Goal: Task Accomplishment & Management: Use online tool/utility

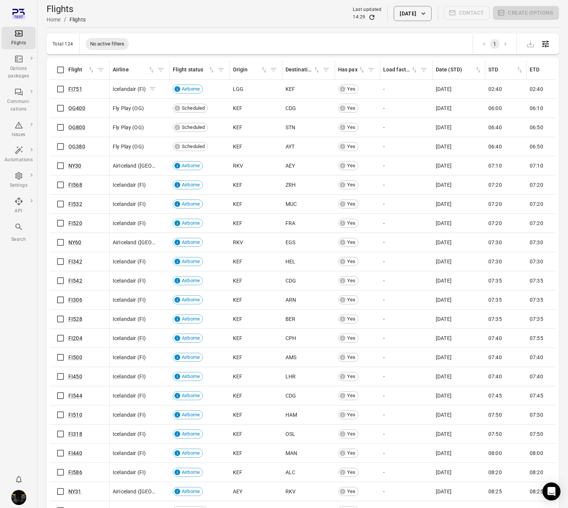
scroll to position [0, 1]
click at [151, 90] on icon "Flights information" at bounding box center [152, 89] width 8 height 8
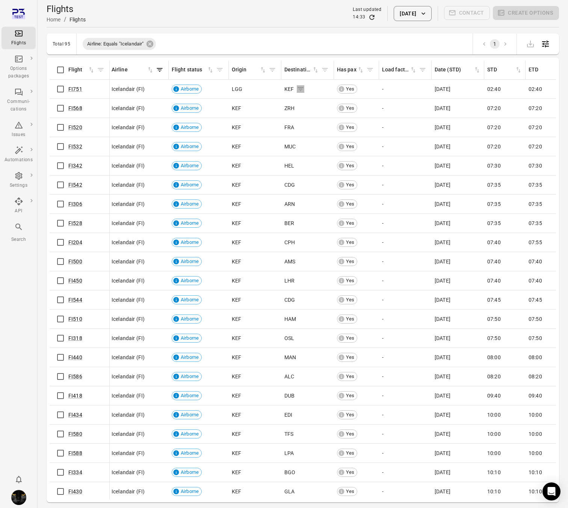
click at [302, 89] on icon "Flights information" at bounding box center [301, 89] width 6 height 4
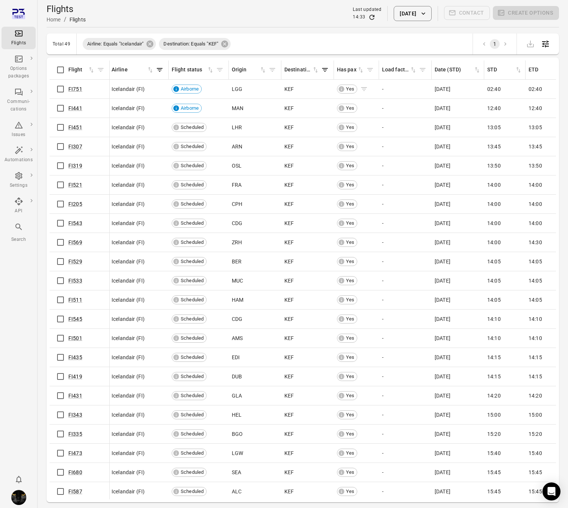
click at [366, 89] on icon "Flights information" at bounding box center [364, 89] width 8 height 8
click at [211, 128] on icon "Flights information" at bounding box center [214, 128] width 8 height 8
click at [243, 98] on td "LHR" at bounding box center [255, 89] width 53 height 19
click at [248, 89] on icon "Flights information" at bounding box center [249, 89] width 8 height 8
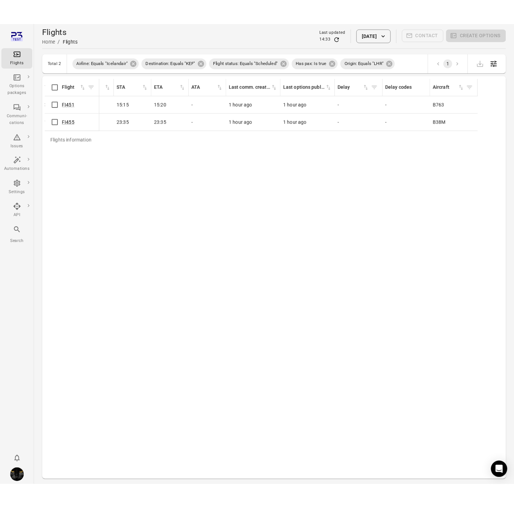
scroll to position [0, 493]
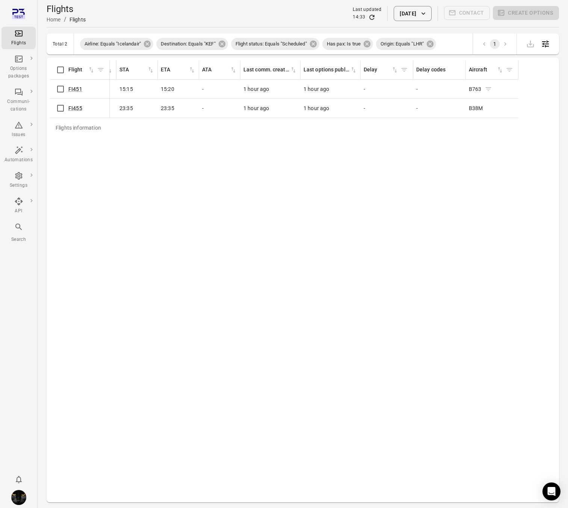
click at [486, 88] on icon "Flights information" at bounding box center [489, 89] width 8 height 8
click at [84, 127] on div "Flights information Flight Airline Flight status Origin Destination Has pax Loa…" at bounding box center [303, 280] width 507 height 439
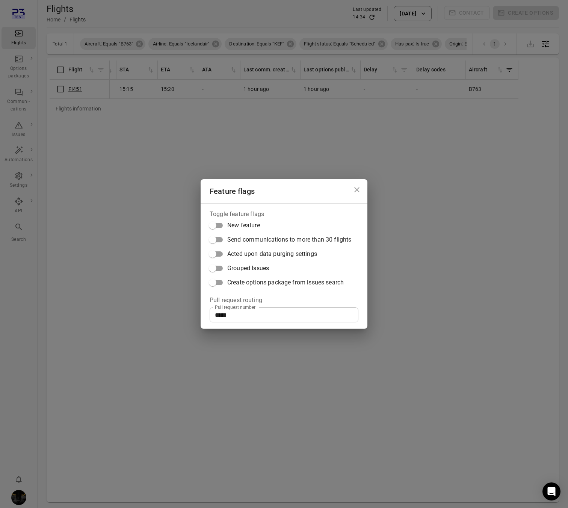
click at [276, 281] on span "Create options package from issues search" at bounding box center [285, 282] width 117 height 9
drag, startPoint x: 407, startPoint y: 139, endPoint x: 488, endPoint y: 81, distance: 98.9
click at [408, 137] on div "Feature flags Toggle feature flags New feature Send communications to more than…" at bounding box center [284, 254] width 568 height 508
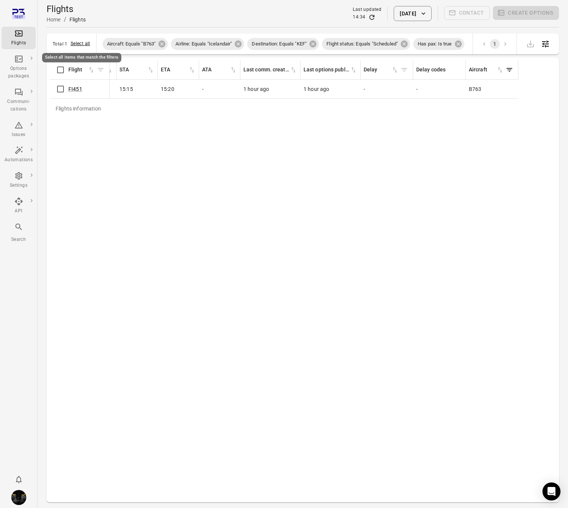
click at [85, 44] on button "Select all" at bounding box center [81, 44] width 20 height 8
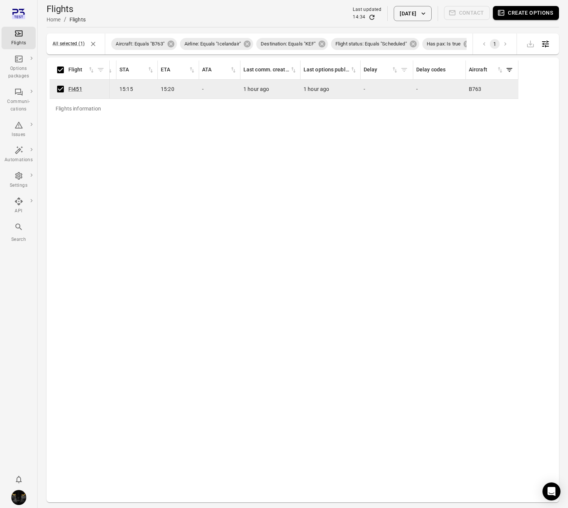
drag, startPoint x: 545, startPoint y: 16, endPoint x: 537, endPoint y: 18, distance: 8.0
click at [545, 16] on button "Create options" at bounding box center [526, 13] width 66 height 14
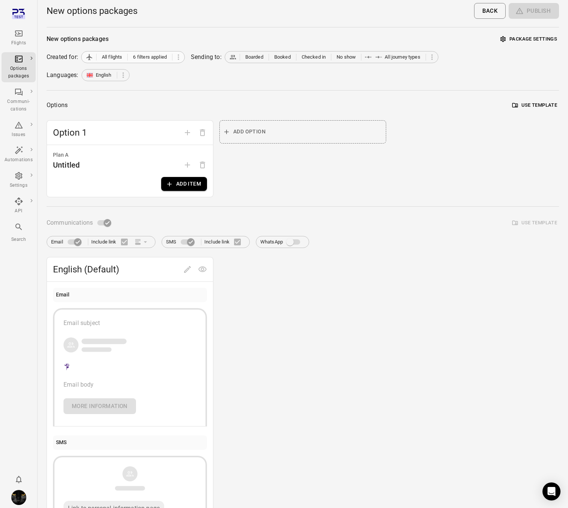
click at [161, 59] on span "6 filters applied" at bounding box center [150, 57] width 34 height 8
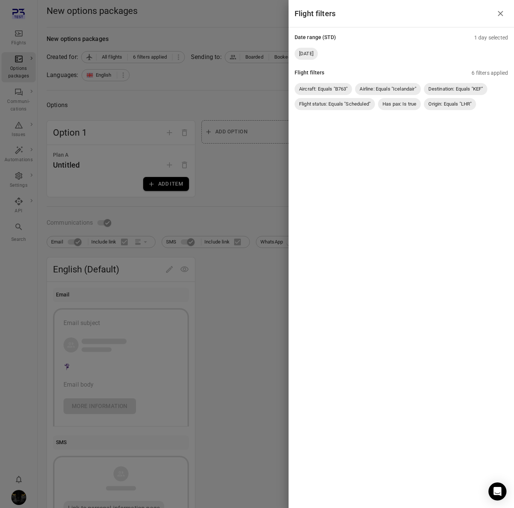
click at [189, 69] on div at bounding box center [257, 254] width 514 height 508
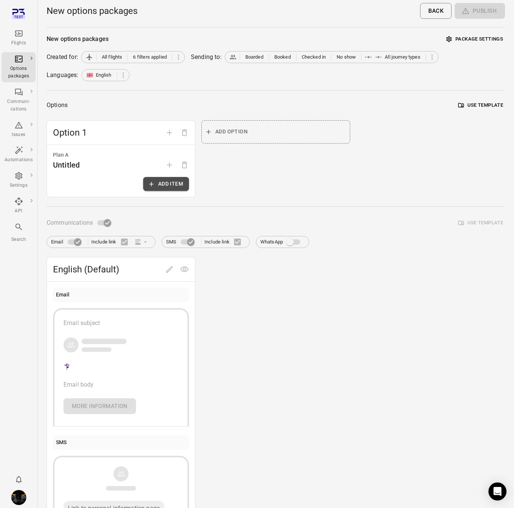
click at [161, 185] on button "Add item" at bounding box center [166, 184] width 46 height 14
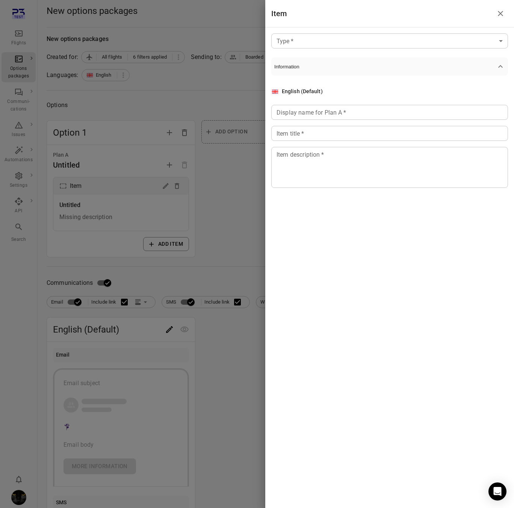
click at [415, 42] on body "Flights Options packages Communi-cations Issues Automations Settings API Search…" at bounding box center [257, 321] width 514 height 643
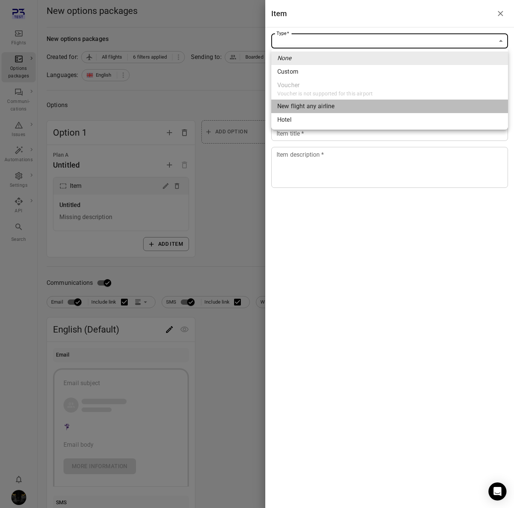
click at [350, 108] on li "New flight any airline" at bounding box center [389, 107] width 237 height 14
type input "**********"
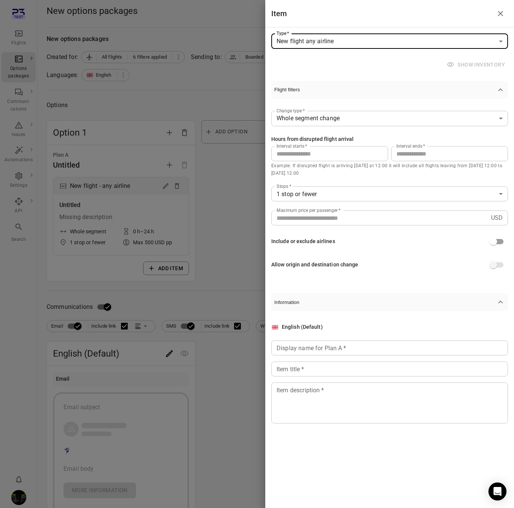
click at [165, 92] on div at bounding box center [257, 254] width 514 height 508
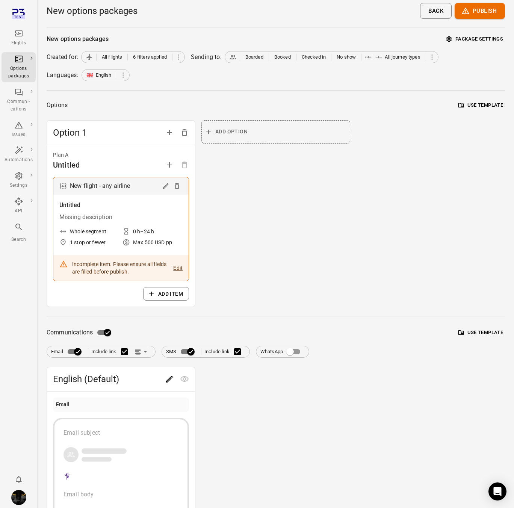
click at [154, 293] on icon "button" at bounding box center [152, 294] width 8 height 8
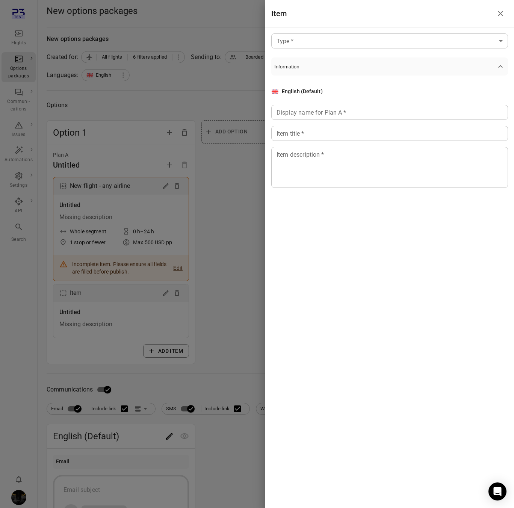
click at [454, 40] on body "Flights Options packages Communi-cations Issues Automations Settings API Search…" at bounding box center [257, 375] width 514 height 750
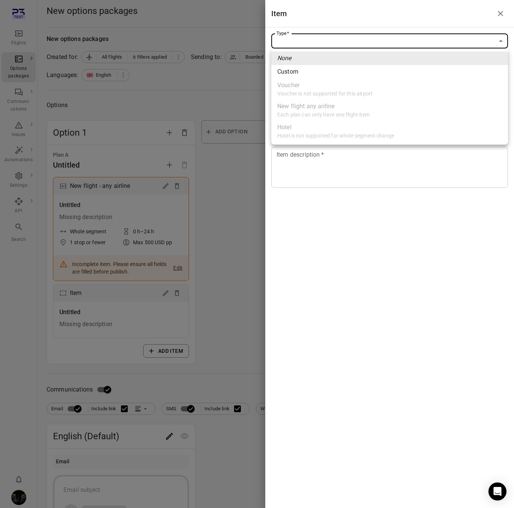
drag, startPoint x: 148, startPoint y: 86, endPoint x: 113, endPoint y: 139, distance: 63.8
click at [138, 95] on div at bounding box center [257, 254] width 514 height 508
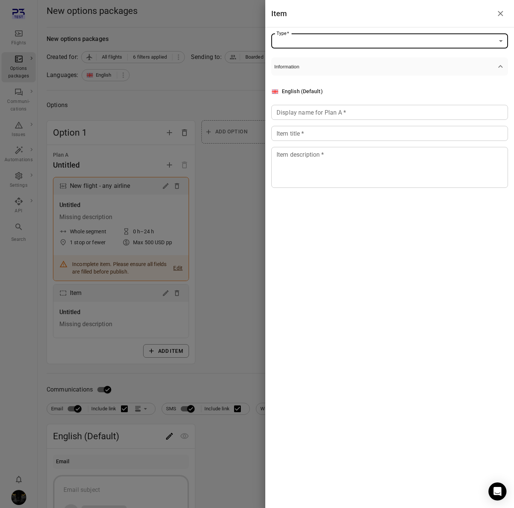
click at [166, 188] on div at bounding box center [257, 254] width 514 height 508
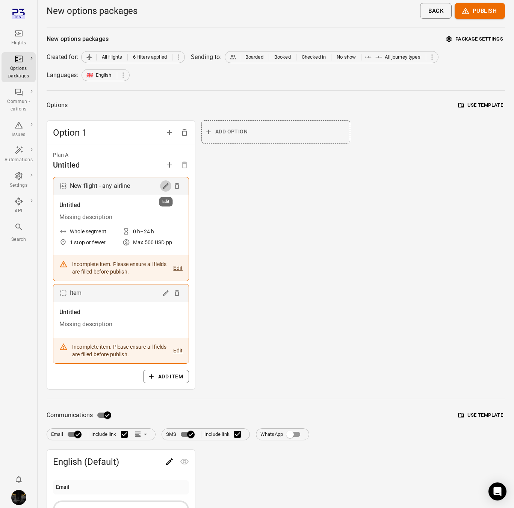
click at [168, 188] on icon "Edit" at bounding box center [166, 186] width 8 height 8
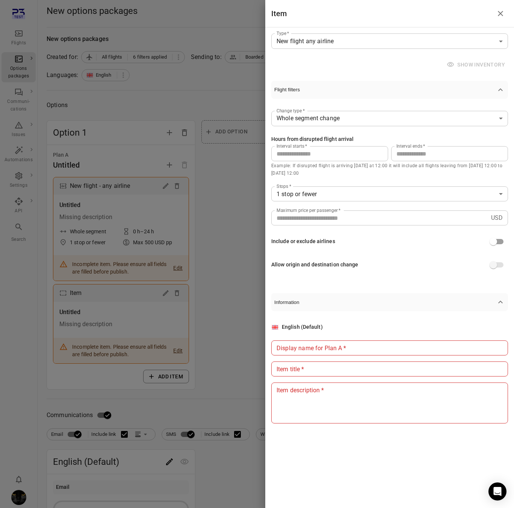
drag, startPoint x: 190, startPoint y: 285, endPoint x: 182, endPoint y: 294, distance: 11.4
click at [188, 287] on div at bounding box center [257, 254] width 514 height 508
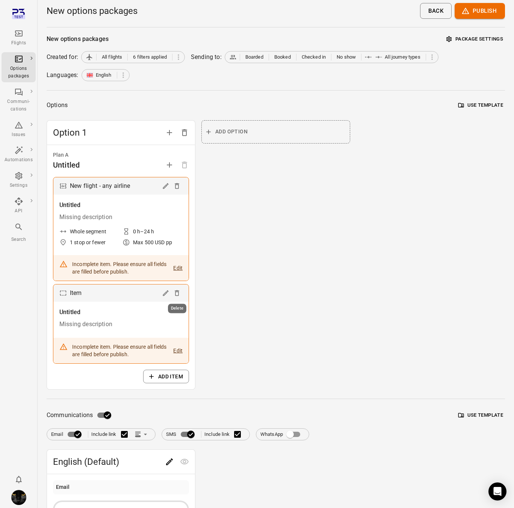
click at [179, 294] on icon "Delete" at bounding box center [177, 293] width 8 height 8
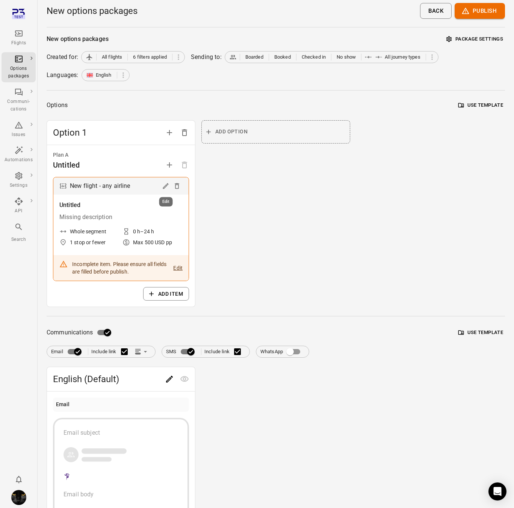
click at [168, 185] on icon "Edit" at bounding box center [166, 186] width 8 height 8
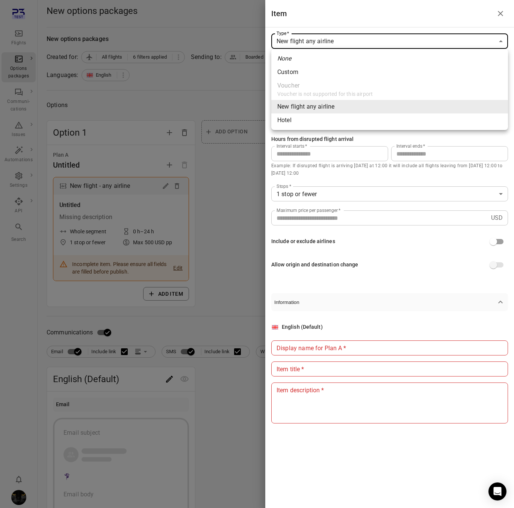
click at [351, 41] on body "**********" at bounding box center [257, 346] width 514 height 693
click at [296, 125] on li "Hotel" at bounding box center [389, 121] width 237 height 14
type input "*****"
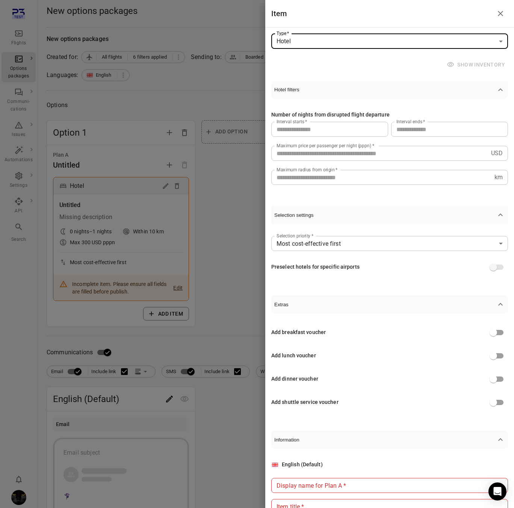
scroll to position [95, 0]
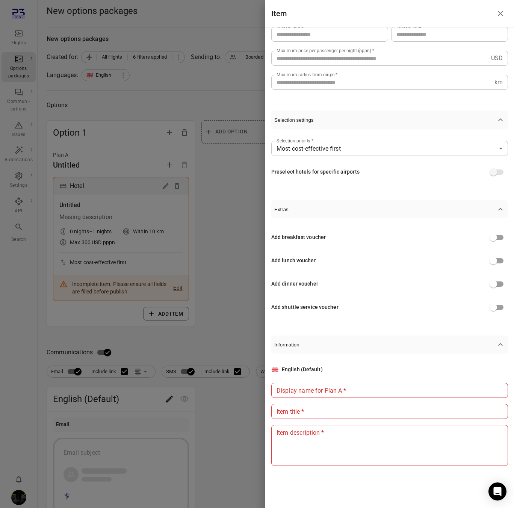
click at [183, 74] on div at bounding box center [257, 254] width 514 height 508
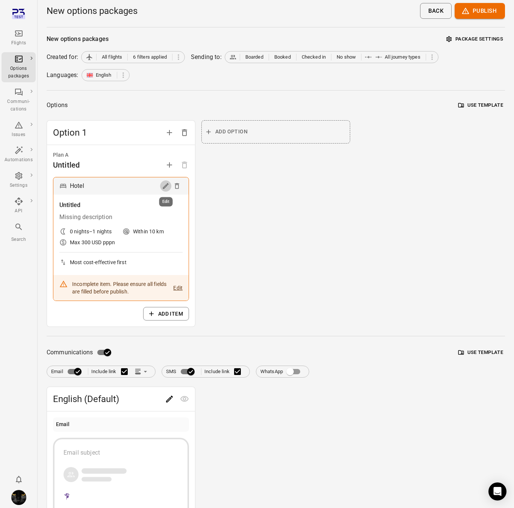
click at [168, 186] on icon "Edit" at bounding box center [166, 186] width 8 height 8
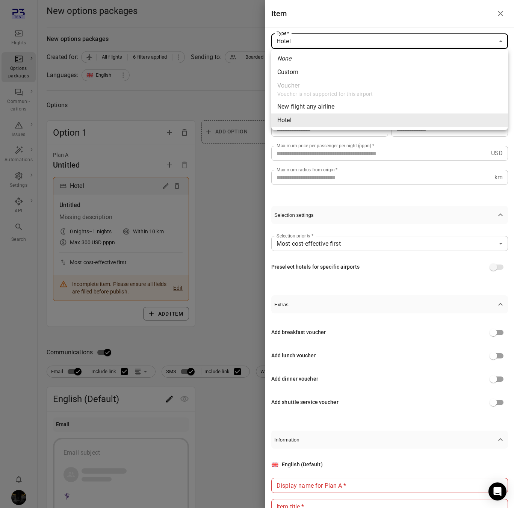
click at [398, 48] on body "Flights Options packages Communi-cations Issues Automations Settings API Search…" at bounding box center [257, 356] width 514 height 713
click at [310, 106] on div "New flight any airline" at bounding box center [305, 106] width 57 height 9
type input "**********"
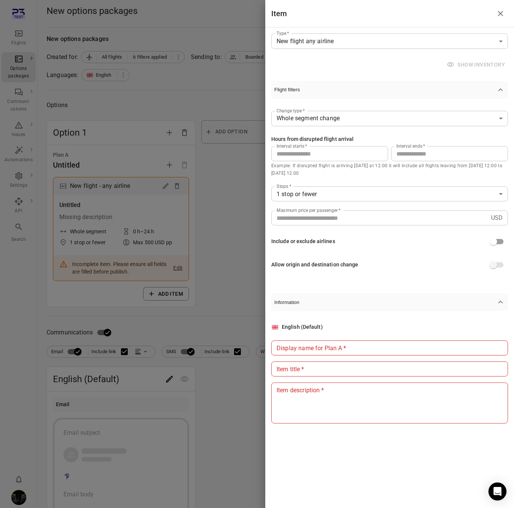
click at [129, 107] on div at bounding box center [257, 254] width 514 height 508
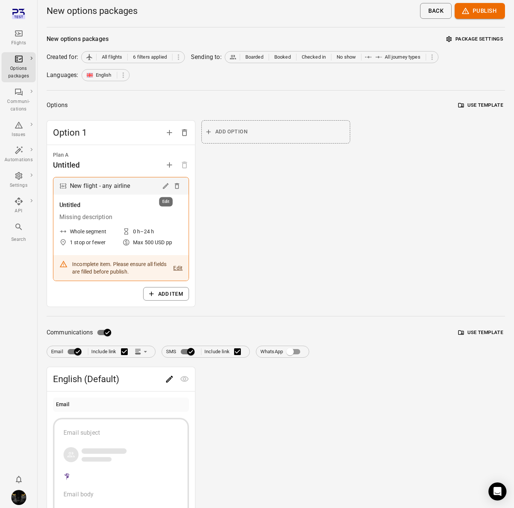
scroll to position [0, 0]
click at [168, 186] on icon "Edit" at bounding box center [166, 186] width 8 height 8
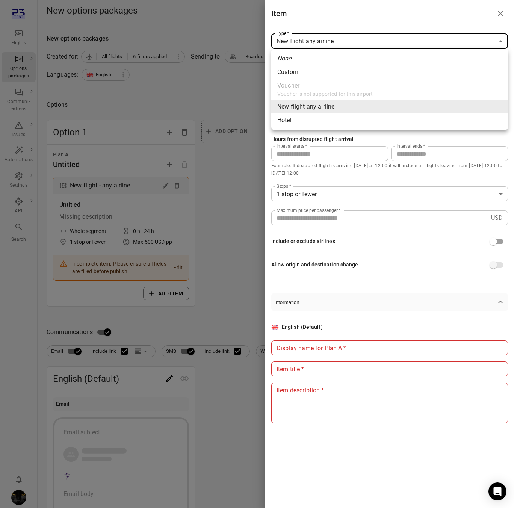
click at [360, 42] on body "**********" at bounding box center [257, 346] width 514 height 693
click at [333, 121] on li "Hotel" at bounding box center [389, 121] width 237 height 14
type input "*****"
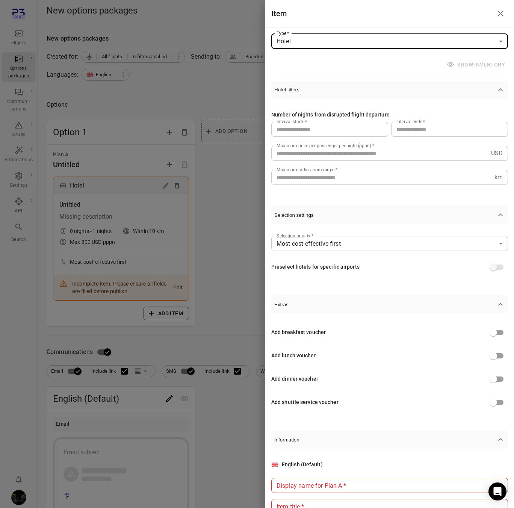
scroll to position [95, 0]
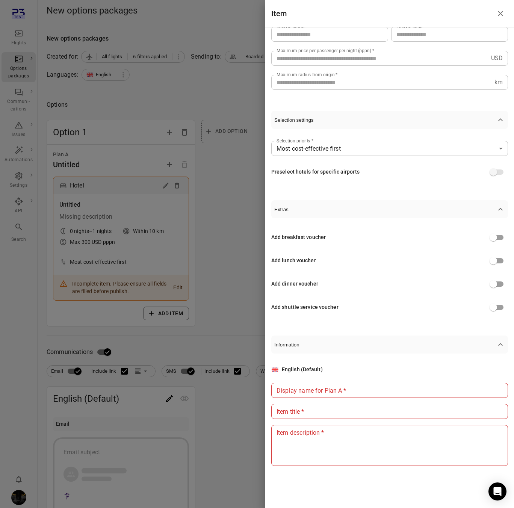
click at [203, 101] on div at bounding box center [257, 254] width 514 height 508
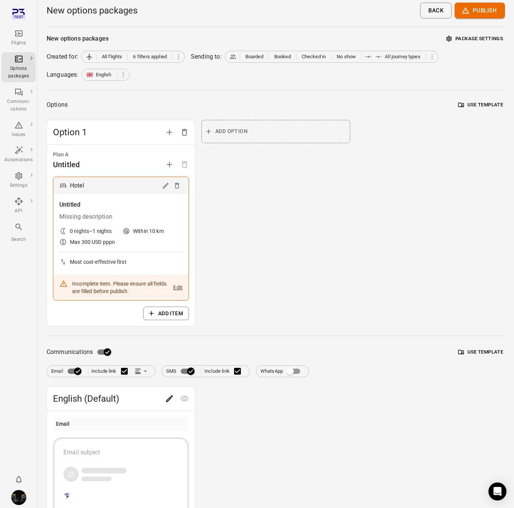
click at [20, 117] on li "Issues" at bounding box center [19, 130] width 34 height 26
click at [17, 123] on icon "Main navigation" at bounding box center [18, 125] width 9 height 9
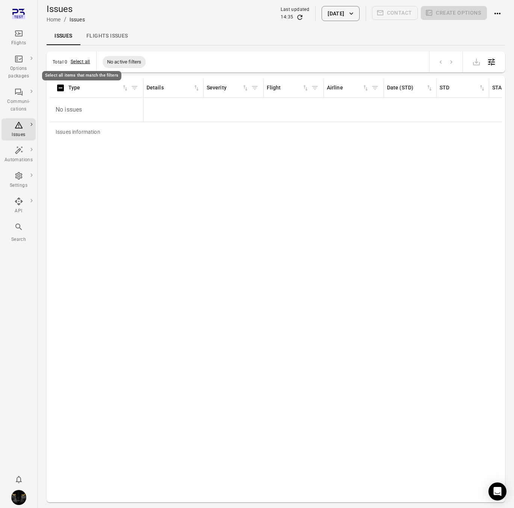
click at [74, 59] on button "Select all" at bounding box center [81, 62] width 20 height 8
click at [474, 15] on button "Create options" at bounding box center [454, 13] width 66 height 14
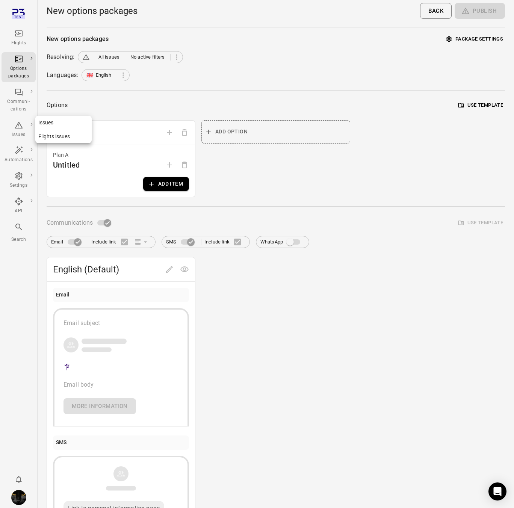
click at [17, 127] on icon "Main navigation" at bounding box center [18, 125] width 9 height 9
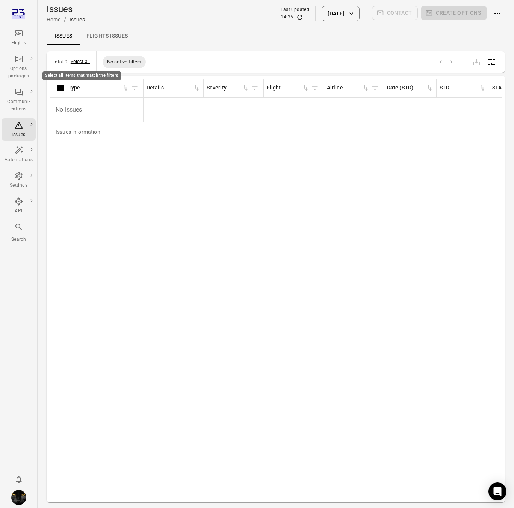
click at [82, 62] on button "Select all" at bounding box center [81, 62] width 20 height 8
click at [108, 204] on div "Issues information Type Details Severity Flight Airline Date (STD) STD STA Pax …" at bounding box center [276, 289] width 453 height 421
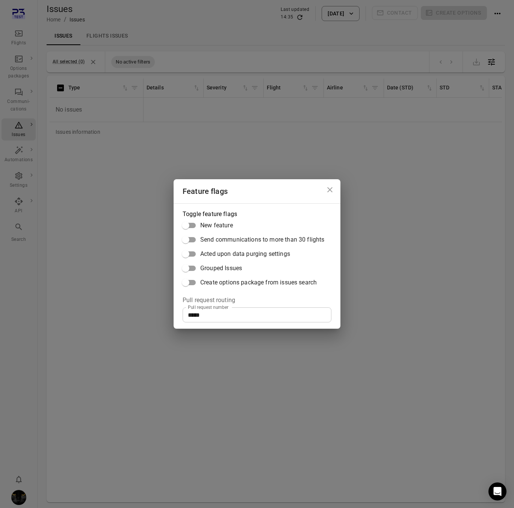
click at [119, 191] on div "Feature flags Toggle feature flags New feature Send communications to more than…" at bounding box center [257, 254] width 514 height 508
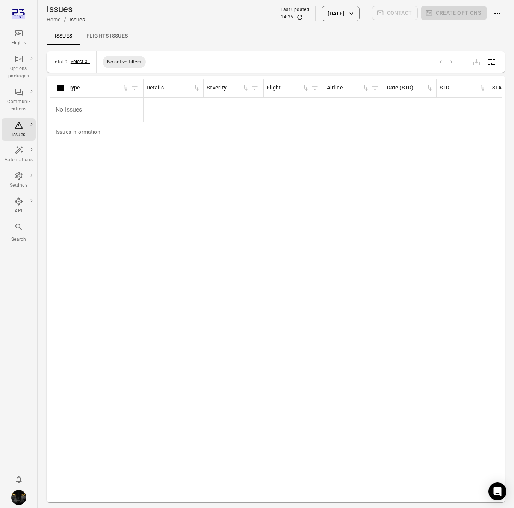
click at [74, 61] on button "Select all" at bounding box center [81, 62] width 20 height 8
click at [69, 62] on button "All selected (0)" at bounding box center [69, 62] width 32 height 8
click at [94, 60] on icon "Deselect all items" at bounding box center [93, 62] width 8 height 8
click at [149, 161] on div "Issues information Type Details Severity Flight Airline Date (STD) STD STA Pax …" at bounding box center [276, 289] width 453 height 421
click at [72, 64] on button "Select all" at bounding box center [81, 62] width 20 height 8
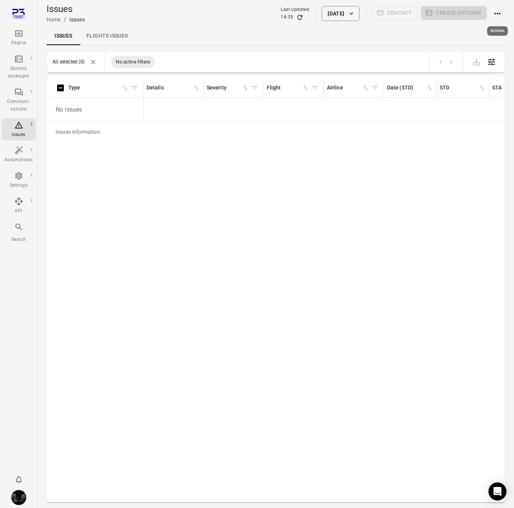
click at [499, 16] on icon "Actions" at bounding box center [497, 13] width 9 height 9
click at [481, 27] on span "Close issues" at bounding box center [486, 28] width 29 height 8
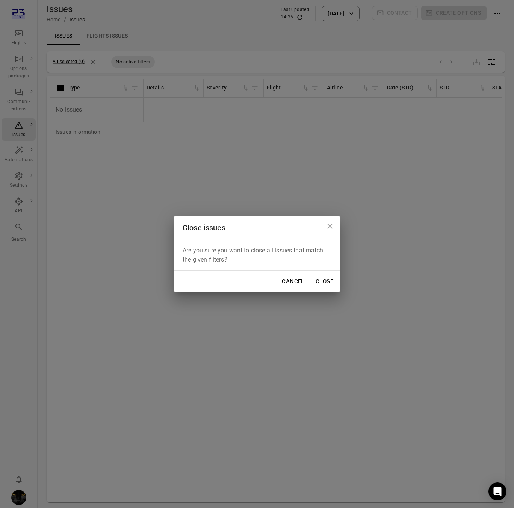
click at [330, 224] on icon "Close dialog" at bounding box center [330, 226] width 9 height 9
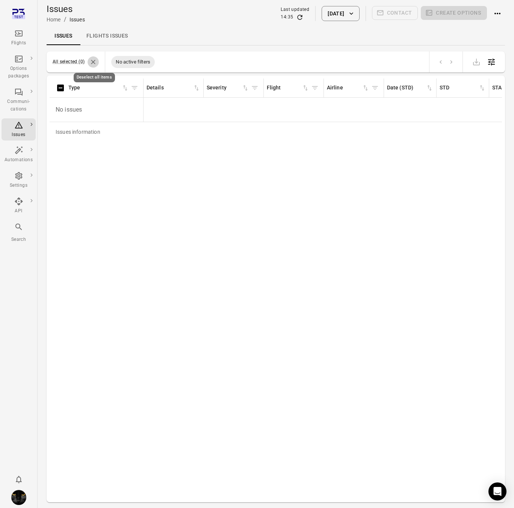
click at [93, 64] on icon "Deselect all items" at bounding box center [93, 62] width 8 height 8
click at [76, 62] on button "Select all" at bounding box center [81, 62] width 20 height 8
click at [328, 153] on div "Issues information Type Details Severity Flight Airline Date (STD) STD STA Pax …" at bounding box center [276, 289] width 453 height 421
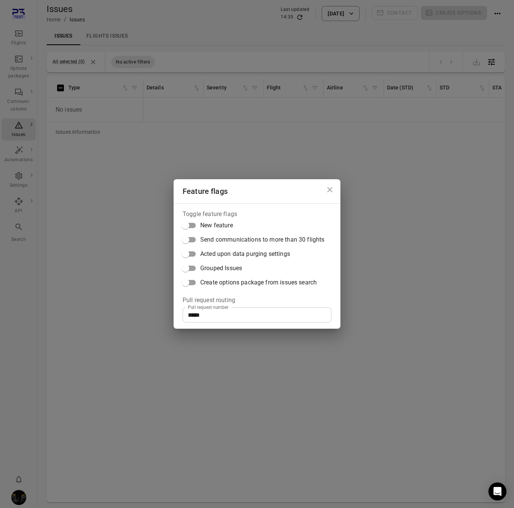
click at [261, 284] on span "Create options package from issues search" at bounding box center [258, 282] width 117 height 9
click at [163, 79] on div "Feature flags Toggle feature flags New feature Send communications to more than…" at bounding box center [257, 254] width 514 height 508
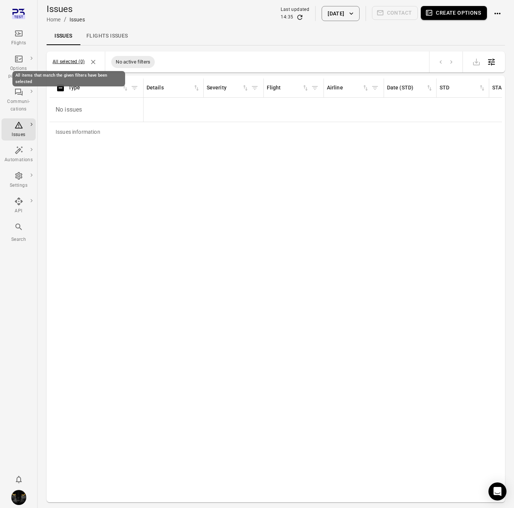
click at [66, 62] on button "All selected (0)" at bounding box center [69, 62] width 32 height 8
click at [470, 13] on button "Create options" at bounding box center [454, 13] width 66 height 14
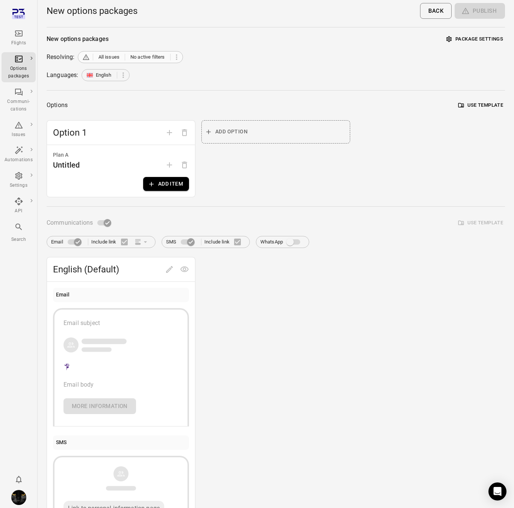
click at [158, 57] on span "No active filters" at bounding box center [147, 57] width 35 height 8
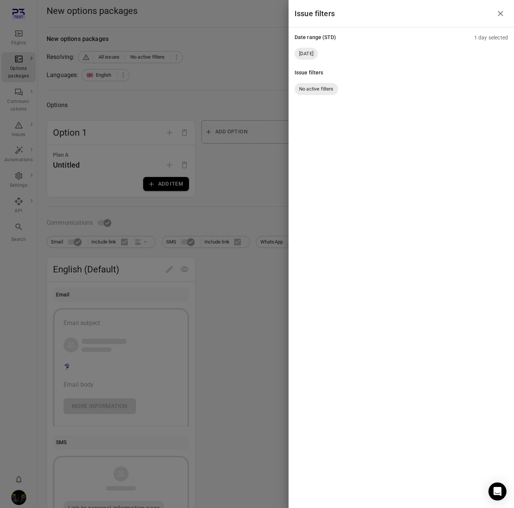
click at [195, 62] on div at bounding box center [257, 254] width 514 height 508
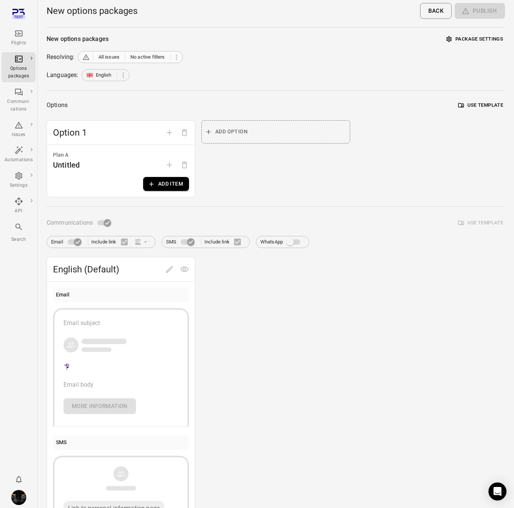
click at [85, 56] on icon at bounding box center [86, 57] width 6 height 6
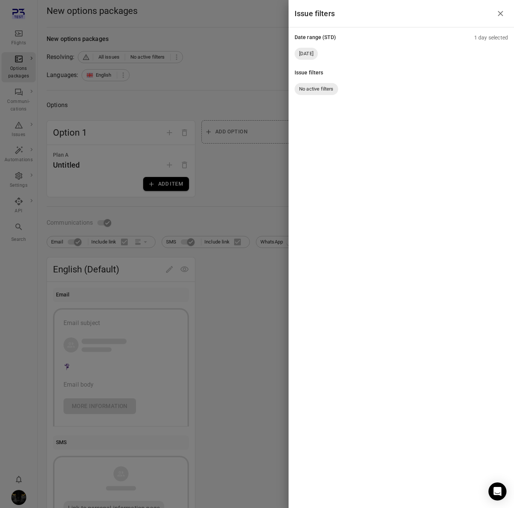
click at [99, 51] on div at bounding box center [257, 254] width 514 height 508
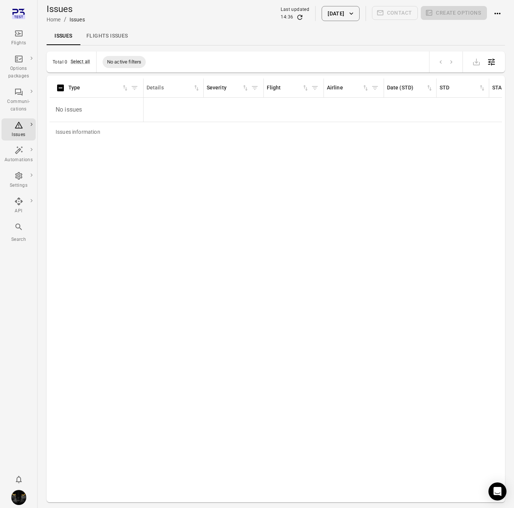
scroll to position [24, 0]
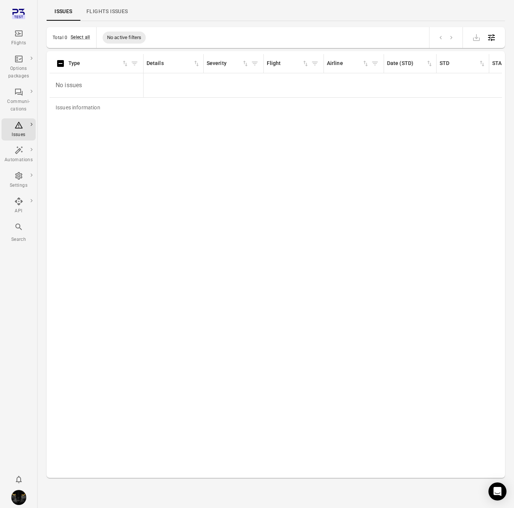
click at [16, 34] on icon "Main navigation" at bounding box center [18, 33] width 9 height 9
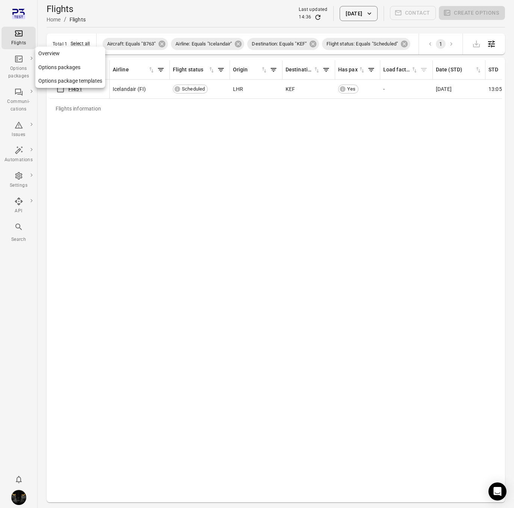
click at [18, 71] on div "Options packages" at bounding box center [19, 72] width 28 height 15
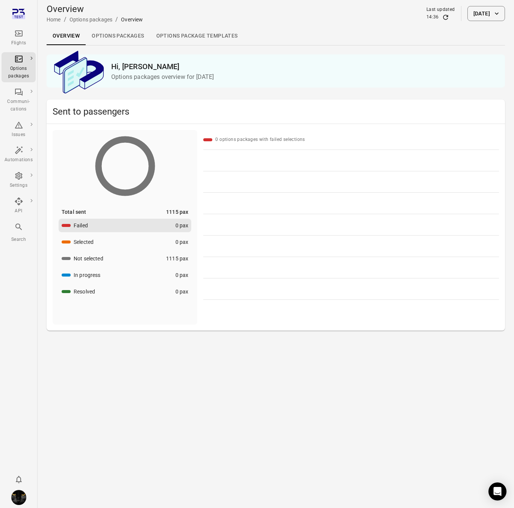
click at [20, 45] on div "Flights" at bounding box center [19, 43] width 28 height 8
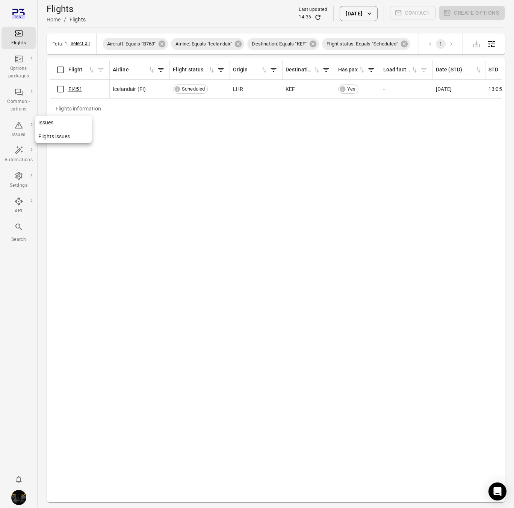
click at [19, 129] on icon "Main navigation" at bounding box center [18, 125] width 9 height 9
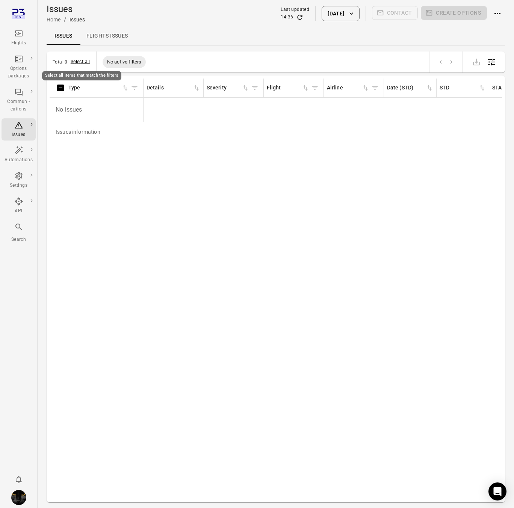
click at [80, 61] on button "Select all" at bounding box center [81, 62] width 20 height 8
click at [301, 173] on div "Issues information Type Details Severity Flight Airline Date (STD) STD STA Pax …" at bounding box center [276, 289] width 453 height 421
click at [94, 61] on icon "Deselect all items" at bounding box center [93, 62] width 8 height 8
click at [78, 59] on button "Select all" at bounding box center [81, 62] width 20 height 8
click at [333, 17] on button "7 Oct 2025" at bounding box center [341, 13] width 38 height 15
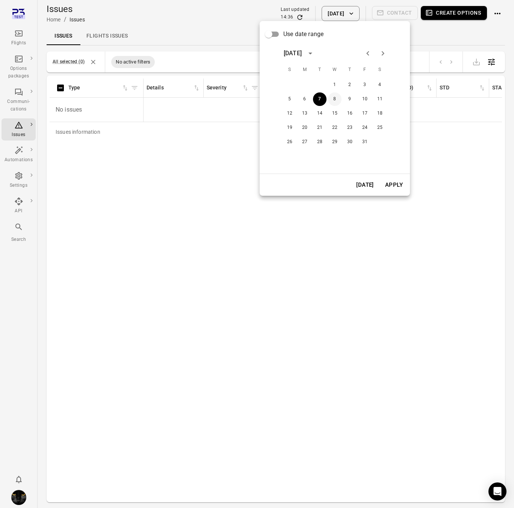
click at [334, 92] on button "8" at bounding box center [335, 99] width 14 height 14
click at [404, 193] on div "Today Apply" at bounding box center [335, 185] width 150 height 22
click at [400, 182] on button "Apply" at bounding box center [394, 185] width 26 height 16
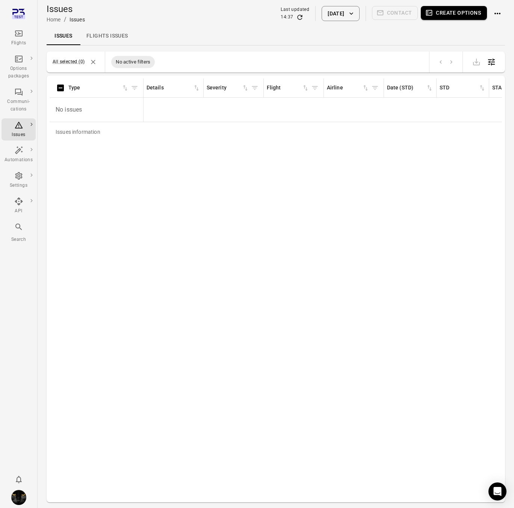
click at [346, 15] on button "8 Oct 2025" at bounding box center [341, 13] width 38 height 15
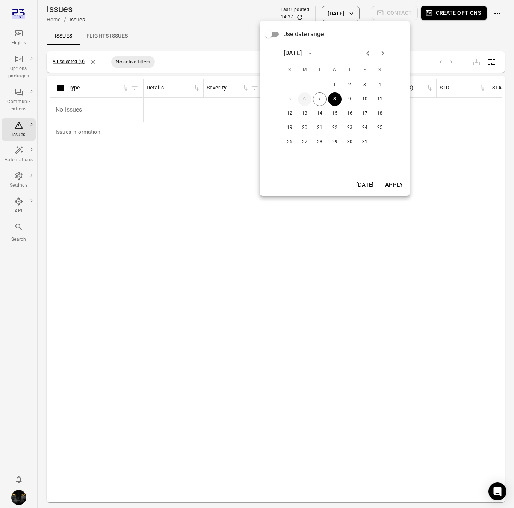
click at [302, 95] on button "6" at bounding box center [305, 99] width 14 height 14
click at [396, 184] on button "Apply" at bounding box center [394, 185] width 26 height 16
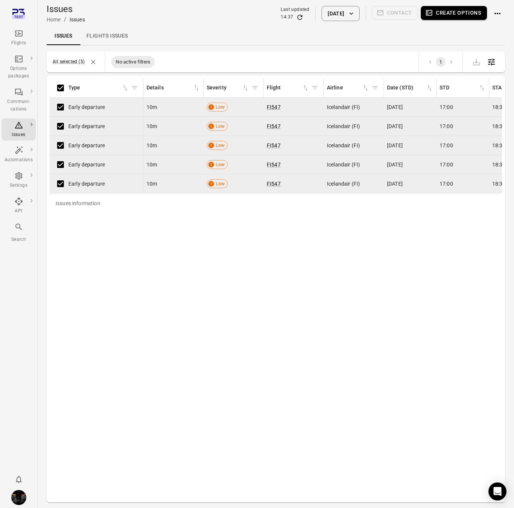
click at [459, 13] on button "Create options" at bounding box center [454, 13] width 66 height 14
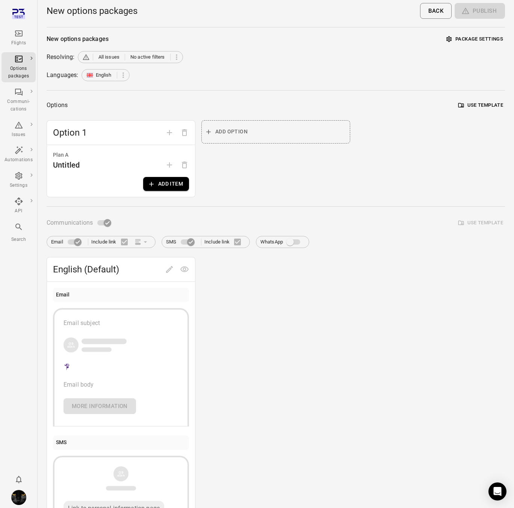
click at [169, 179] on button "Add item" at bounding box center [166, 184] width 46 height 14
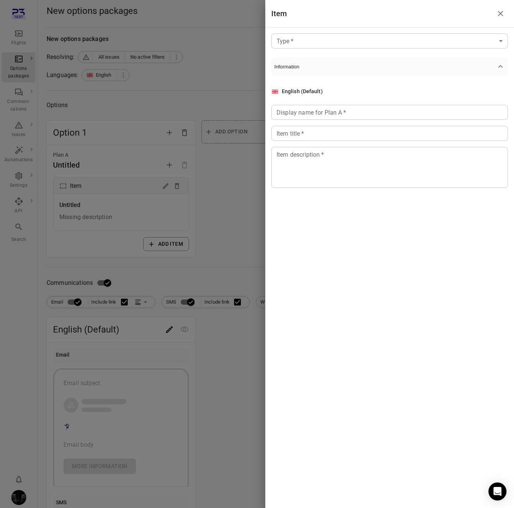
click at [356, 52] on div "Type   * ​ Type   * Information English (Default) Display name for Plan A   * D…" at bounding box center [389, 128] width 249 height 203
click at [355, 42] on body "Flights Options packages Communi-cations Issues Automations Settings API Search…" at bounding box center [257, 321] width 514 height 643
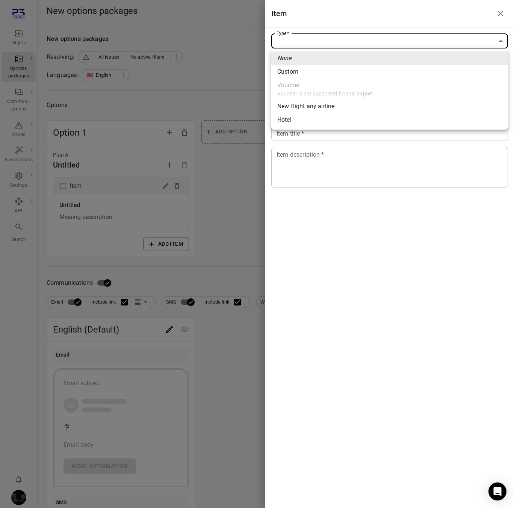
click at [332, 104] on div "New flight any airline" at bounding box center [305, 106] width 57 height 9
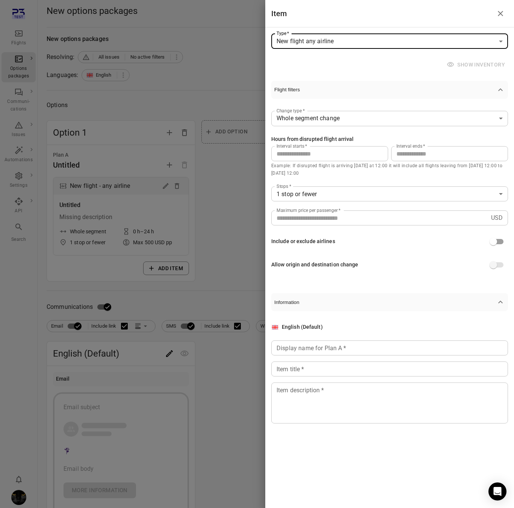
click at [459, 38] on body "**********" at bounding box center [257, 333] width 514 height 667
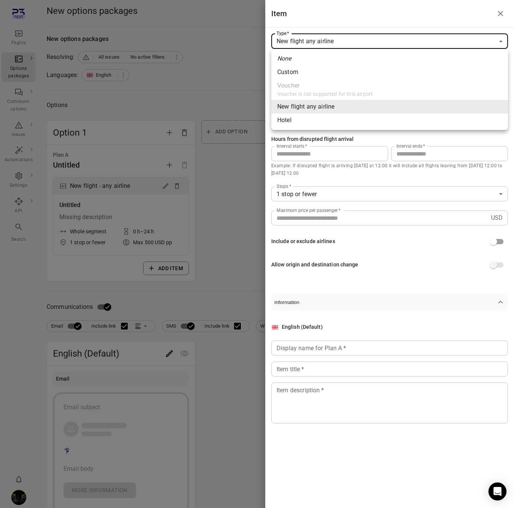
click at [427, 121] on li "Hotel" at bounding box center [389, 121] width 237 height 14
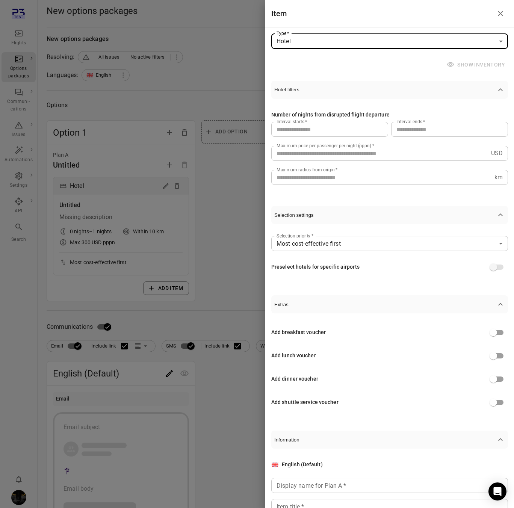
click at [466, 48] on body "Flights Options packages Communi-cations Issues Automations Settings API Search…" at bounding box center [257, 343] width 514 height 687
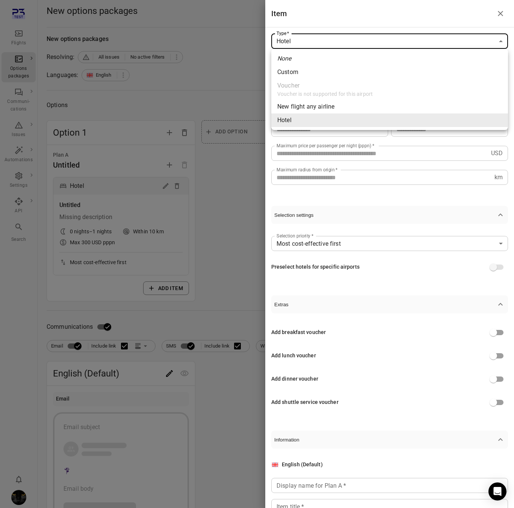
click at [443, 104] on li "New flight any airline" at bounding box center [389, 107] width 237 height 14
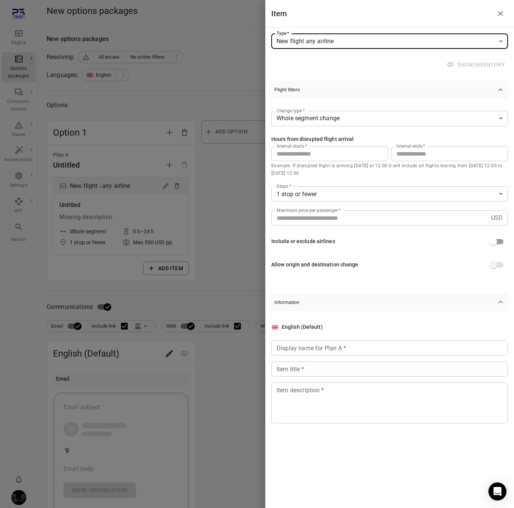
click at [389, 42] on body "**********" at bounding box center [257, 333] width 514 height 667
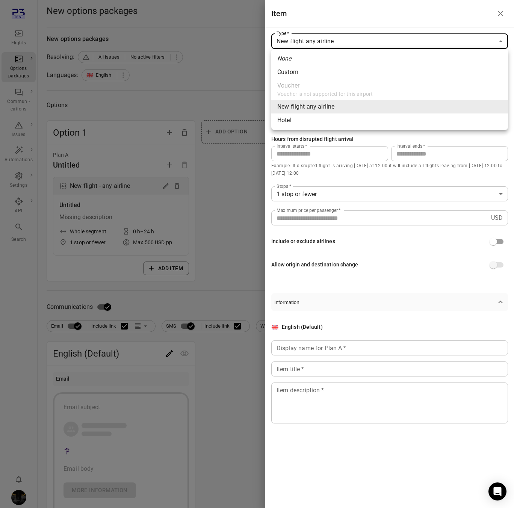
click at [363, 121] on li "Hotel" at bounding box center [389, 121] width 237 height 14
type input "*****"
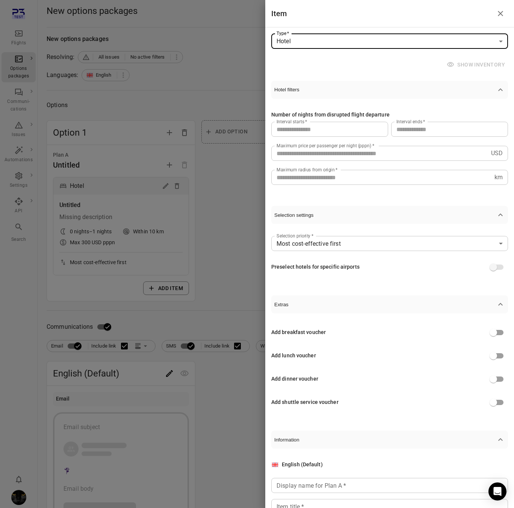
click at [158, 99] on div at bounding box center [257, 254] width 514 height 508
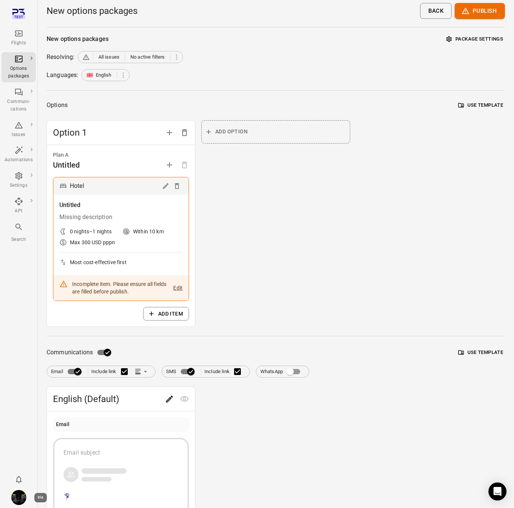
click at [18, 501] on img "Iris" at bounding box center [18, 497] width 15 height 15
click at [45, 496] on button "Log out" at bounding box center [57, 496] width 56 height 14
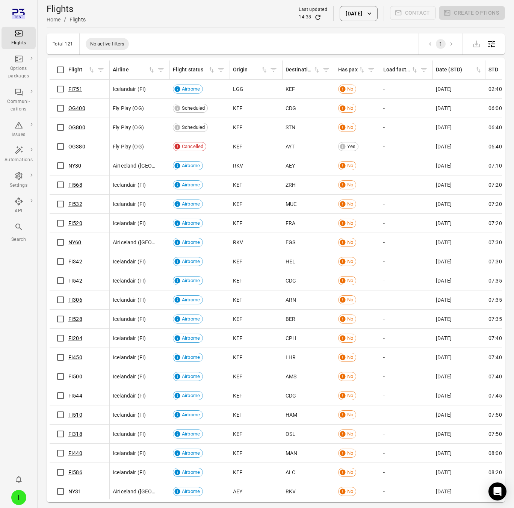
click at [156, 51] on div "Total 121 No active filters 1" at bounding box center [276, 43] width 459 height 21
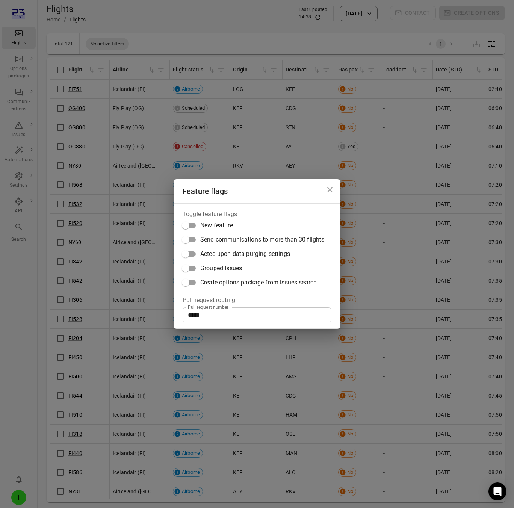
click at [212, 282] on span "Create options package from issues search" at bounding box center [258, 282] width 117 height 9
click at [118, 10] on div "Feature flags Toggle feature flags New feature Send communications to more than…" at bounding box center [257, 254] width 514 height 508
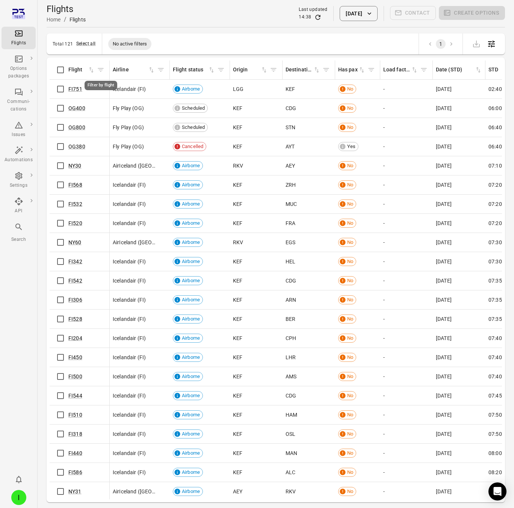
click at [100, 72] on icon "Filter by flight" at bounding box center [101, 70] width 8 height 8
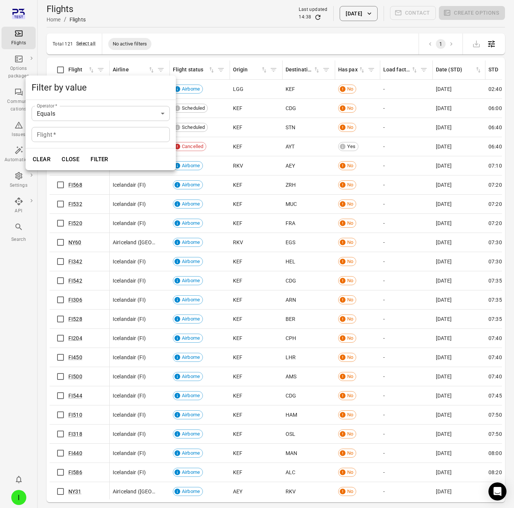
click at [86, 135] on input "Flight   *" at bounding box center [101, 134] width 138 height 15
type input "*"
click at [49, 150] on div "Clear Close Filter" at bounding box center [101, 159] width 150 height 22
click at [111, 163] on button "Filter" at bounding box center [99, 159] width 26 height 16
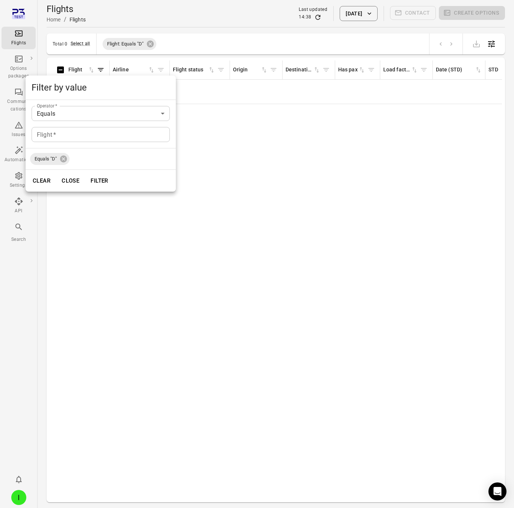
click at [226, 38] on div at bounding box center [257, 254] width 514 height 508
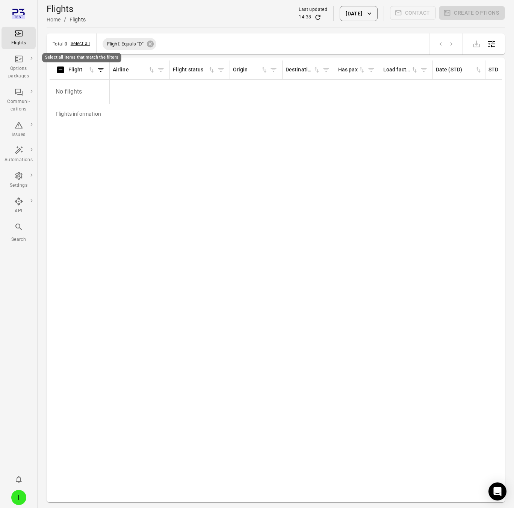
click at [83, 48] on div "Select all items that match the filters" at bounding box center [81, 55] width 81 height 15
click at [84, 44] on button "Select all" at bounding box center [81, 44] width 20 height 8
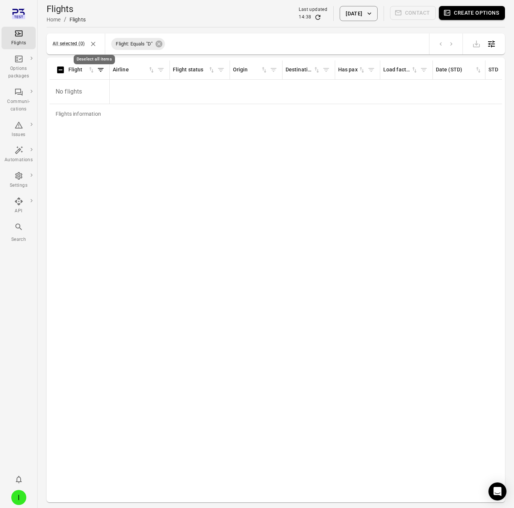
click at [92, 45] on icon "Deselect all items" at bounding box center [93, 44] width 8 height 8
click at [151, 44] on icon at bounding box center [150, 44] width 8 height 8
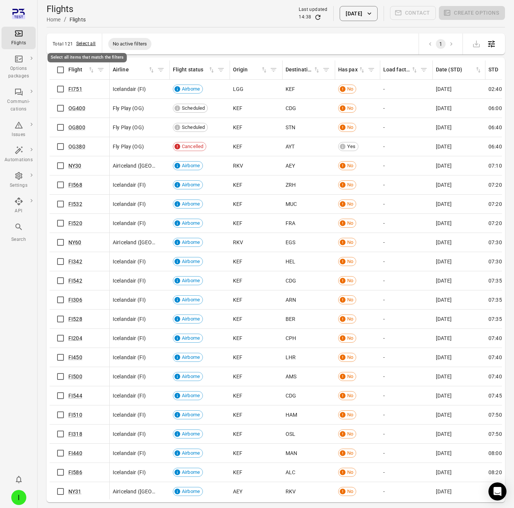
click at [88, 45] on button "Select all" at bounding box center [86, 44] width 20 height 8
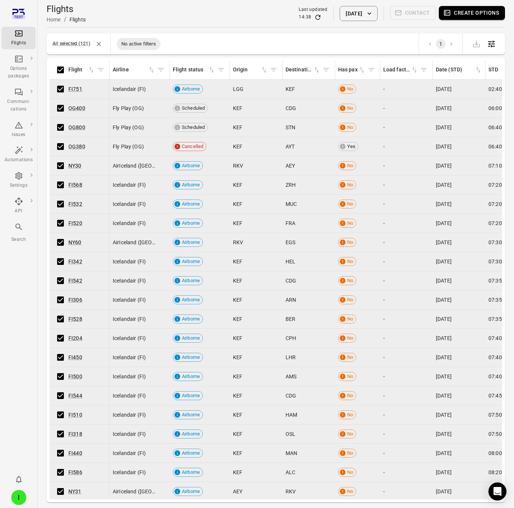
click at [463, 15] on button "Create options" at bounding box center [472, 13] width 66 height 14
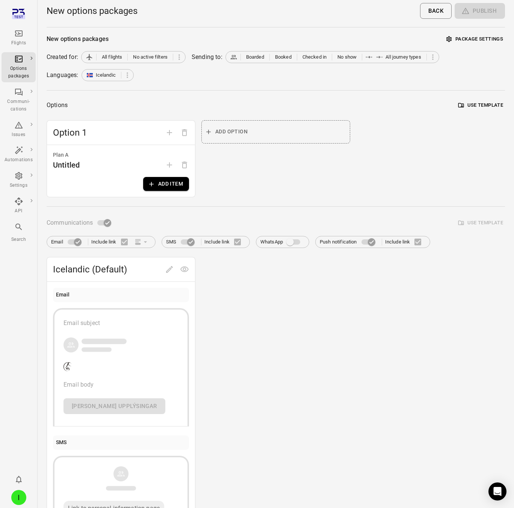
click at [161, 183] on button "Add item" at bounding box center [166, 184] width 46 height 14
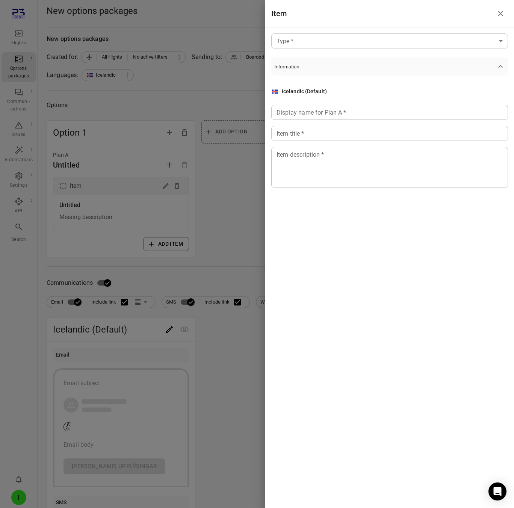
click at [313, 44] on body "Flights Options packages Communi-cations Issues Automations Settings API Search…" at bounding box center [257, 388] width 514 height 777
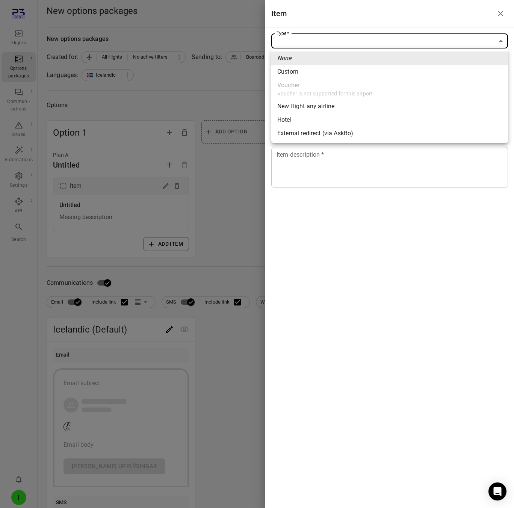
click at [15, 445] on div at bounding box center [257, 254] width 514 height 508
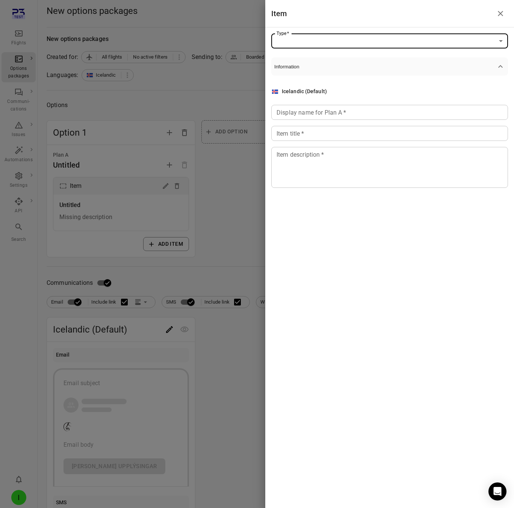
click at [14, 499] on div at bounding box center [257, 254] width 514 height 508
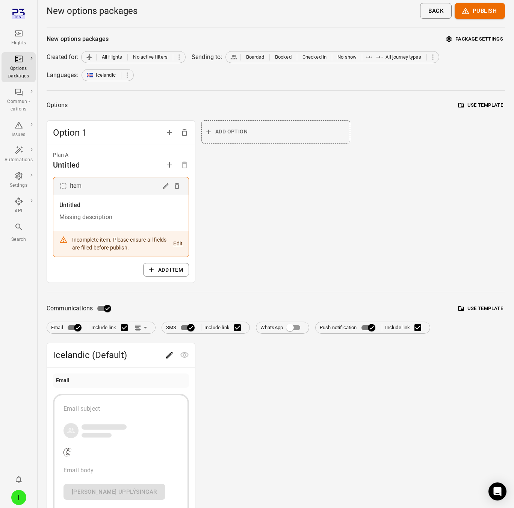
click at [18, 499] on div "I" at bounding box center [18, 497] width 15 height 15
click at [70, 497] on button "Log out" at bounding box center [57, 496] width 56 height 14
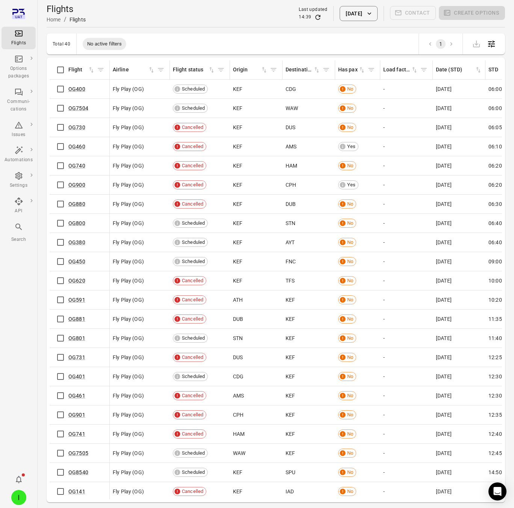
click at [154, 24] on div "Flights Home / Flights Last updated 14:39 7 Oct 2025 Contact Create options" at bounding box center [276, 13] width 459 height 21
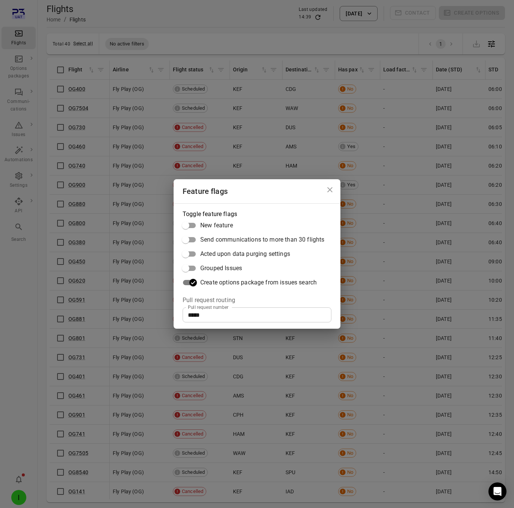
click at [107, 94] on div "Feature flags Toggle feature flags New feature Send communications to more than…" at bounding box center [257, 254] width 514 height 508
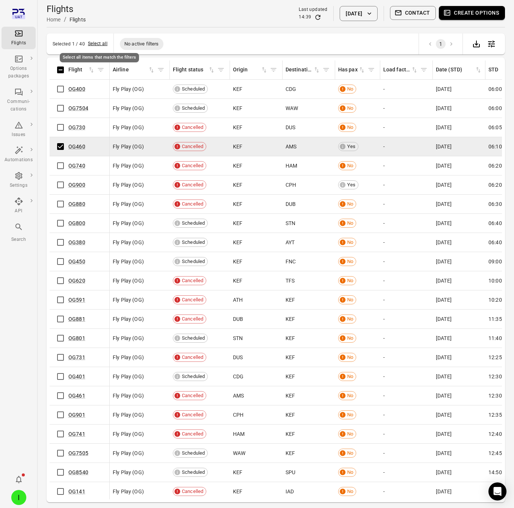
click at [96, 45] on button "Select all" at bounding box center [98, 44] width 20 height 8
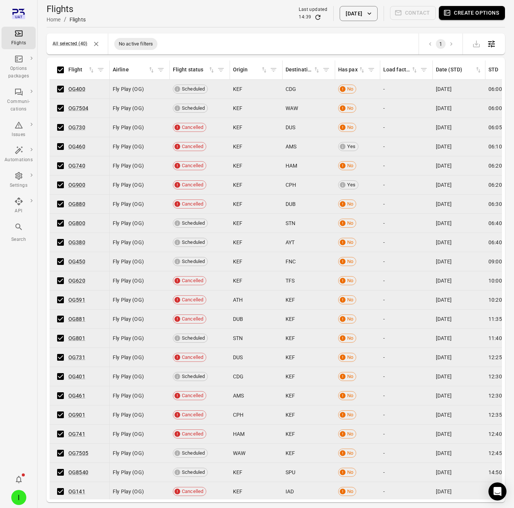
click at [460, 14] on button "Create options" at bounding box center [472, 13] width 66 height 14
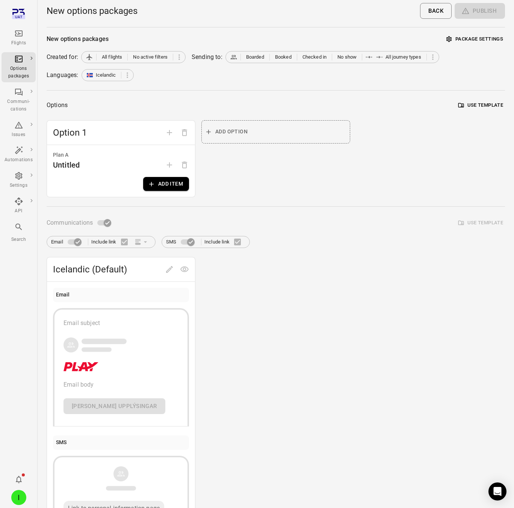
click at [155, 181] on button "Add item" at bounding box center [166, 184] width 46 height 14
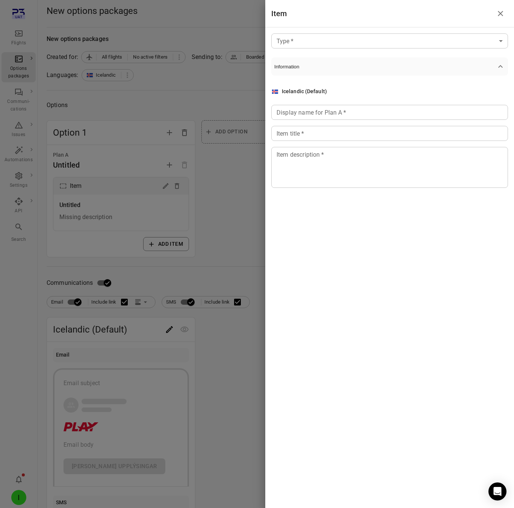
click at [347, 35] on body "Flights Options packages Communi-cations Issues Automations Settings API Search…" at bounding box center [257, 321] width 514 height 643
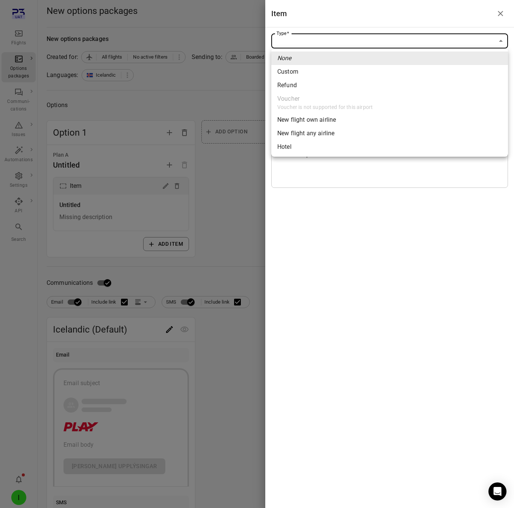
click at [322, 123] on div "New flight own airline" at bounding box center [306, 119] width 59 height 9
type input "**********"
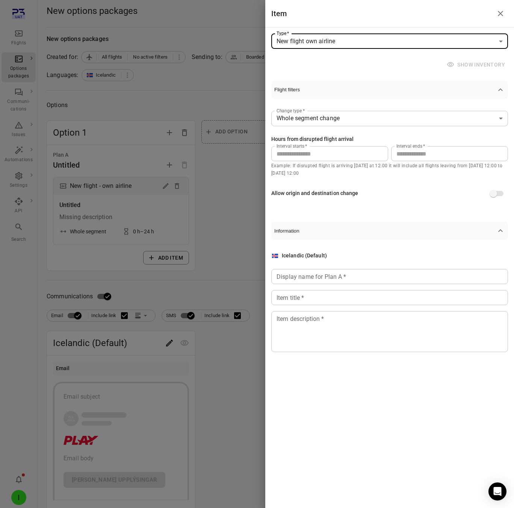
click at [12, 156] on div at bounding box center [257, 254] width 514 height 508
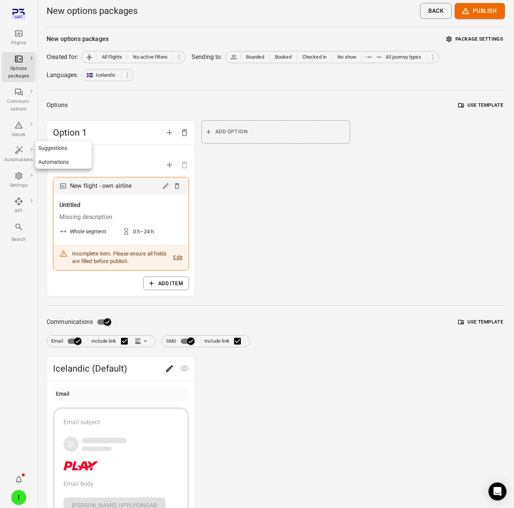
click at [17, 149] on icon "Main navigation" at bounding box center [18, 150] width 9 height 9
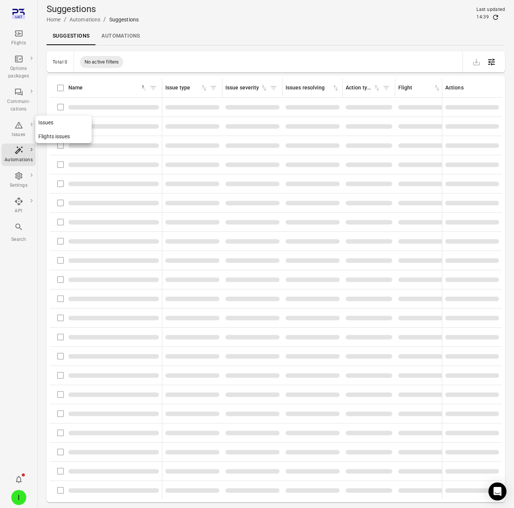
click at [21, 125] on icon "Main navigation" at bounding box center [19, 125] width 8 height 7
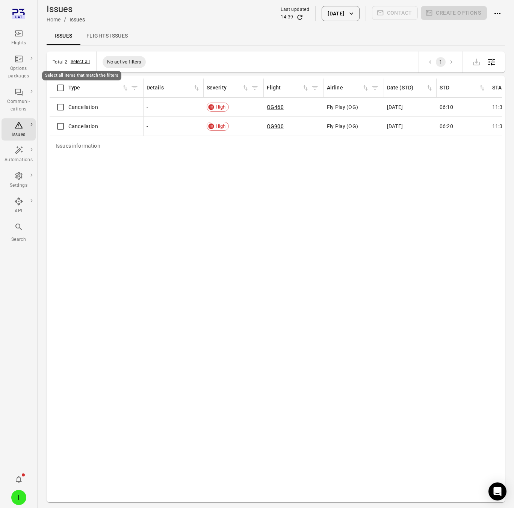
click at [80, 64] on button "Select all" at bounding box center [81, 62] width 20 height 8
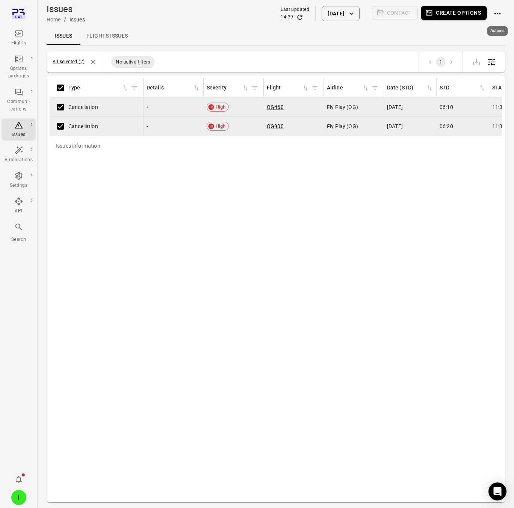
click at [494, 9] on icon "Actions" at bounding box center [497, 13] width 9 height 9
click at [494, 9] on div at bounding box center [257, 254] width 514 height 508
click at [494, 14] on icon "Actions" at bounding box center [497, 13] width 9 height 9
click at [459, 9] on div at bounding box center [257, 254] width 514 height 508
click at [454, 12] on button "Create options" at bounding box center [454, 13] width 66 height 14
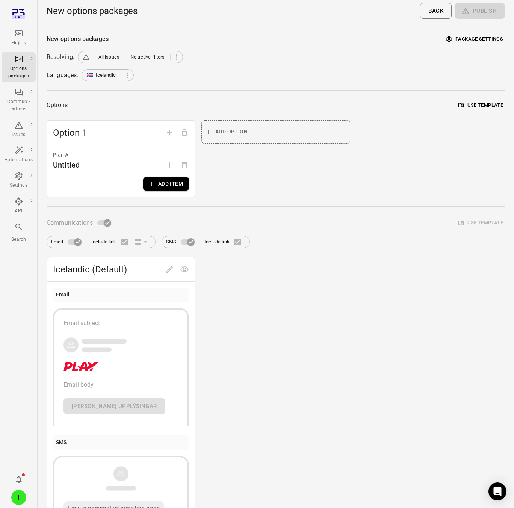
click at [462, 46] on div "New options packages Package settings Resolving: All issues No active filters L…" at bounding box center [276, 292] width 459 height 519
click at [463, 40] on button "Package settings" at bounding box center [475, 39] width 61 height 12
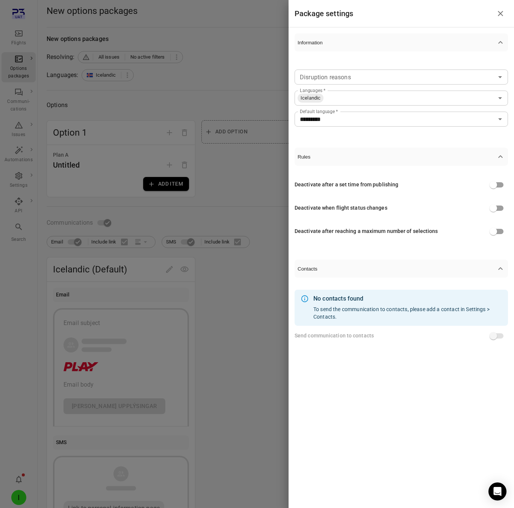
click at [180, 114] on div at bounding box center [257, 254] width 514 height 508
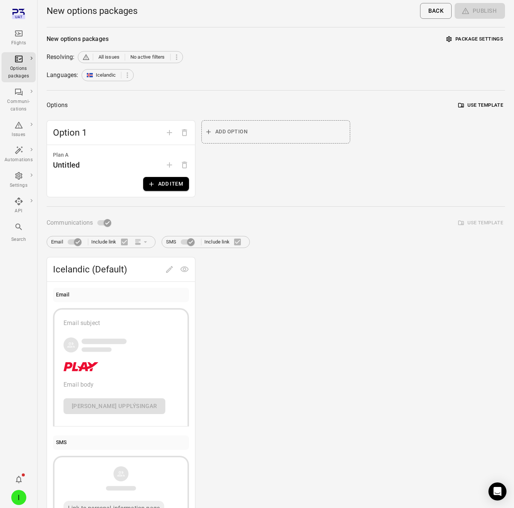
click at [166, 184] on button "Add item" at bounding box center [166, 184] width 46 height 14
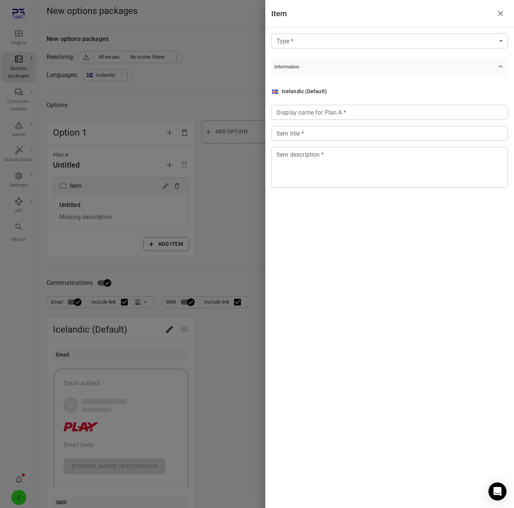
click at [373, 38] on body "Flights Options packages Communi-cations Issues Automations Settings API Search…" at bounding box center [257, 321] width 514 height 643
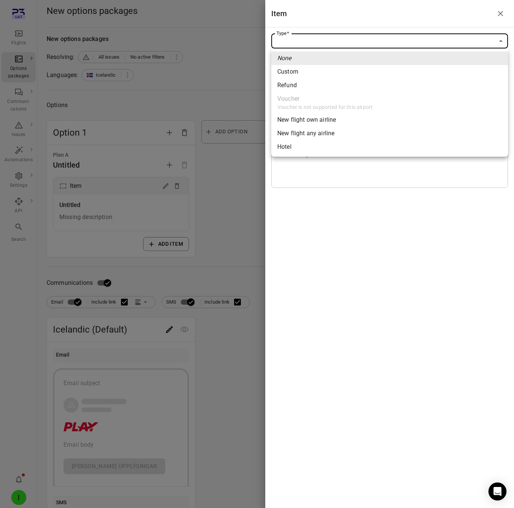
click at [325, 121] on div "New flight own airline" at bounding box center [306, 119] width 59 height 9
type input "**********"
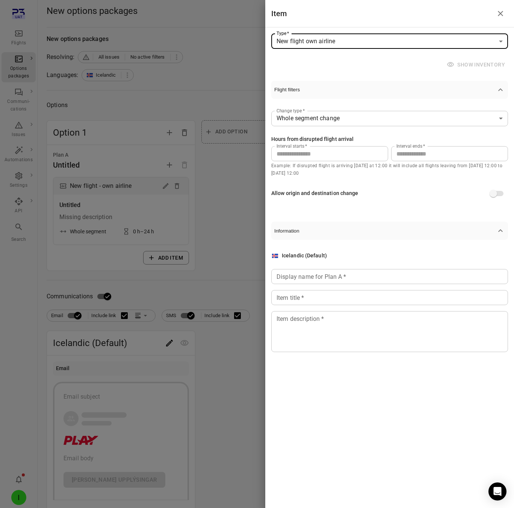
click at [126, 71] on div at bounding box center [257, 254] width 514 height 508
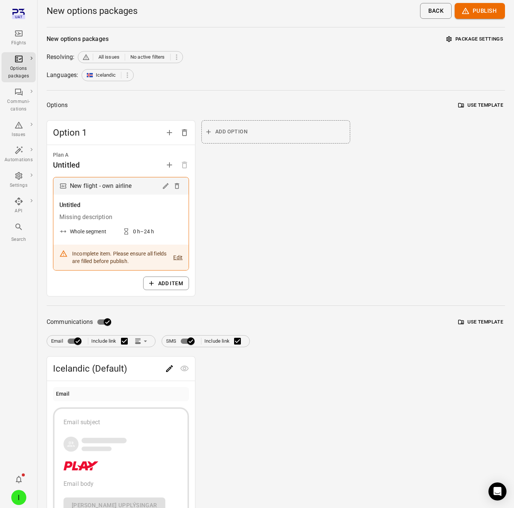
click at [19, 494] on div "I" at bounding box center [18, 497] width 15 height 15
click at [51, 493] on button "Log out" at bounding box center [57, 496] width 56 height 14
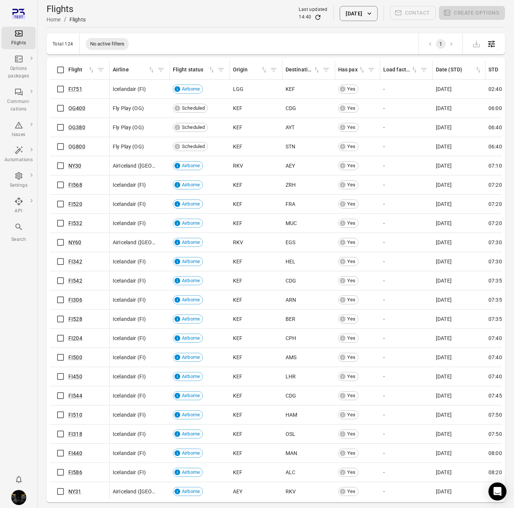
click at [66, 55] on div "Total 124 No active filters 1 Flights information Flight Airline Flight status …" at bounding box center [276, 267] width 459 height 469
click at [183, 42] on div "Total 124 No active filters 1" at bounding box center [276, 43] width 459 height 21
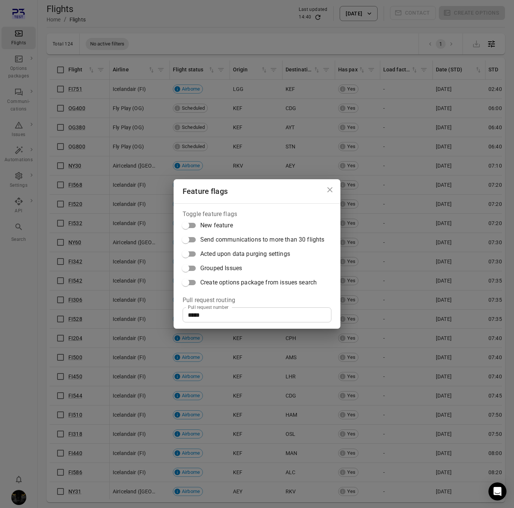
click at [236, 279] on span "Create options package from issues search" at bounding box center [258, 282] width 117 height 9
click at [96, 47] on div "Feature flags Toggle feature flags New feature Send communications to more than…" at bounding box center [257, 254] width 514 height 508
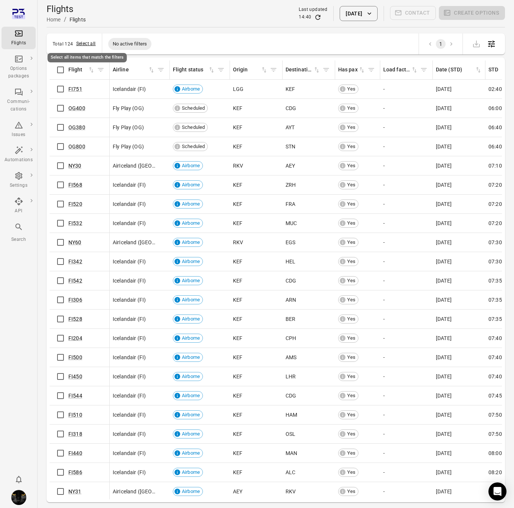
click at [85, 43] on button "Select all" at bounding box center [86, 44] width 20 height 8
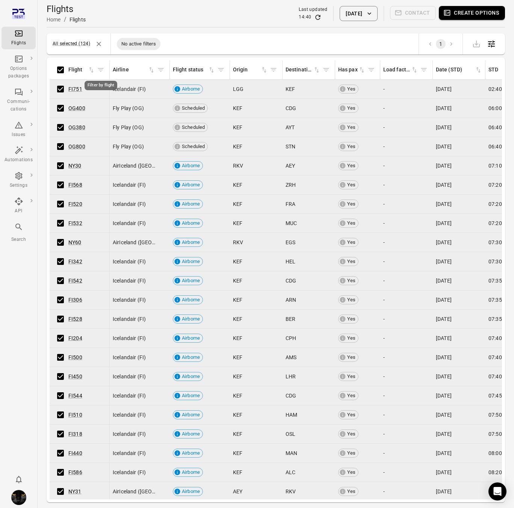
click at [105, 70] on button "Filter by flight" at bounding box center [100, 69] width 11 height 11
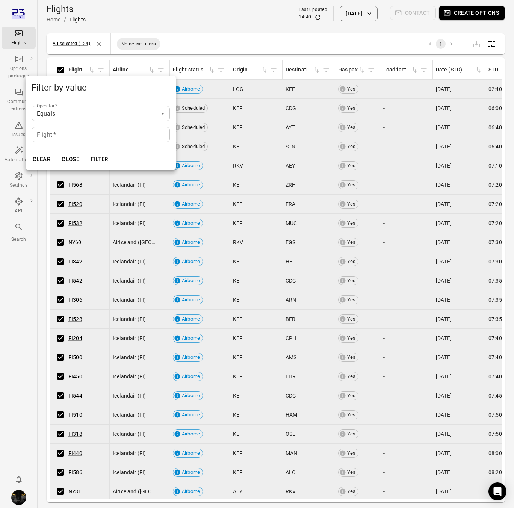
click at [111, 134] on input "Flight   *" at bounding box center [101, 134] width 138 height 15
click at [148, 139] on input "*" at bounding box center [101, 134] width 138 height 15
type input "*"
click at [151, 154] on div "Clear Close Filter" at bounding box center [101, 159] width 150 height 22
click at [99, 159] on button "Filter" at bounding box center [99, 159] width 26 height 16
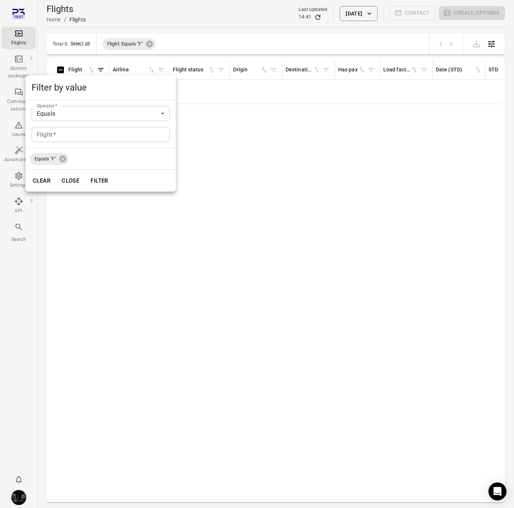
click at [196, 20] on div at bounding box center [257, 254] width 514 height 508
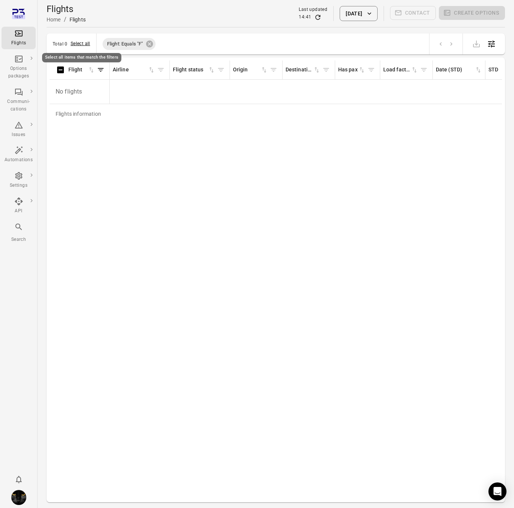
click at [78, 43] on button "Select all" at bounding box center [81, 44] width 20 height 8
click at [470, 12] on button "Create options" at bounding box center [472, 13] width 66 height 14
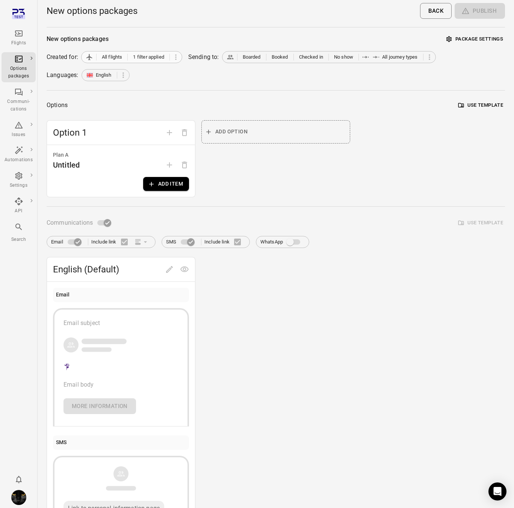
click at [160, 60] on span "1 filter applied" at bounding box center [148, 57] width 31 height 8
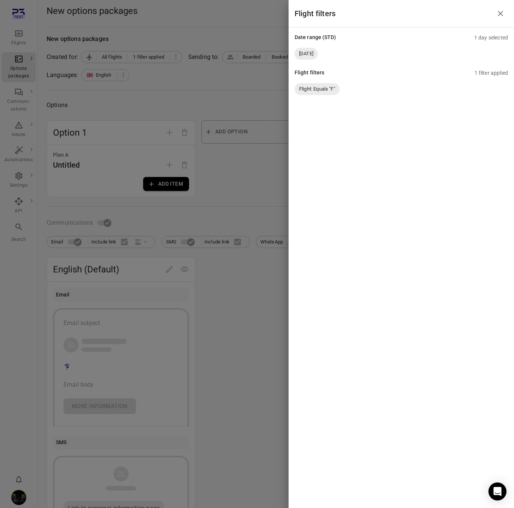
click at [172, 96] on div at bounding box center [257, 254] width 514 height 508
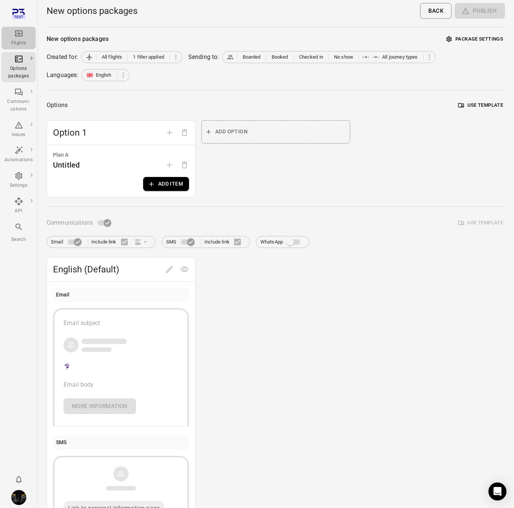
click at [21, 32] on icon "Main navigation" at bounding box center [19, 33] width 8 height 6
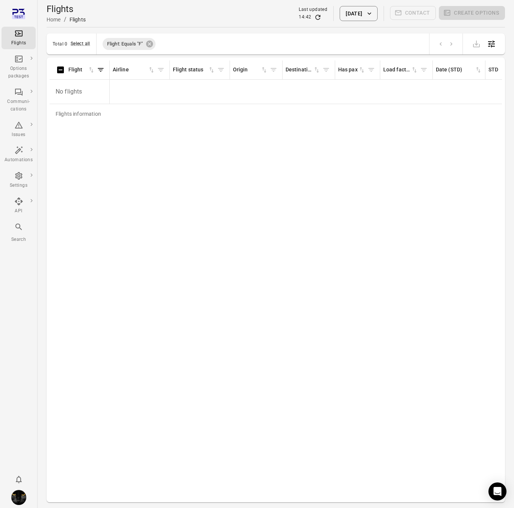
click at [102, 69] on icon "Filter by flight" at bounding box center [101, 70] width 8 height 8
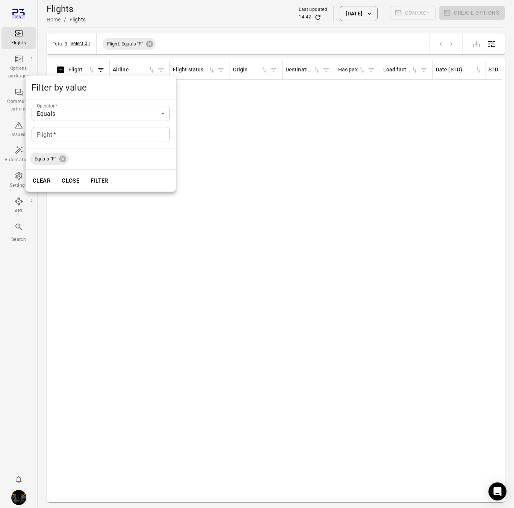
click at [88, 47] on div at bounding box center [257, 254] width 514 height 508
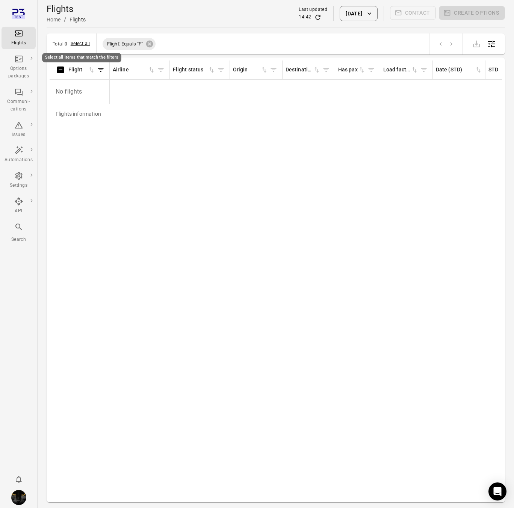
click at [80, 43] on button "Select all" at bounding box center [81, 44] width 20 height 8
click at [23, 37] on icon "Main navigation" at bounding box center [18, 33] width 9 height 9
click at [162, 43] on icon at bounding box center [158, 44] width 7 height 7
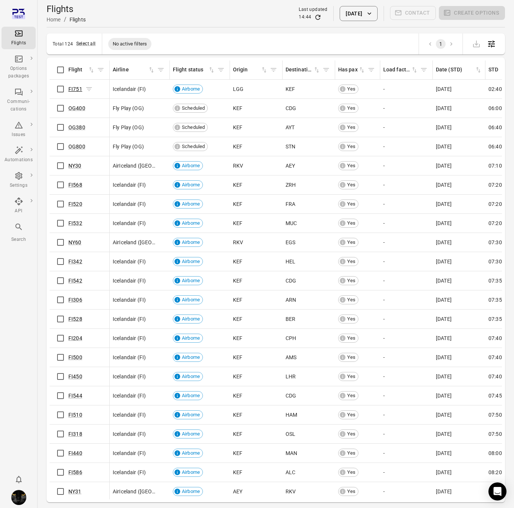
click at [77, 90] on link "FI751" at bounding box center [75, 89] width 14 height 6
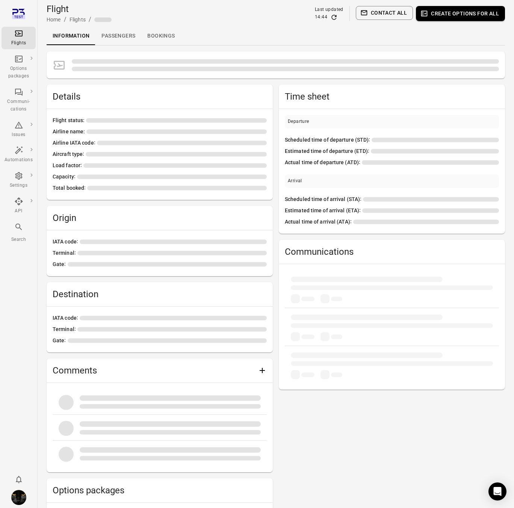
click at [117, 37] on link "Passengers" at bounding box center [118, 36] width 46 height 18
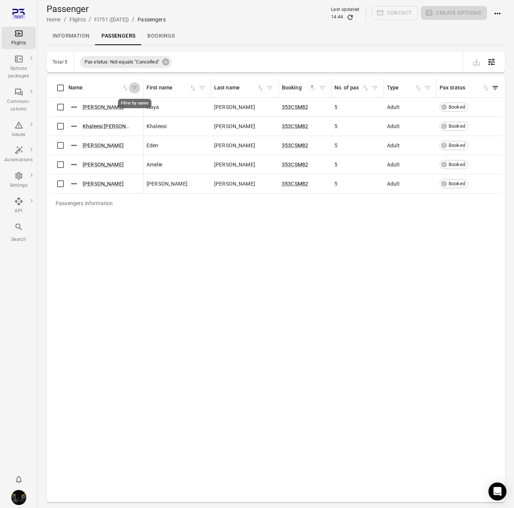
click at [133, 88] on icon "Filter by name" at bounding box center [135, 88] width 6 height 4
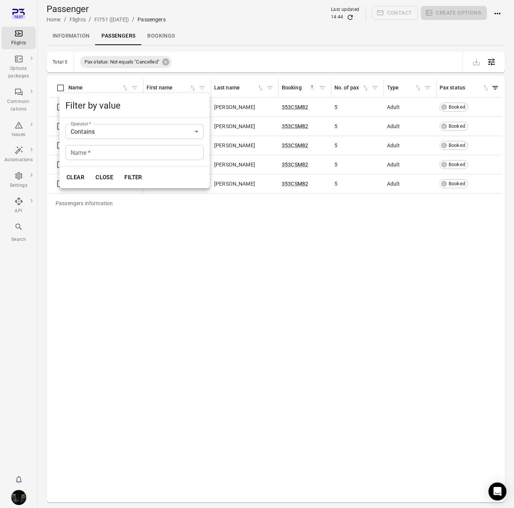
click at [94, 151] on input "Name   *" at bounding box center [134, 152] width 138 height 15
type input "*"
click at [174, 166] on div "Operator   * Contains ******** Operator   * Name   * * Name   *" at bounding box center [134, 142] width 150 height 48
click at [132, 176] on button "Filter" at bounding box center [133, 178] width 26 height 16
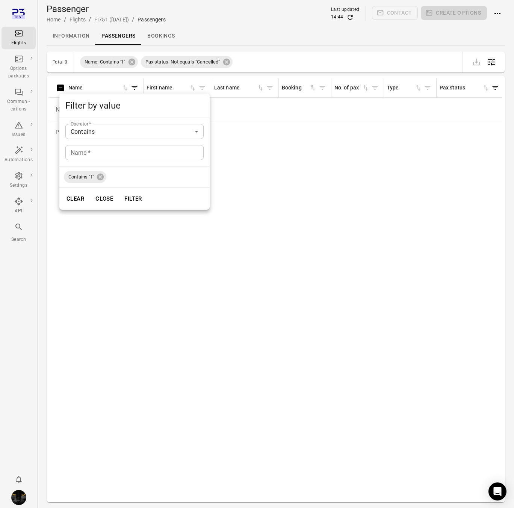
click at [268, 163] on div at bounding box center [257, 254] width 514 height 508
click at [93, 111] on p "No passengers" at bounding box center [97, 109] width 88 height 21
click at [227, 62] on icon at bounding box center [226, 62] width 7 height 7
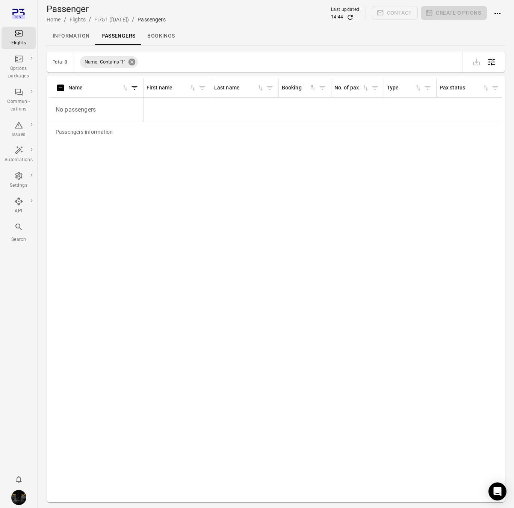
click at [133, 62] on icon at bounding box center [132, 62] width 8 height 8
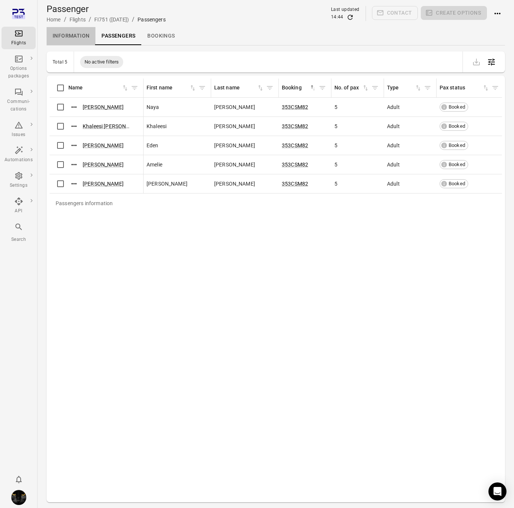
click at [72, 38] on link "Information" at bounding box center [71, 36] width 49 height 18
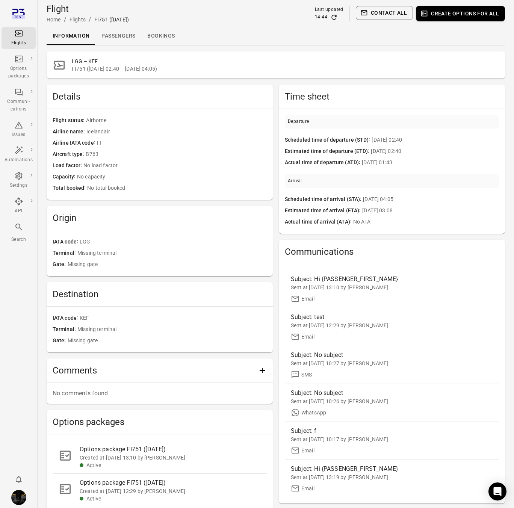
click at [25, 44] on div "Flights" at bounding box center [19, 43] width 28 height 8
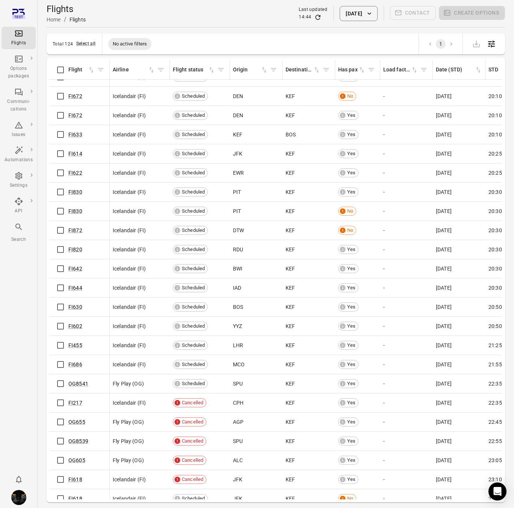
scroll to position [1939, 0]
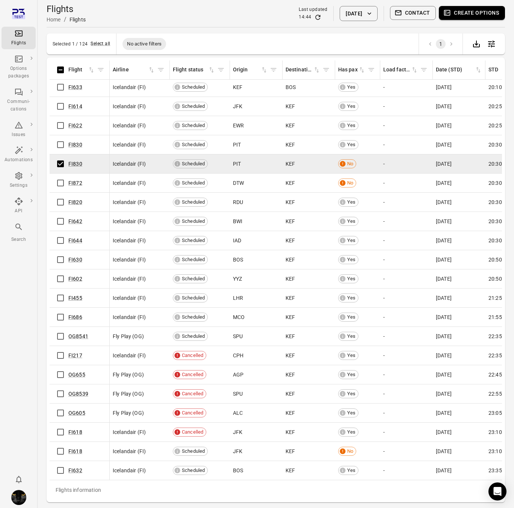
click at [488, 10] on button "Create options" at bounding box center [472, 13] width 66 height 14
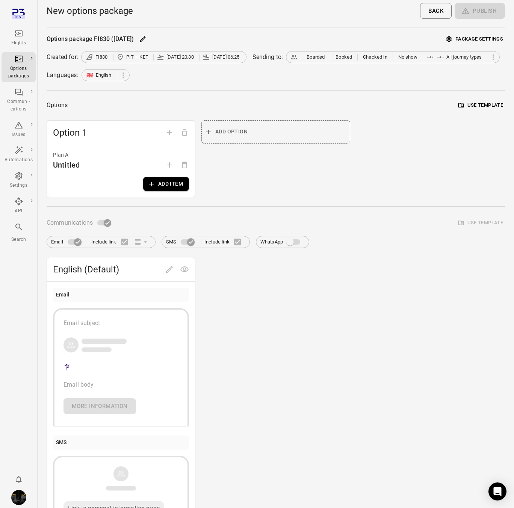
click at [196, 58] on span "FI830 PIT – KEF 7 Oct 20:30 8 Oct 06:25" at bounding box center [164, 57] width 156 height 8
click at [212, 54] on span "8 Oct 06:25" at bounding box center [225, 57] width 27 height 8
click at [233, 59] on span "8 Oct 06:25" at bounding box center [225, 57] width 27 height 8
click at [257, 59] on div "Sending to:" at bounding box center [268, 57] width 31 height 9
click at [310, 57] on span "Boarded" at bounding box center [316, 57] width 18 height 8
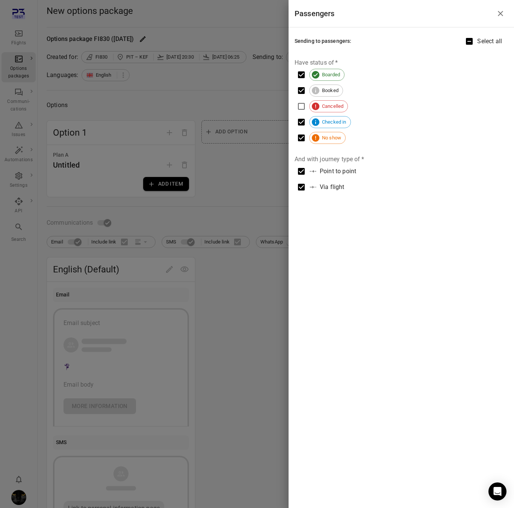
click at [253, 92] on div at bounding box center [257, 254] width 514 height 508
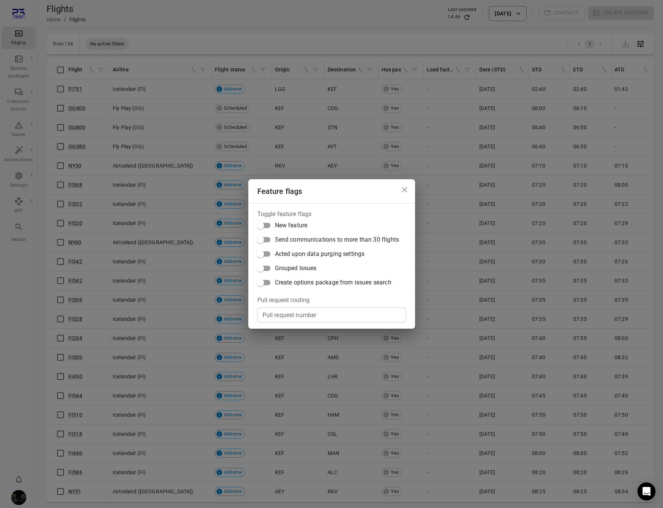
click at [340, 281] on span "Create options package from issues search" at bounding box center [333, 282] width 117 height 9
click at [317, 312] on input "Pull request number" at bounding box center [331, 314] width 149 height 15
paste input "*****"
type input "*****"
click at [284, 121] on div "Feature flags Toggle feature flags New feature Send communications to more than…" at bounding box center [331, 254] width 663 height 508
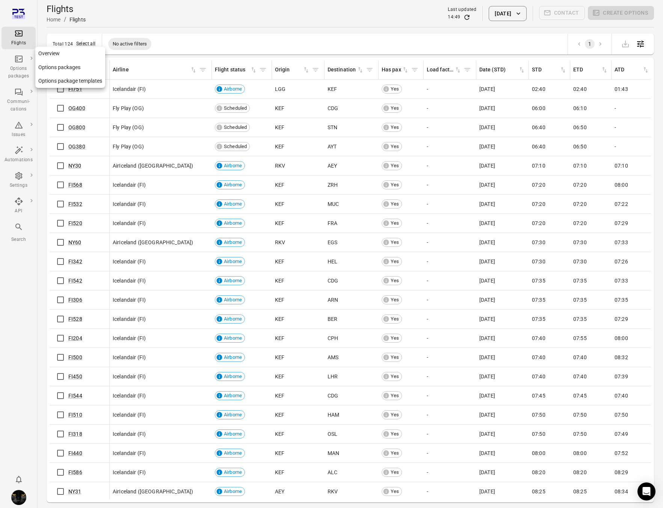
click at [21, 71] on div "Options packages" at bounding box center [19, 72] width 28 height 15
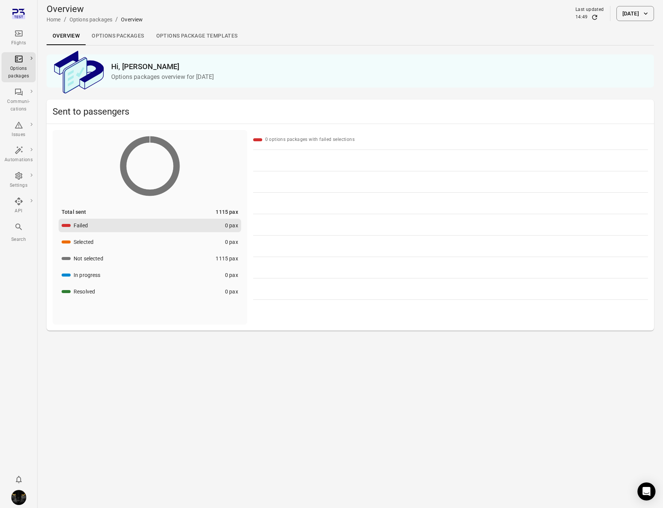
click at [17, 31] on icon "Main navigation" at bounding box center [19, 33] width 8 height 6
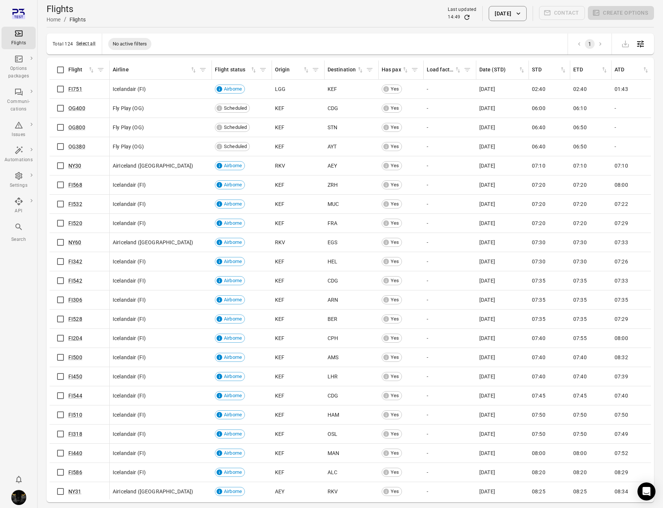
click at [199, 38] on div "Total 124 Select all No active filters 1" at bounding box center [351, 43] width 608 height 21
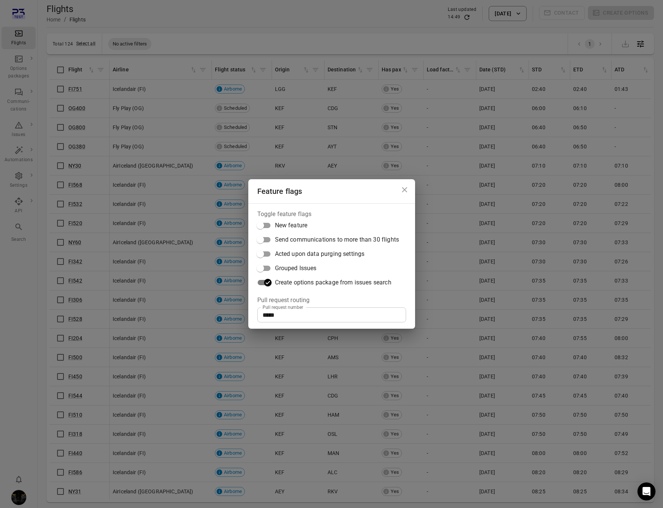
click at [232, 26] on div "Feature flags Toggle feature flags New feature Send communications to more than…" at bounding box center [331, 254] width 663 height 508
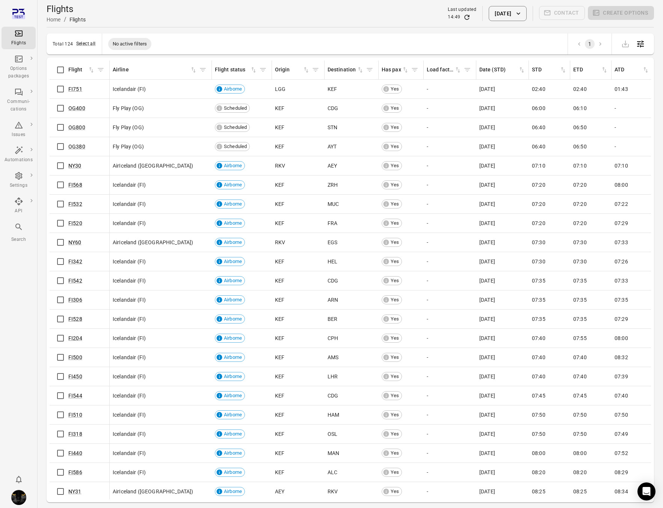
click at [497, 16] on button "[DATE]" at bounding box center [508, 13] width 38 height 15
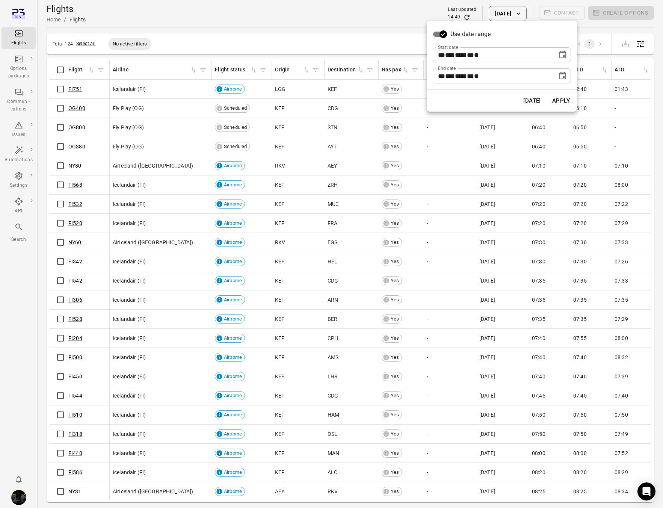
click at [514, 57] on icon "Choose date, selected date is Oct 7, 2025" at bounding box center [563, 54] width 9 height 9
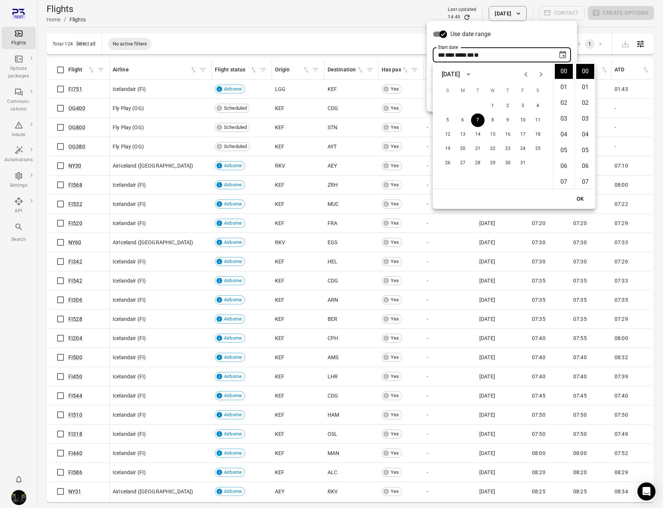
click at [514, 77] on icon "Previous month" at bounding box center [526, 74] width 9 height 9
click at [461, 104] on button "1" at bounding box center [463, 106] width 14 height 14
type input "**********"
click at [514, 197] on button "OK" at bounding box center [581, 199] width 24 height 14
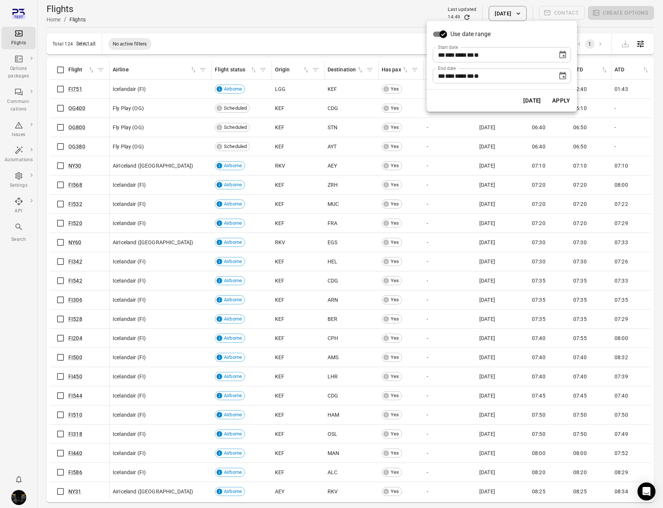
click at [326, 13] on div at bounding box center [331, 254] width 663 height 508
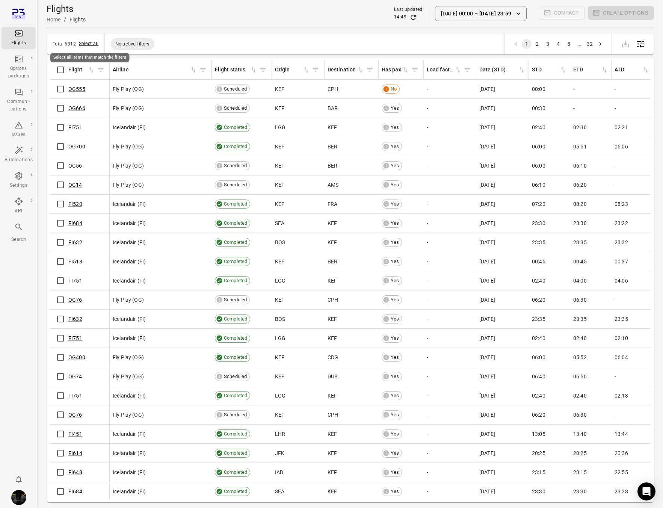
click at [88, 45] on button "Select all" at bounding box center [89, 44] width 20 height 8
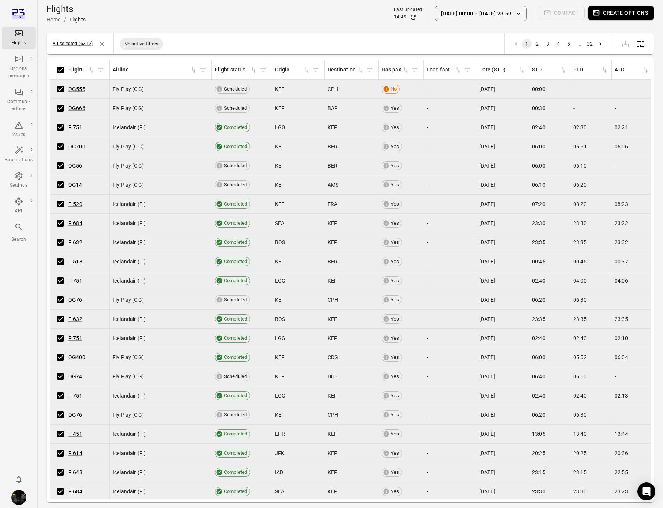
click at [514, 14] on button "Create options" at bounding box center [621, 13] width 66 height 14
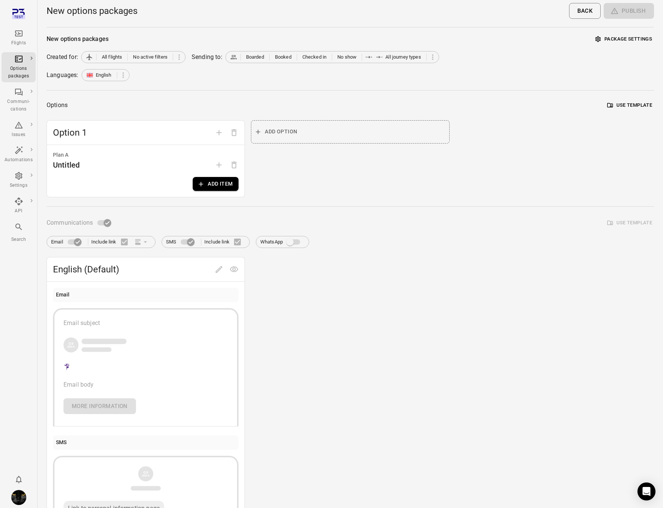
click at [202, 186] on icon "button" at bounding box center [201, 184] width 8 height 8
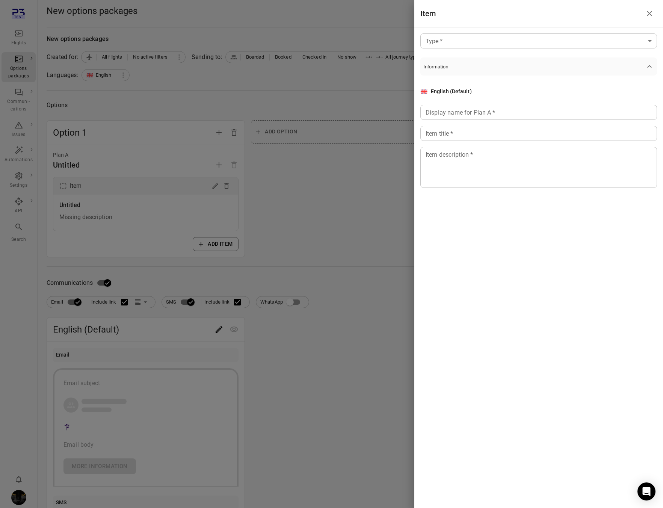
click at [470, 42] on body "Flights Options packages Communi-cations Issues Automations Settings API Search…" at bounding box center [331, 321] width 663 height 643
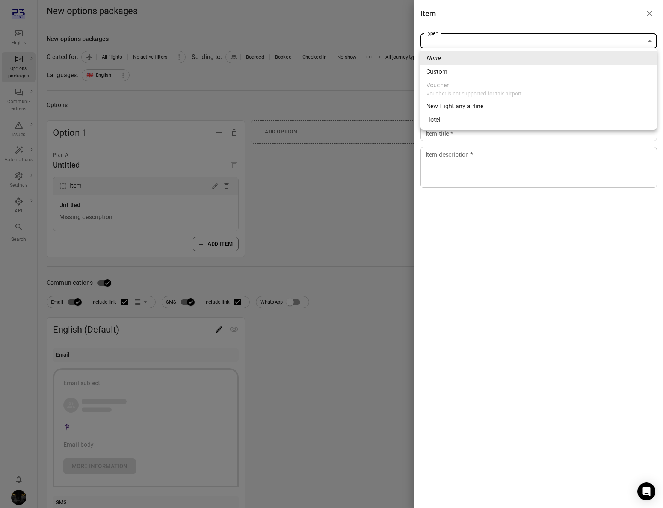
click at [452, 74] on li "Custom" at bounding box center [539, 72] width 237 height 14
type input "******"
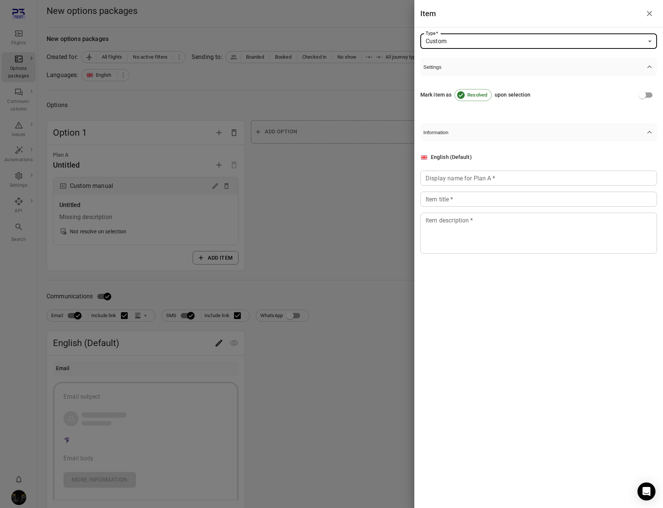
click at [450, 173] on input "Display name for Plan A   *" at bounding box center [539, 178] width 237 height 15
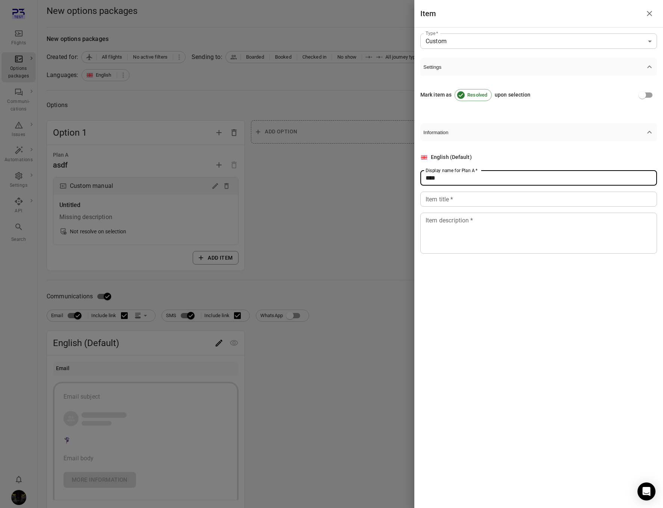
type input "****"
click at [451, 197] on div "Item title   * Item title   *" at bounding box center [539, 199] width 237 height 15
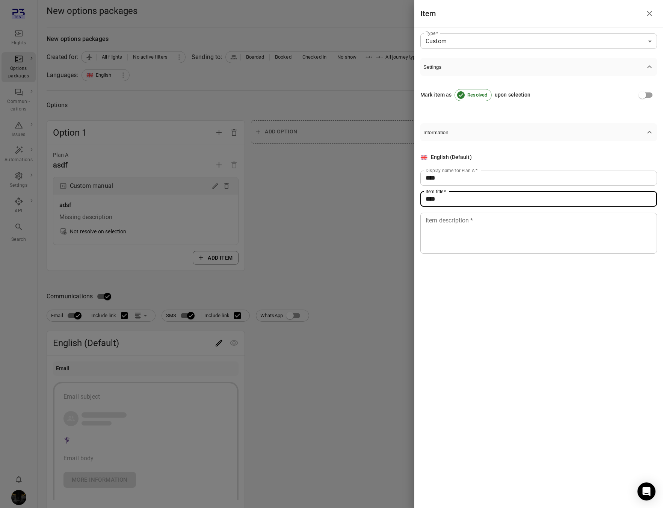
type input "*****"
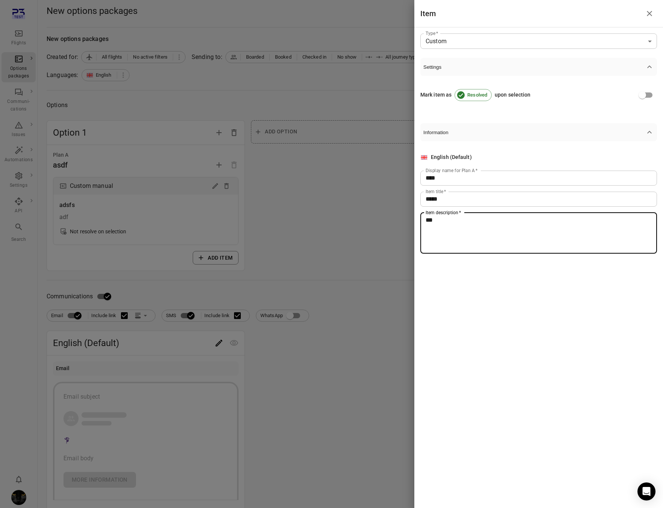
type textarea "***"
click at [287, 160] on div at bounding box center [331, 254] width 663 height 508
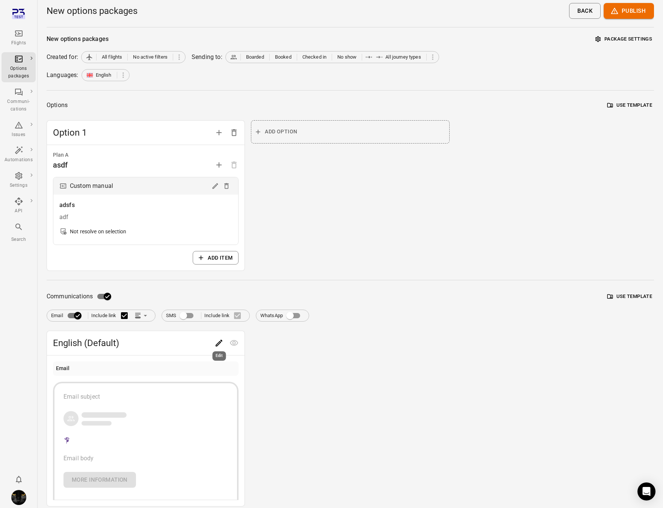
click at [221, 343] on icon "Edit" at bounding box center [219, 343] width 9 height 9
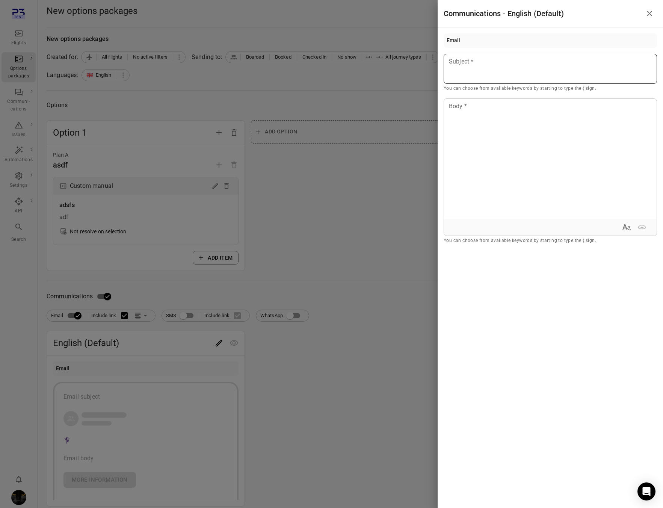
click at [503, 72] on div at bounding box center [551, 69] width 214 height 30
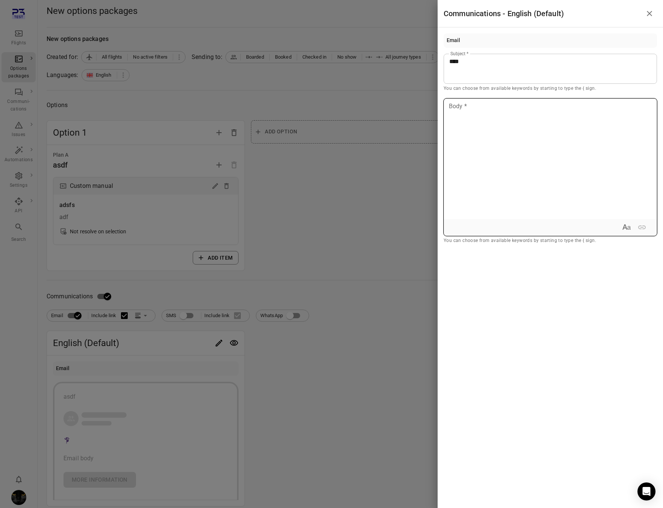
click at [493, 159] on div at bounding box center [550, 159] width 213 height 120
click at [353, 196] on div at bounding box center [331, 254] width 663 height 508
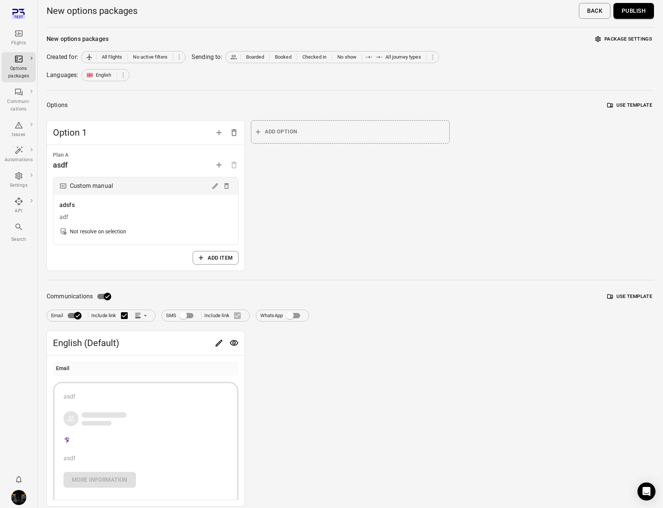
click at [514, 12] on button "Publish" at bounding box center [634, 11] width 41 height 16
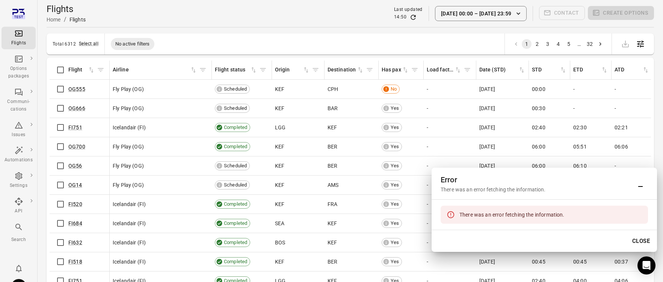
click at [209, 15] on div "Flights Home / Flights Last updated 14:50 1 Sep 00:00 – 7 Oct 23:59 Contact Cre…" at bounding box center [351, 13] width 608 height 21
click at [514, 239] on button "Close" at bounding box center [642, 241] width 26 height 16
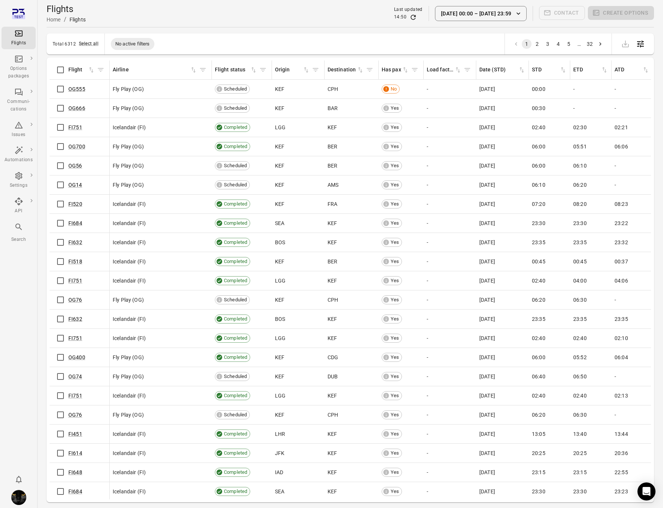
click at [30, 293] on div "Flights Options packages Communi-cations Issues Automations Settings API Search" at bounding box center [19, 254] width 38 height 508
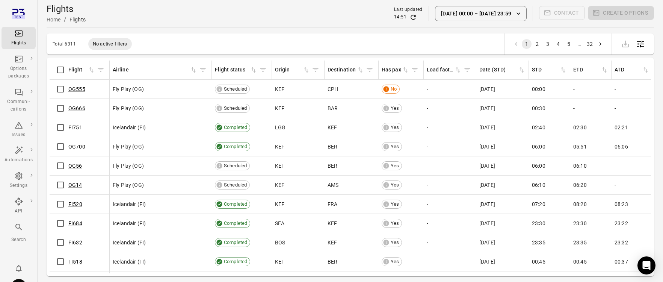
click at [184, 27] on main "Flights Home / Flights Last updated 14:51 [DATE] 00:00 [DATE] 23:59 Contact Cre…" at bounding box center [351, 153] width 626 height 306
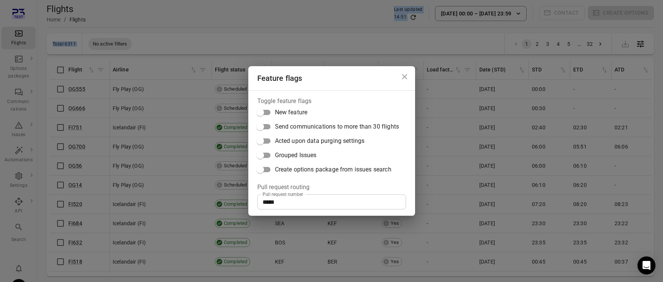
click at [407, 76] on icon "Close dialog" at bounding box center [404, 76] width 9 height 9
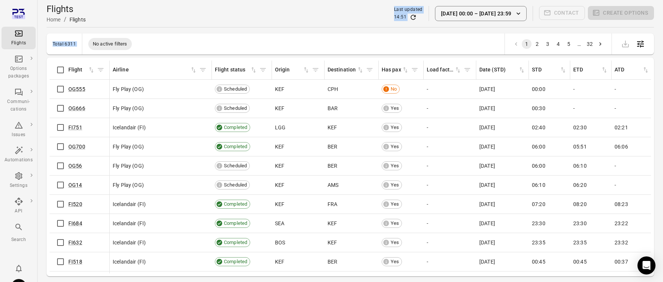
click at [331, 20] on div "Flights Home / Flights Last updated 14:51 [DATE] 00:00 [DATE] 23:59 Contact Cre…" at bounding box center [351, 13] width 608 height 21
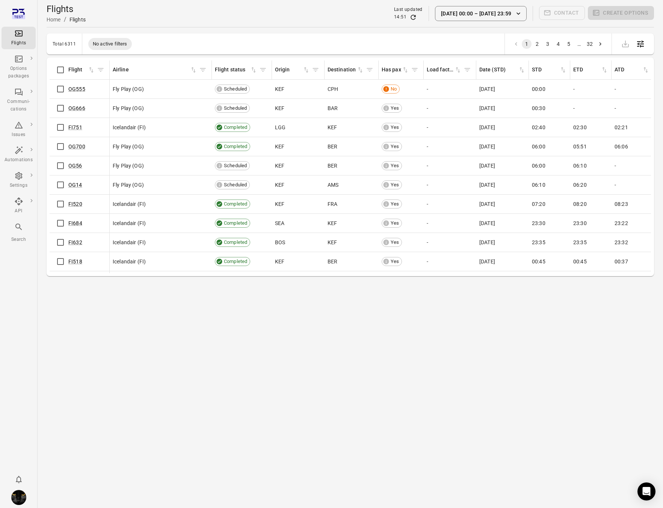
click at [24, 40] on div "Flights" at bounding box center [19, 43] width 28 height 8
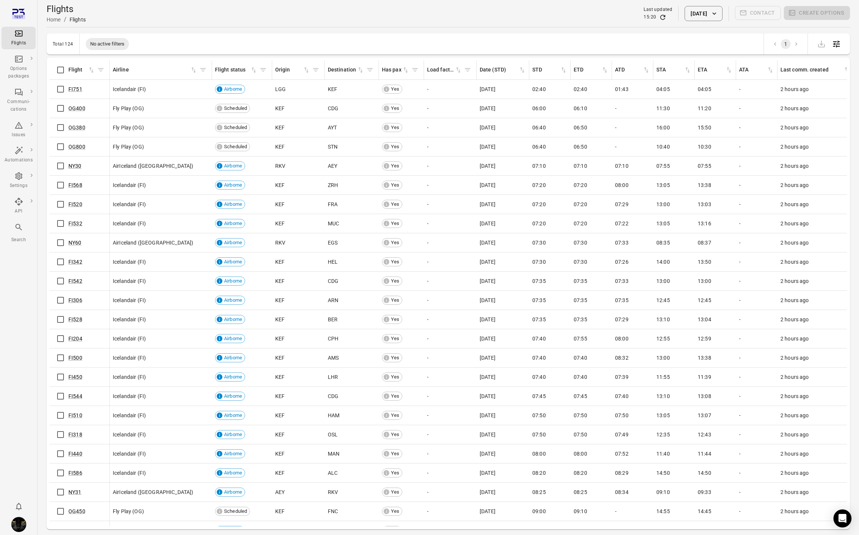
click at [26, 292] on div "Flights Options packages Communi-cations Issues Automations Settings API Search" at bounding box center [19, 267] width 38 height 535
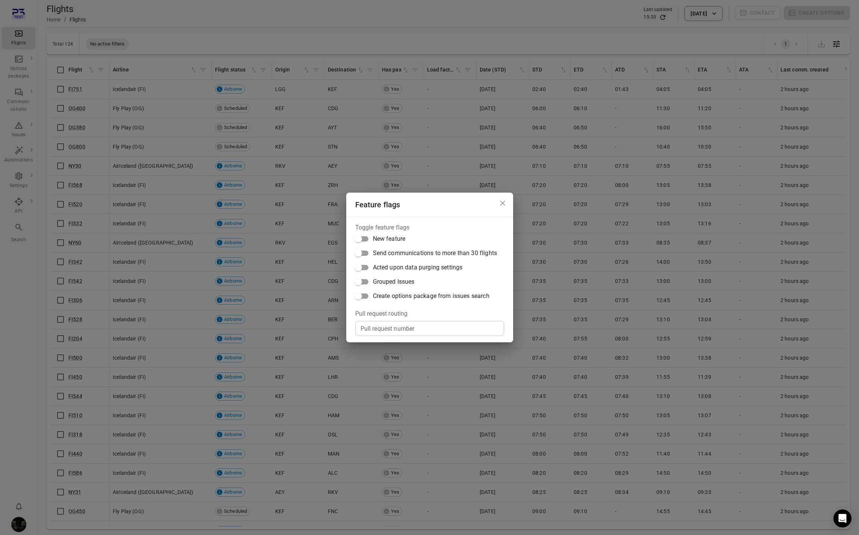
click at [389, 330] on input "Pull request number" at bounding box center [429, 328] width 149 height 15
paste input "*****"
type input "*****"
click at [389, 294] on span "Create options package from issues search" at bounding box center [431, 295] width 117 height 9
click at [286, 20] on div "Feature flags Toggle feature flags New feature Send communications to more than…" at bounding box center [429, 267] width 859 height 535
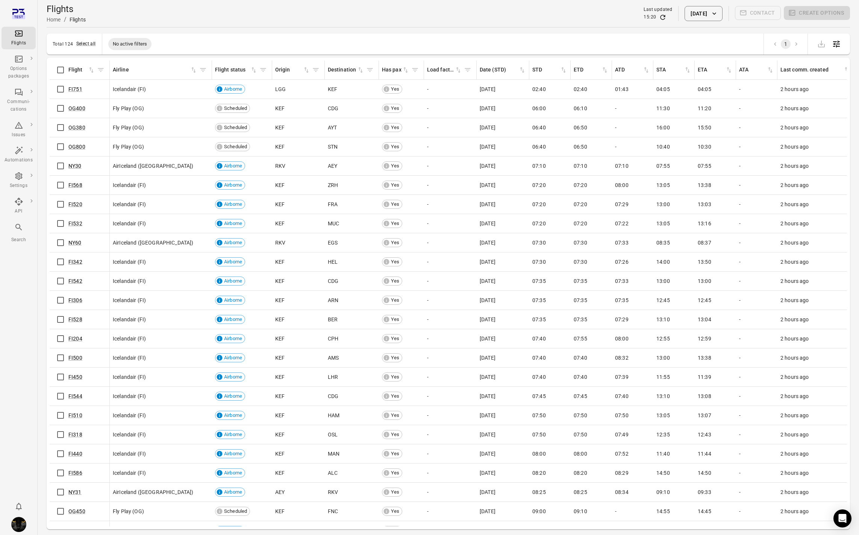
click at [693, 8] on button "7 Oct 2025" at bounding box center [704, 13] width 38 height 15
click at [693, 8] on div at bounding box center [429, 267] width 859 height 535
click at [694, 14] on button "7 Oct 2025" at bounding box center [704, 13] width 38 height 15
click at [724, 180] on button "Today" at bounding box center [728, 185] width 26 height 16
click at [693, 10] on button "7 Oct 2025" at bounding box center [704, 13] width 38 height 15
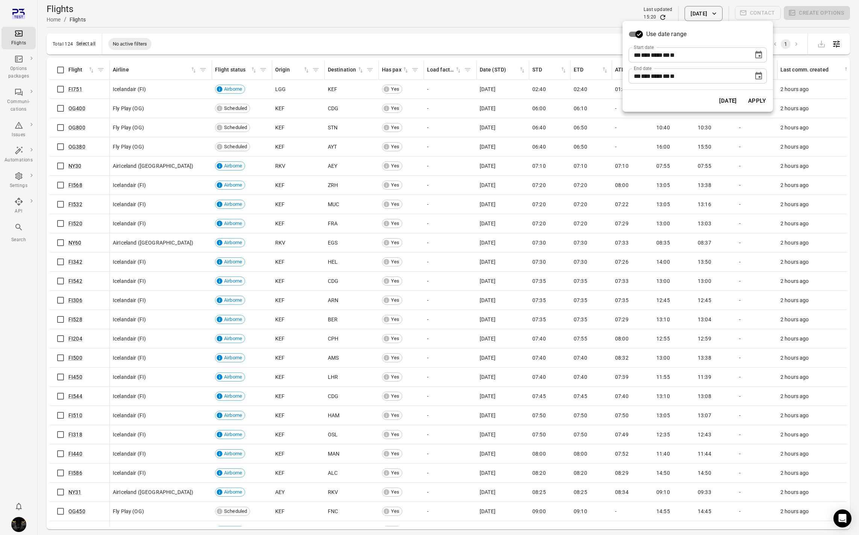
click at [760, 73] on icon "Choose date, selected date is Oct 7, 2025" at bounding box center [758, 76] width 7 height 8
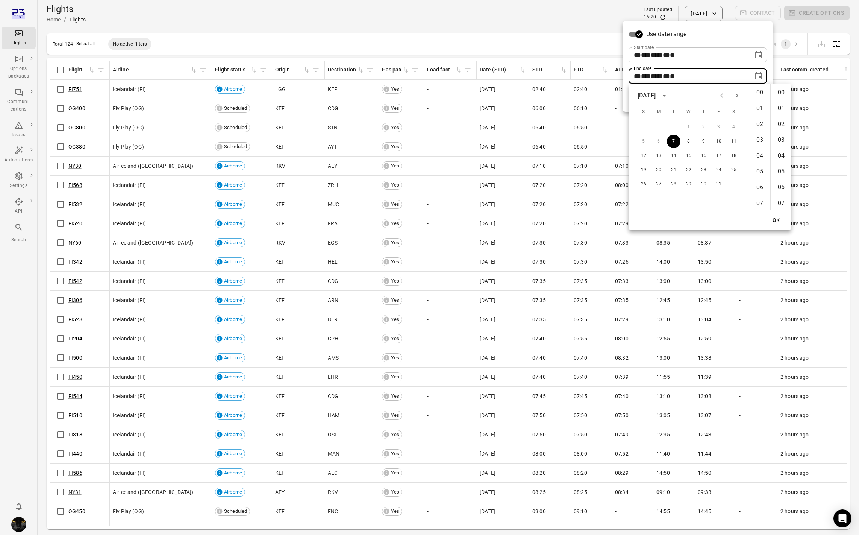
scroll to position [822, 0]
click at [699, 143] on button "9" at bounding box center [704, 142] width 14 height 14
type input "**********"
click at [773, 219] on button "OK" at bounding box center [776, 220] width 24 height 14
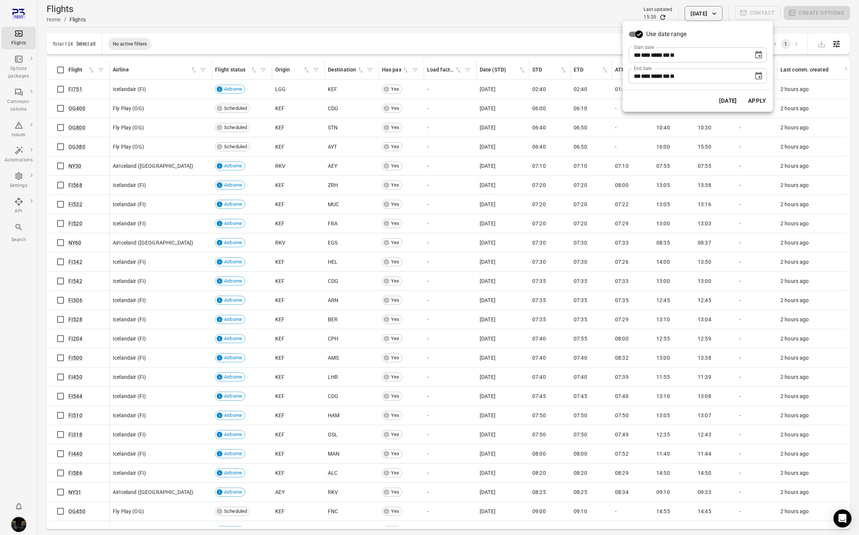
click at [760, 55] on icon "Choose date, selected date is Oct 7, 2025" at bounding box center [758, 54] width 9 height 9
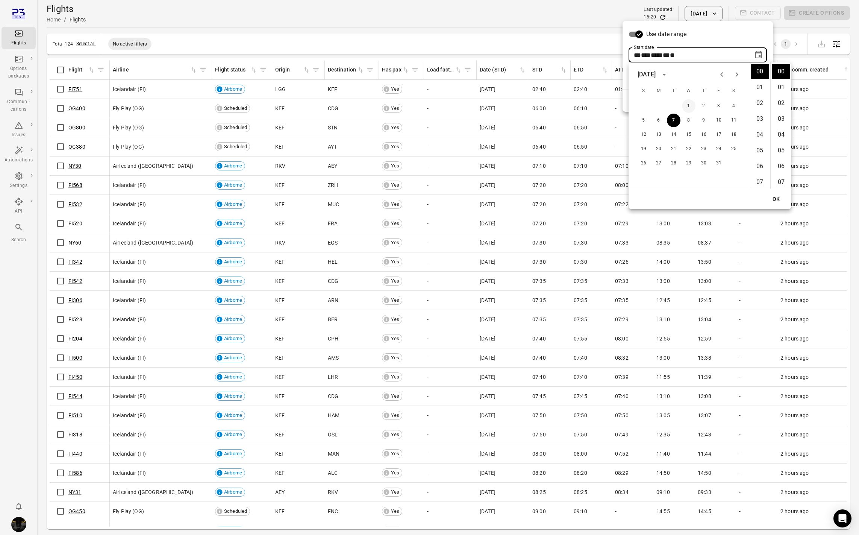
click at [688, 105] on button "1" at bounding box center [689, 106] width 14 height 14
type input "**********"
click at [777, 197] on button "OK" at bounding box center [776, 199] width 24 height 14
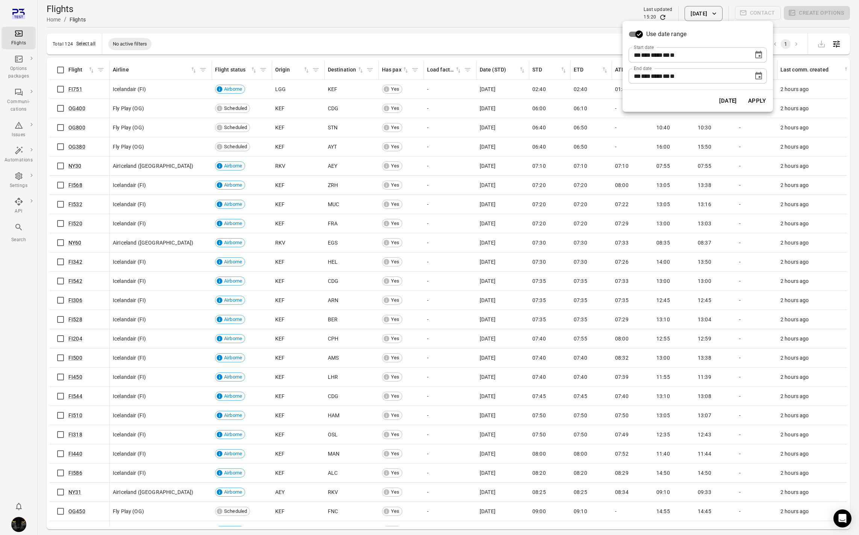
click at [760, 98] on button "Apply" at bounding box center [757, 101] width 26 height 16
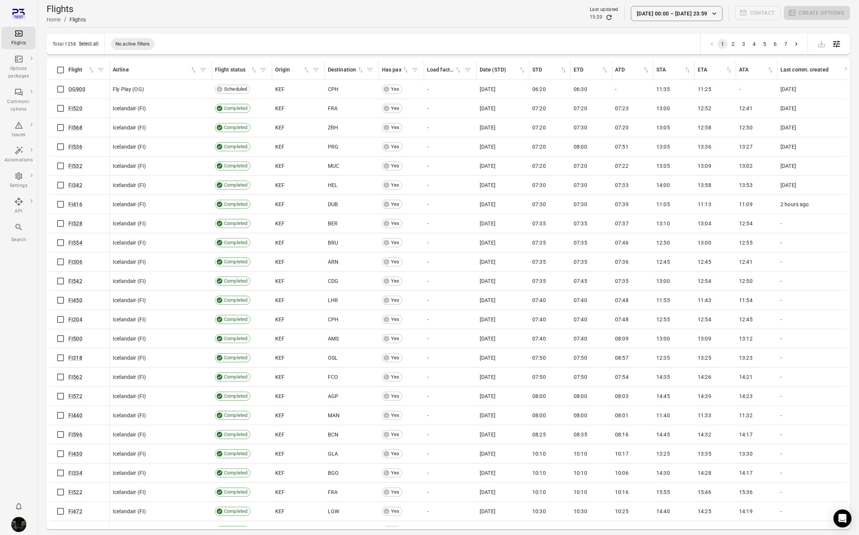
click at [675, 15] on button "1 Oct 00:00 – 9 Oct 23:59" at bounding box center [677, 13] width 92 height 15
click at [741, 61] on button "Choose date, selected date is Oct 1, 2025" at bounding box center [739, 54] width 15 height 15
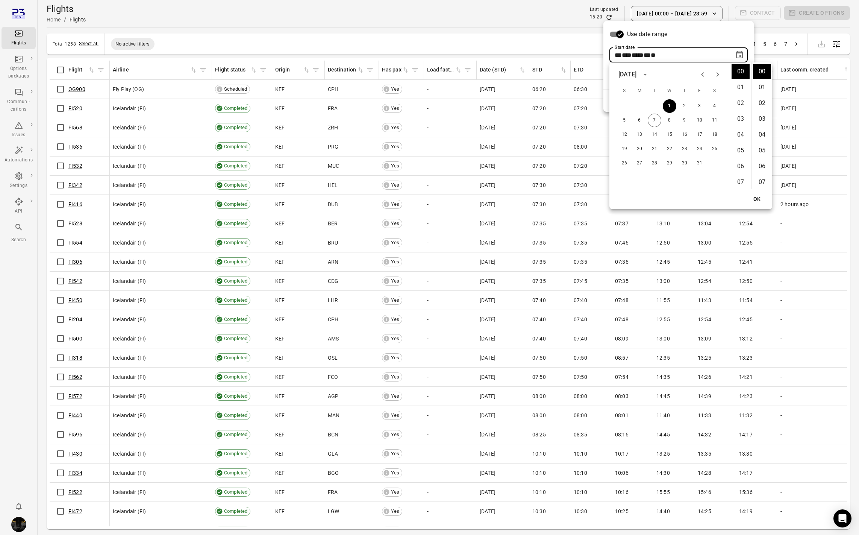
click at [751, 191] on div "OK" at bounding box center [690, 199] width 163 height 20
click at [756, 201] on button "OK" at bounding box center [757, 199] width 24 height 14
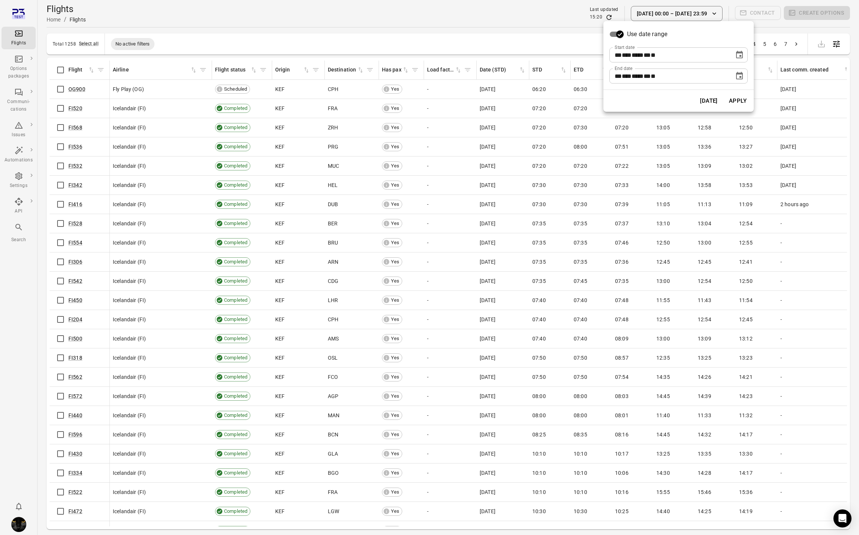
click at [734, 102] on button "Apply" at bounding box center [738, 101] width 26 height 16
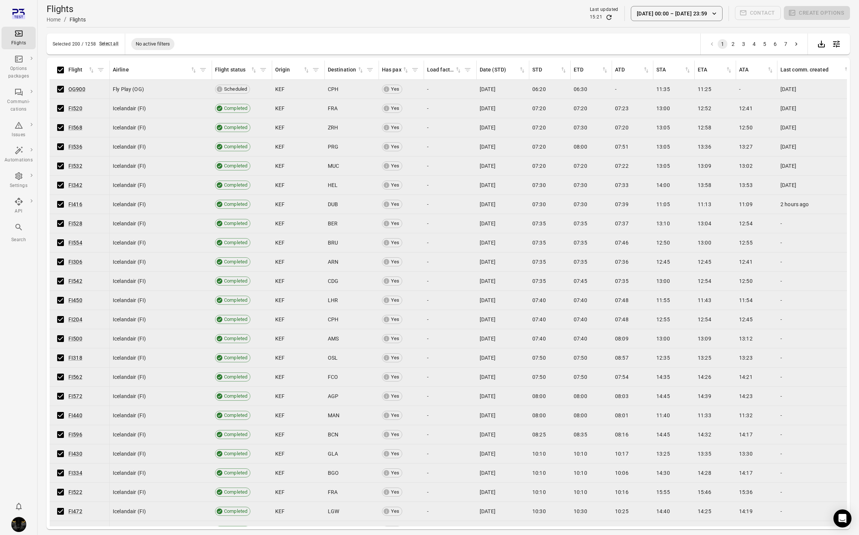
click at [282, 29] on main "Flights Home / Flights Last updated 15:21 1 Oct 00:00 – 9 Oct 23:59 Contact Cre…" at bounding box center [448, 279] width 821 height 559
click at [102, 42] on button "Select all" at bounding box center [109, 44] width 20 height 8
click at [814, 12] on button "Create options" at bounding box center [817, 13] width 66 height 14
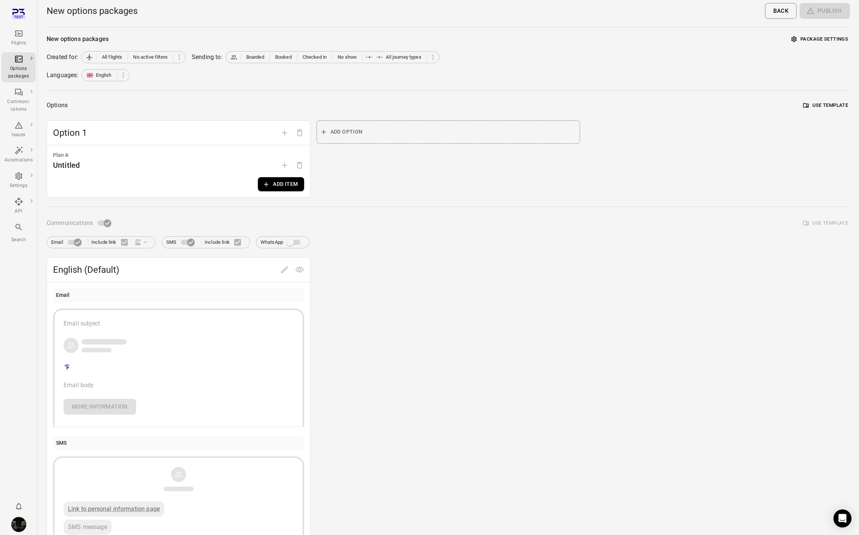
click at [288, 186] on button "Add item" at bounding box center [281, 184] width 46 height 14
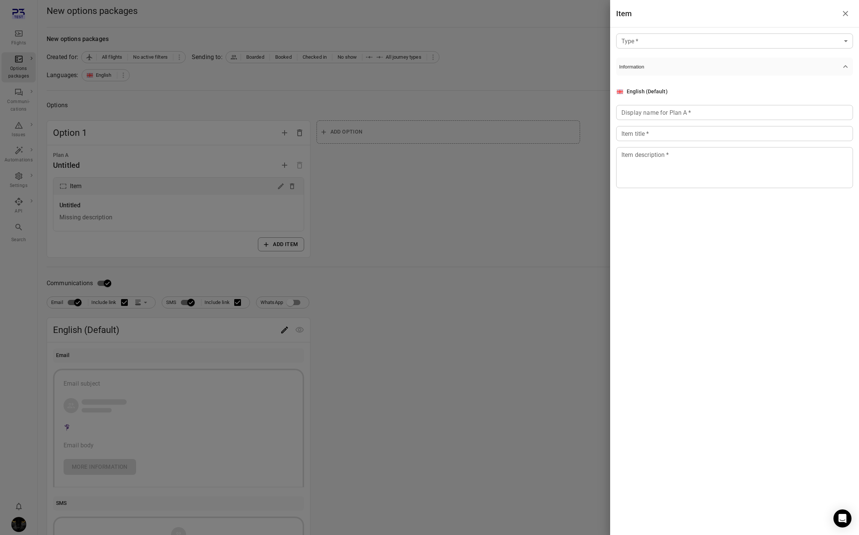
click at [658, 43] on body "Flights Options packages Communi-cations Issues Automations Settings API Search…" at bounding box center [429, 321] width 859 height 643
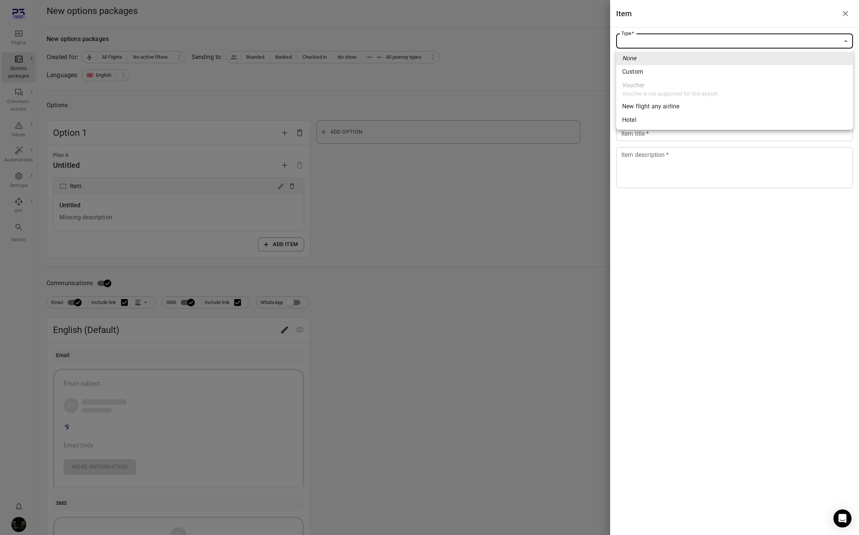
click at [657, 76] on li "Custom" at bounding box center [734, 72] width 237 height 14
type input "******"
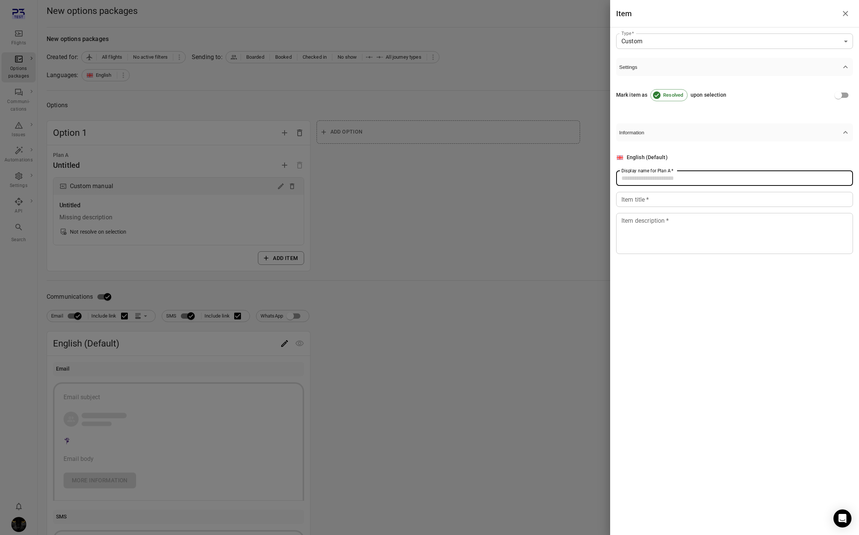
click at [646, 179] on div "Display name for Plan A   * Display name for Plan A   *" at bounding box center [734, 178] width 237 height 15
type input "****"
click at [642, 205] on input "Item title   *" at bounding box center [734, 199] width 237 height 15
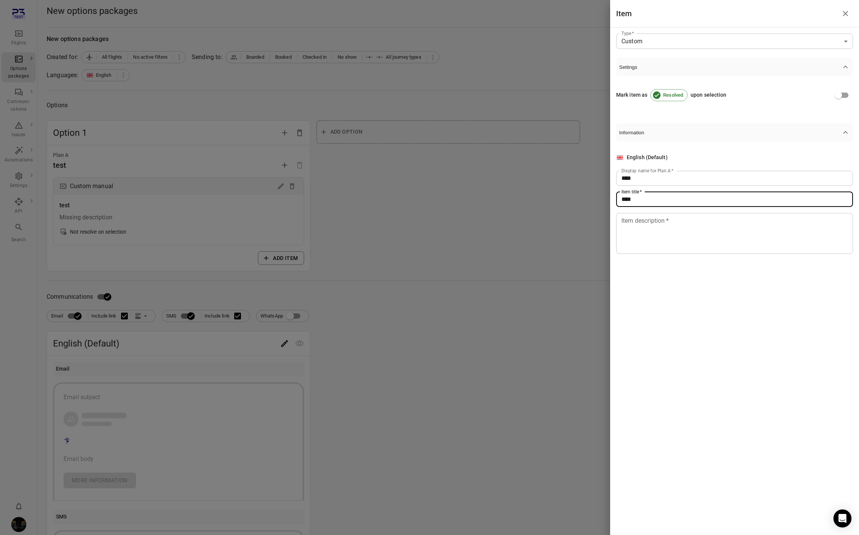
type input "****"
click at [641, 232] on textarea "Item description   *" at bounding box center [734, 233] width 226 height 35
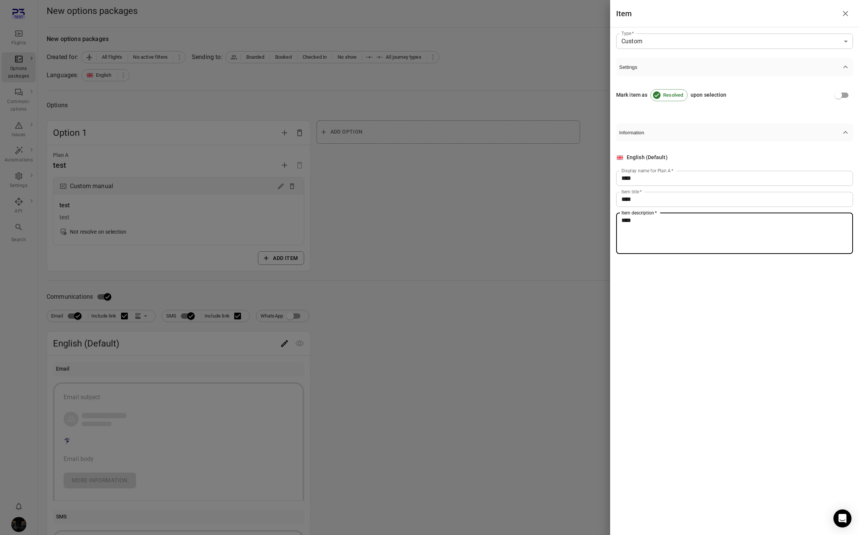
type textarea "****"
click at [466, 272] on div at bounding box center [429, 267] width 859 height 535
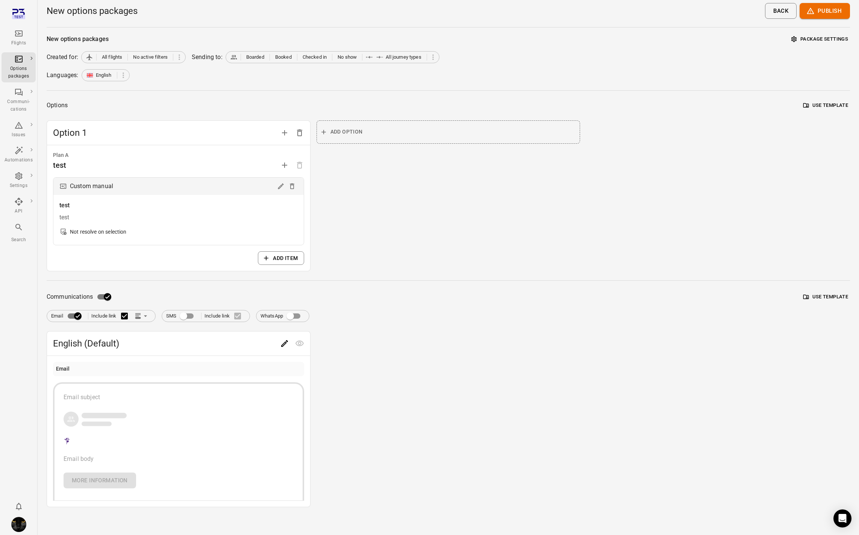
click at [284, 344] on icon "Edit" at bounding box center [284, 343] width 7 height 7
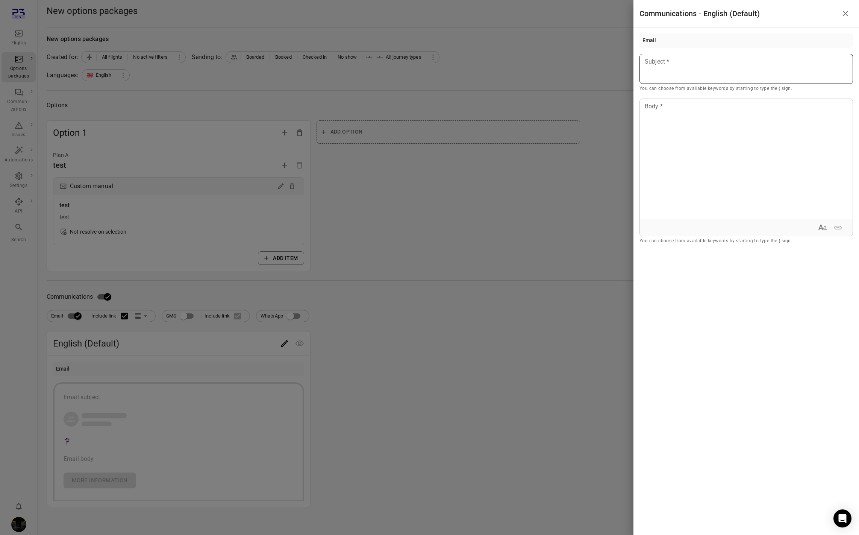
click at [659, 66] on div "Subject Subject * You can choose from available keywords by starting to type th…" at bounding box center [746, 73] width 214 height 39
click at [656, 145] on div at bounding box center [746, 159] width 213 height 120
click at [534, 168] on div at bounding box center [429, 267] width 859 height 535
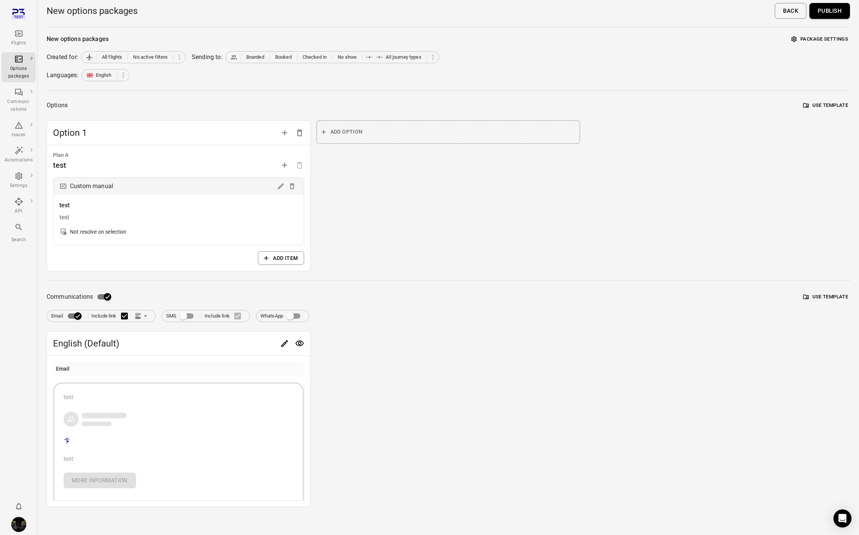
click at [825, 14] on button "Publish" at bounding box center [829, 11] width 41 height 16
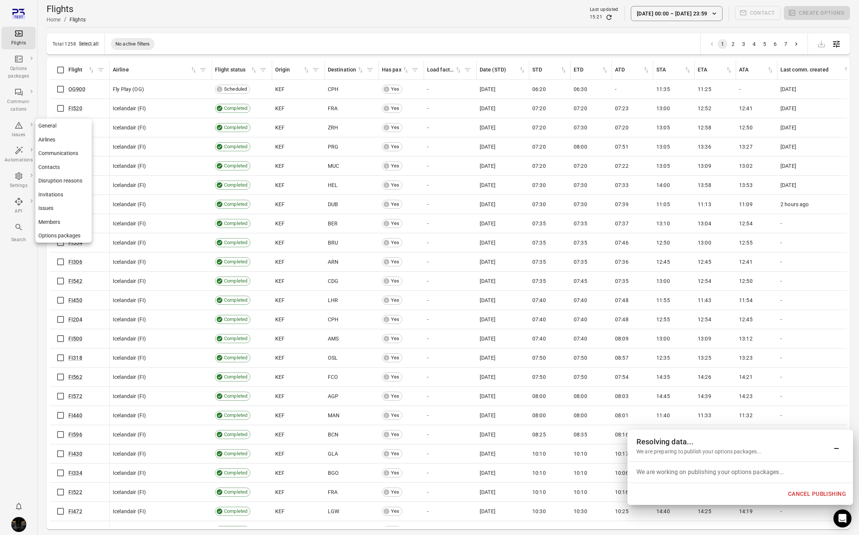
click at [19, 182] on div "Settings" at bounding box center [19, 180] width 28 height 18
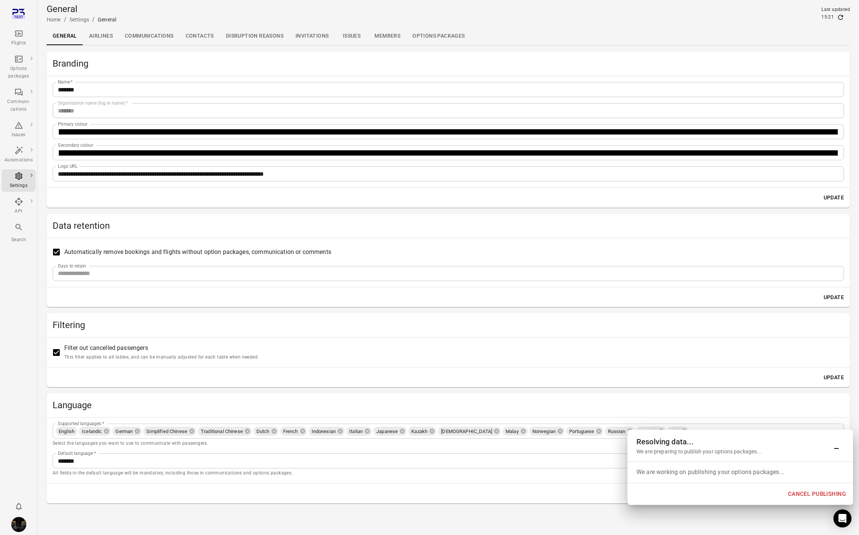
click at [18, 35] on icon "Main navigation" at bounding box center [18, 33] width 9 height 9
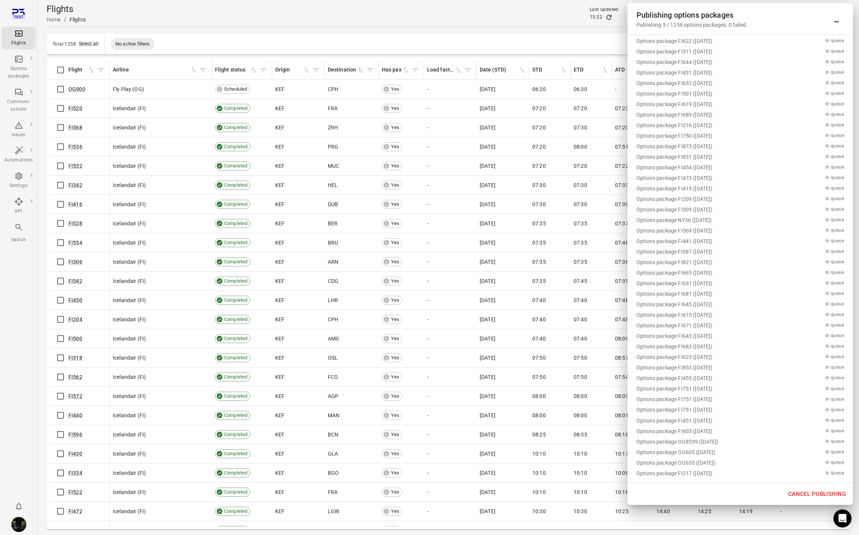
scroll to position [12820, 0]
click at [799, 493] on button "Cancel publishing" at bounding box center [817, 494] width 66 height 16
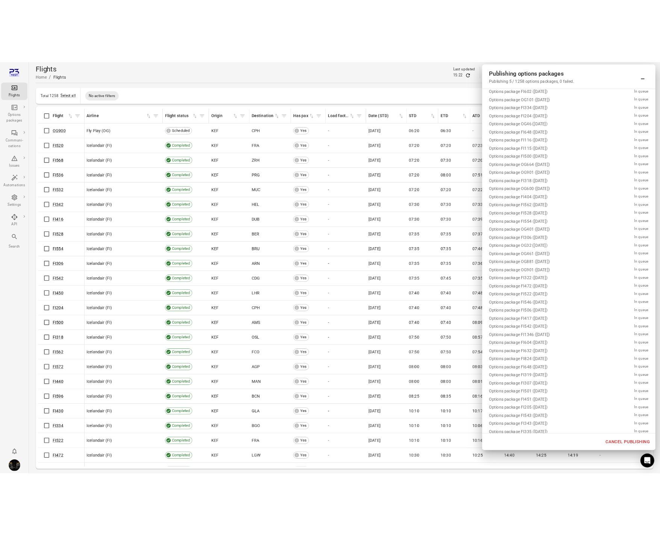
scroll to position [0, 0]
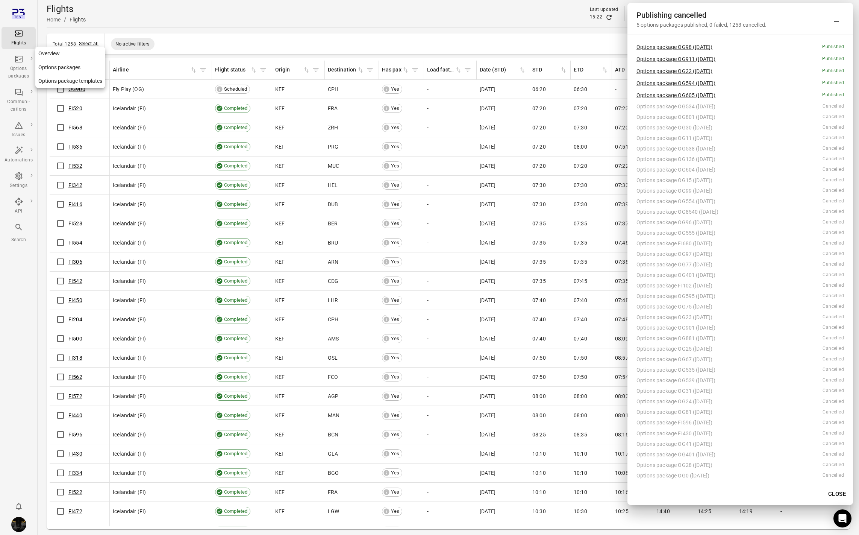
click at [22, 64] on div "Options packages" at bounding box center [19, 68] width 28 height 26
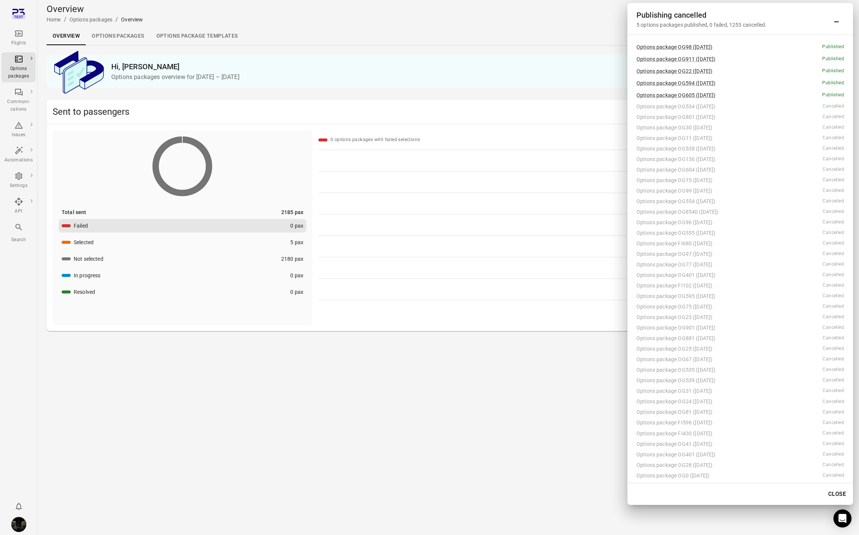
click at [118, 35] on link "Options packages" at bounding box center [118, 36] width 64 height 18
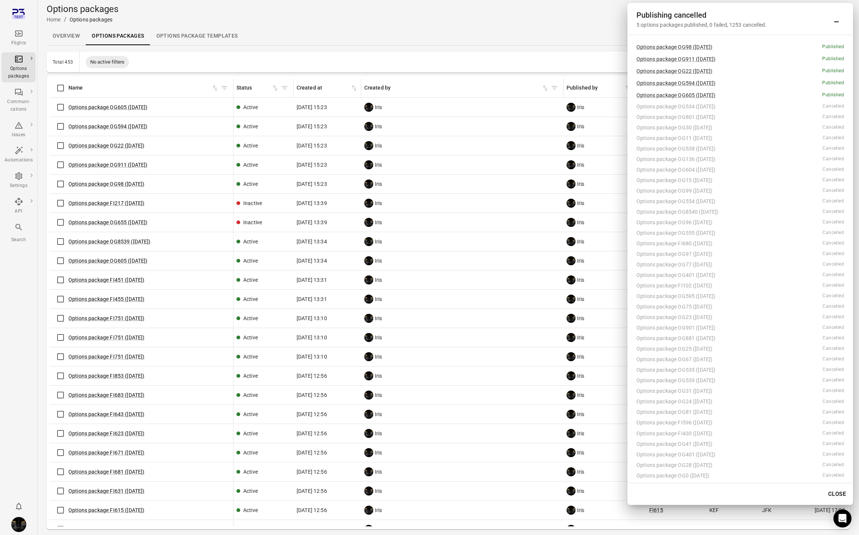
click at [18, 47] on link "Flights" at bounding box center [19, 38] width 34 height 23
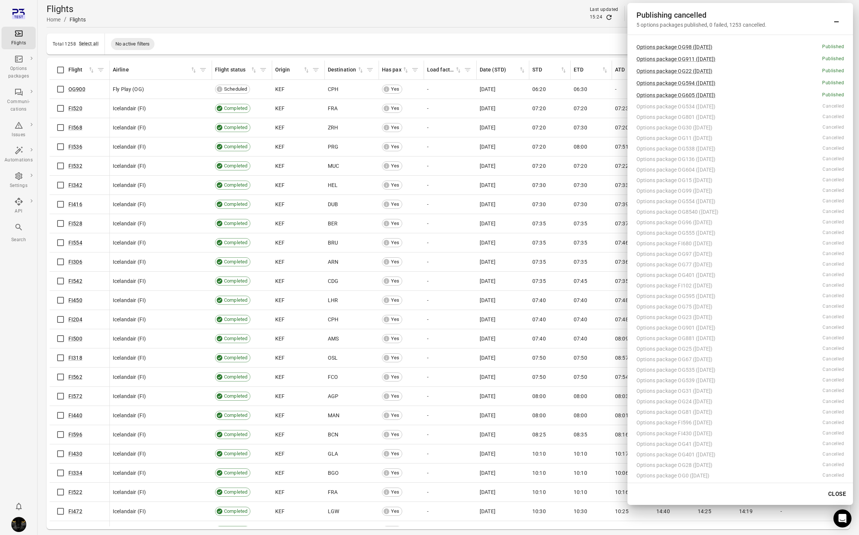
click at [835, 21] on icon "Minimize" at bounding box center [836, 21] width 5 height 1
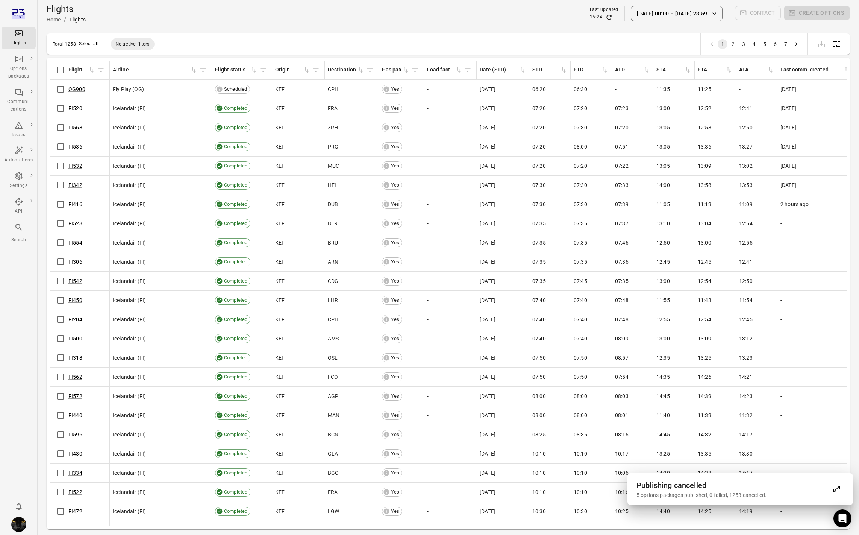
click at [701, 16] on button "1 Oct 00:00 – 9 Oct 23:59" at bounding box center [677, 13] width 92 height 15
click at [739, 58] on icon "Choose date, selected date is Oct 1, 2025" at bounding box center [739, 55] width 7 height 8
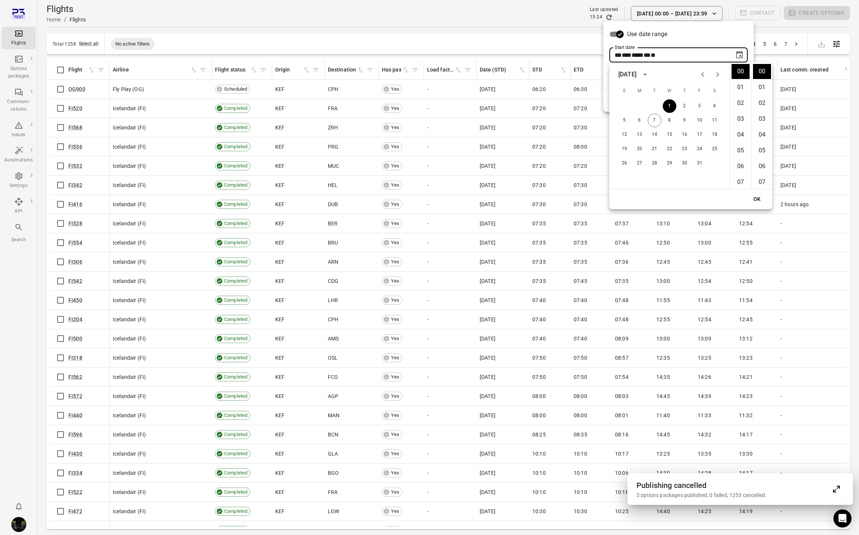
click at [704, 76] on icon "Previous month" at bounding box center [702, 74] width 9 height 9
click at [655, 132] on button "16" at bounding box center [655, 135] width 14 height 14
type input "**********"
click at [719, 71] on icon "Next month" at bounding box center [717, 74] width 9 height 9
click at [713, 20] on div at bounding box center [429, 267] width 859 height 535
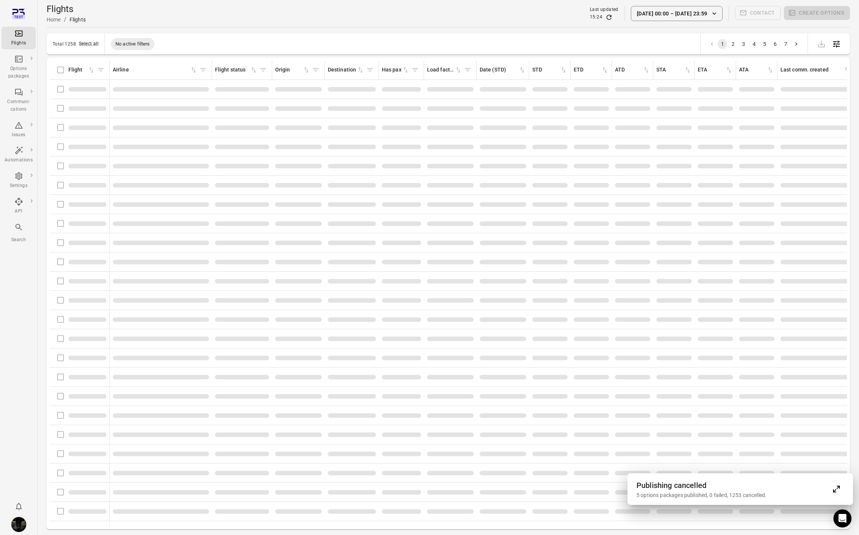
click at [713, 32] on main "Flights Home / Flights Last updated 15:24 16 Sep 00:00 – 9 Oct 23:59 Contact Cr…" at bounding box center [448, 279] width 821 height 559
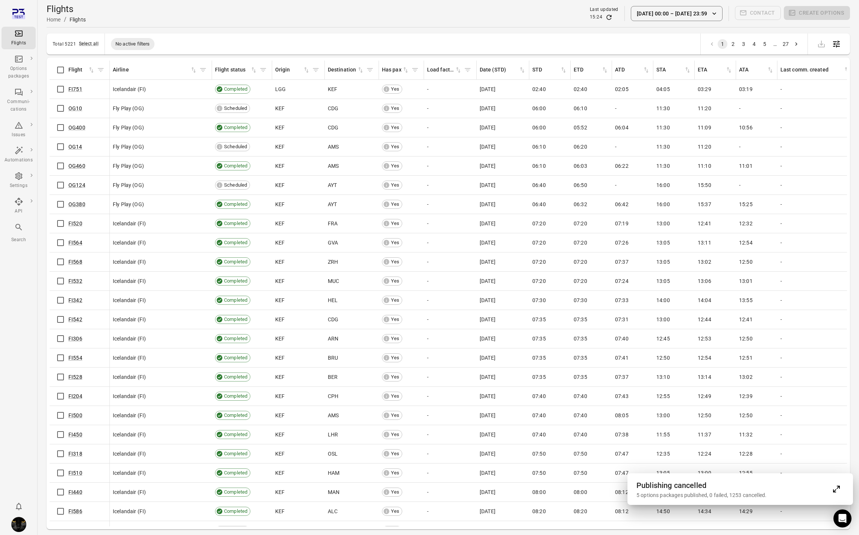
click at [712, 11] on icon "button" at bounding box center [714, 14] width 8 height 8
click at [737, 55] on icon "Choose date, selected date is Sep 16, 2025" at bounding box center [738, 54] width 9 height 9
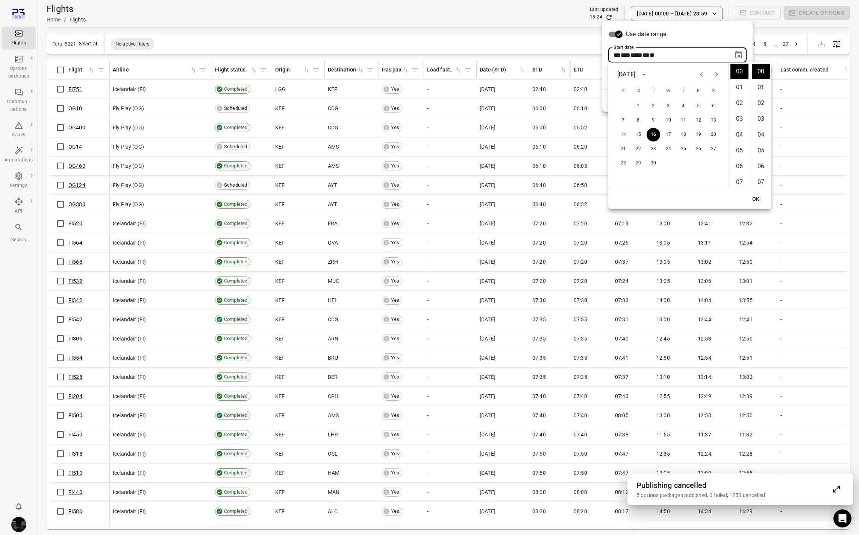
click at [704, 72] on icon "Previous month" at bounding box center [701, 74] width 9 height 9
click at [713, 73] on icon "Next month" at bounding box center [716, 74] width 9 height 9
click at [622, 136] on button "14" at bounding box center [623, 135] width 14 height 14
type input "**********"
click at [754, 201] on button "OK" at bounding box center [756, 199] width 24 height 14
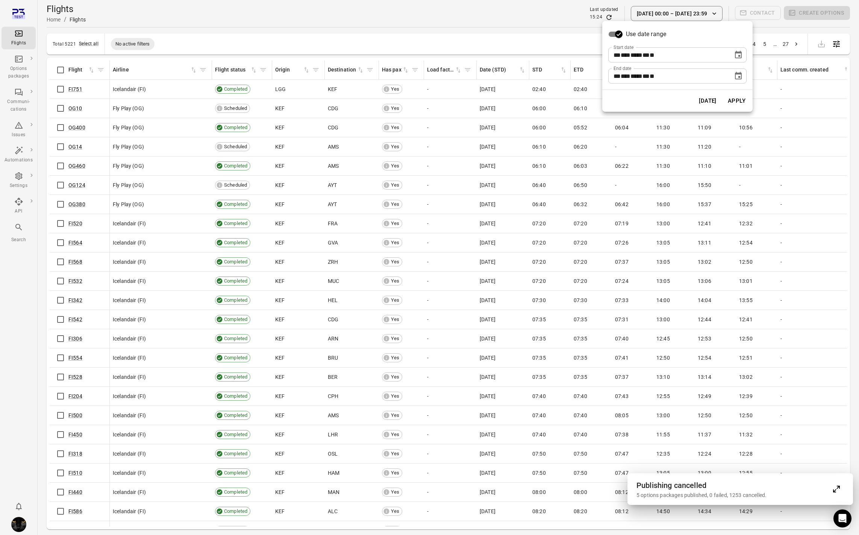
click at [748, 107] on button "Apply" at bounding box center [737, 101] width 26 height 16
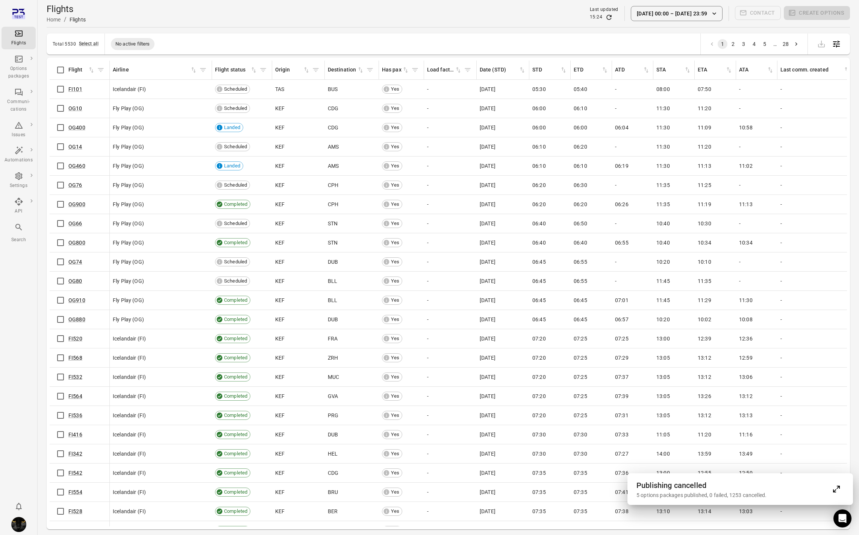
click at [648, 14] on button "[DATE] 00:00 – [DATE] 23:59" at bounding box center [677, 13] width 92 height 15
click at [735, 58] on icon "Choose date, selected date is Sep 14, 2025" at bounding box center [738, 54] width 9 height 9
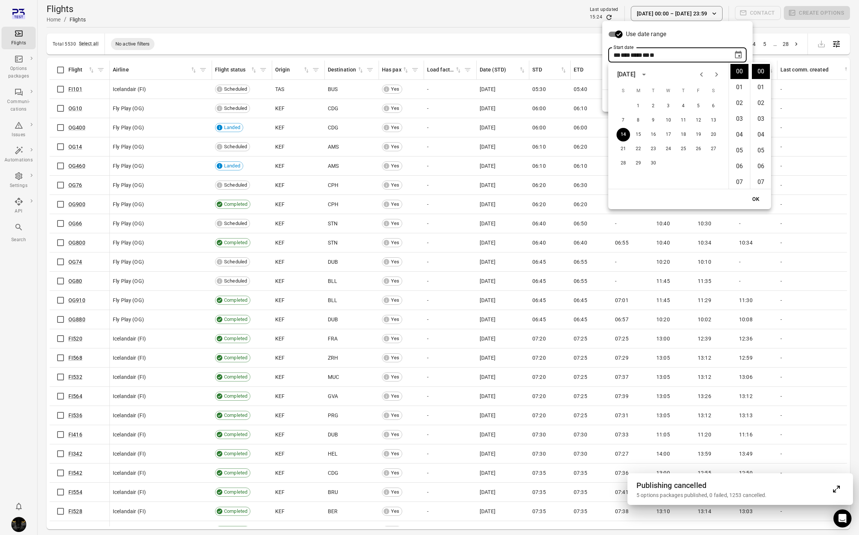
click at [719, 73] on icon "Next month" at bounding box center [716, 74] width 9 height 9
click at [464, 18] on div at bounding box center [429, 267] width 859 height 535
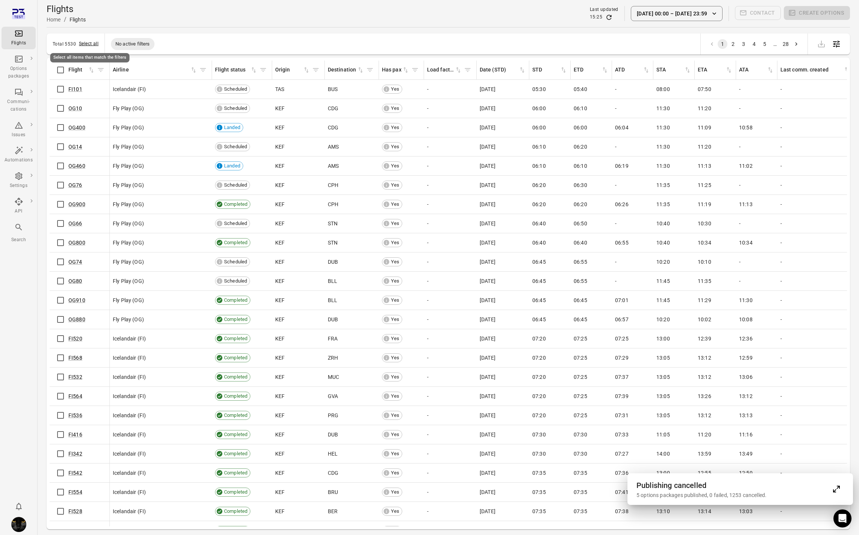
click at [85, 41] on button "Select all" at bounding box center [89, 44] width 20 height 8
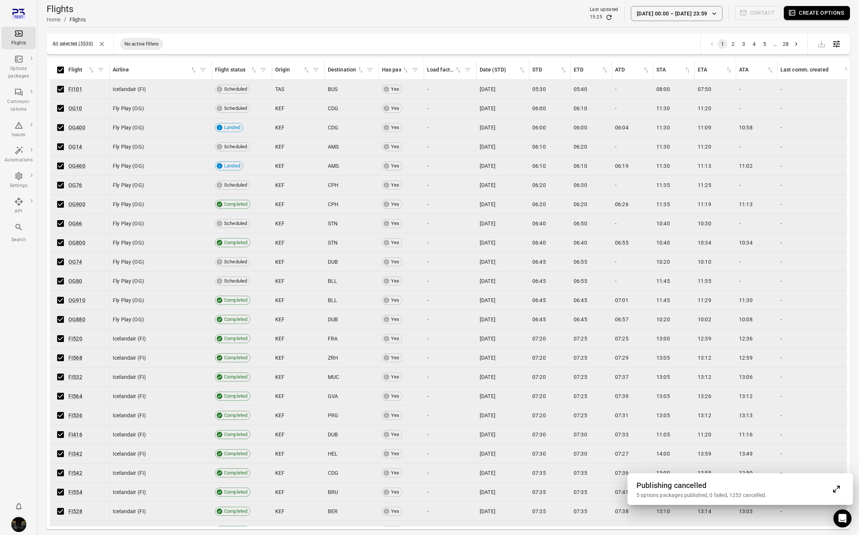
click at [840, 490] on icon "Expand" at bounding box center [836, 488] width 9 height 9
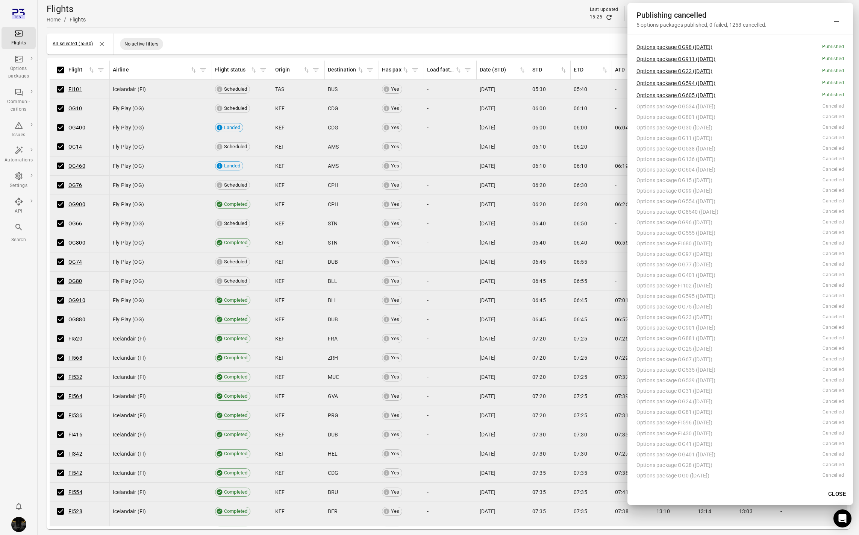
click at [841, 494] on button "Close" at bounding box center [837, 494] width 26 height 16
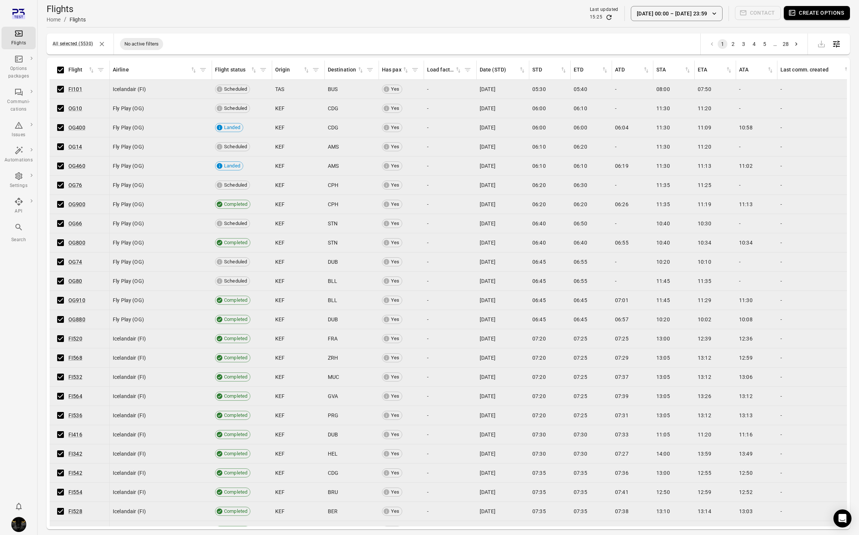
click at [812, 14] on button "Create options" at bounding box center [817, 13] width 66 height 14
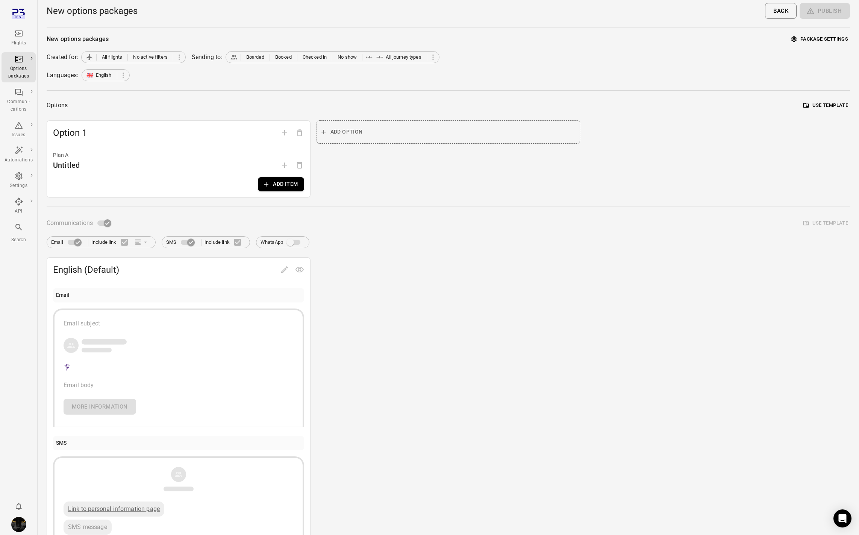
click at [273, 187] on button "Add item" at bounding box center [281, 184] width 46 height 14
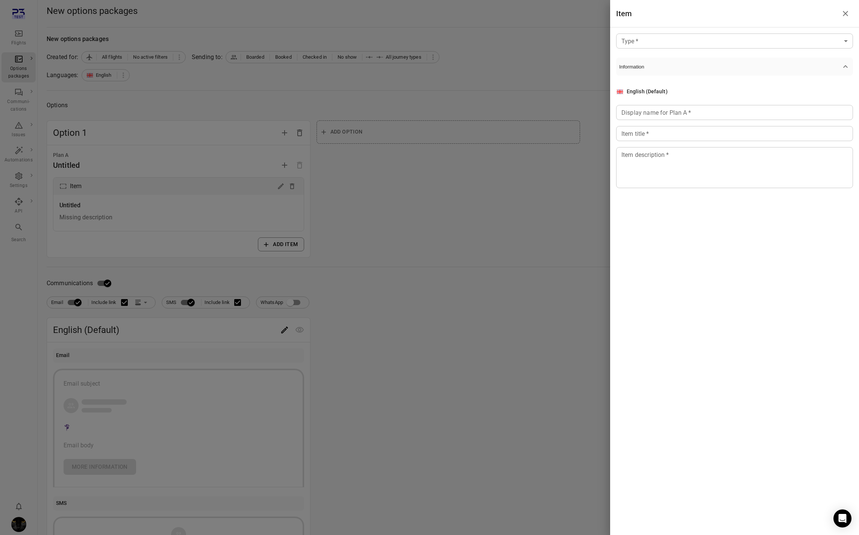
click at [696, 34] on body "Flights Options packages Communi-cations Issues Automations Settings API Search…" at bounding box center [429, 321] width 859 height 643
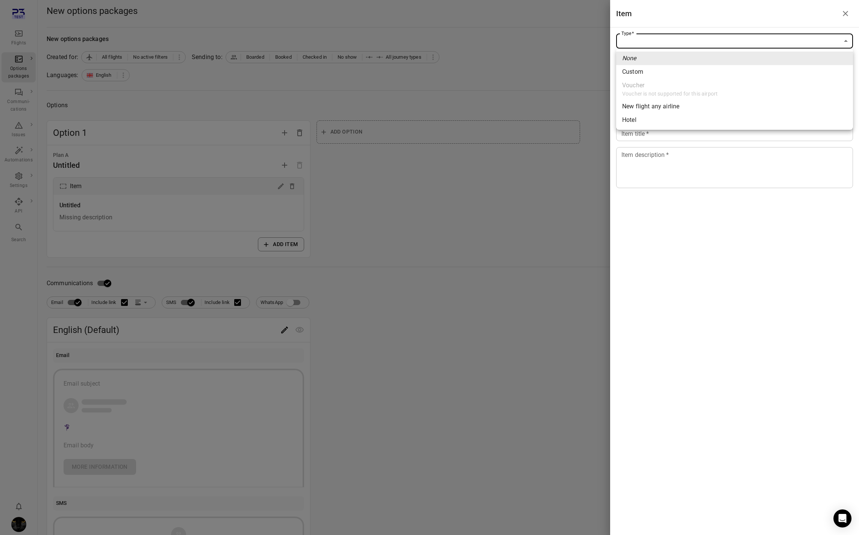
click at [663, 75] on li "Custom" at bounding box center [734, 72] width 237 height 14
type input "******"
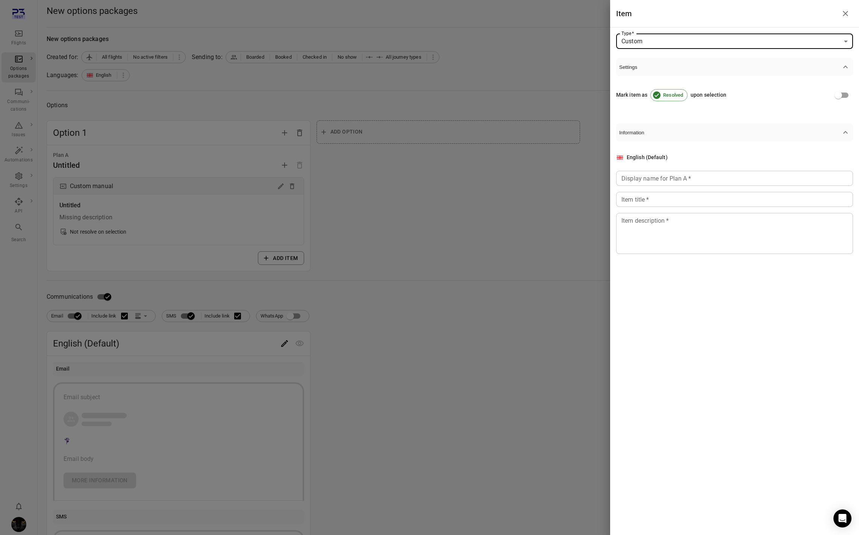
click at [635, 180] on div "Display name for Plan A   * Display name for Plan A   *" at bounding box center [734, 178] width 237 height 15
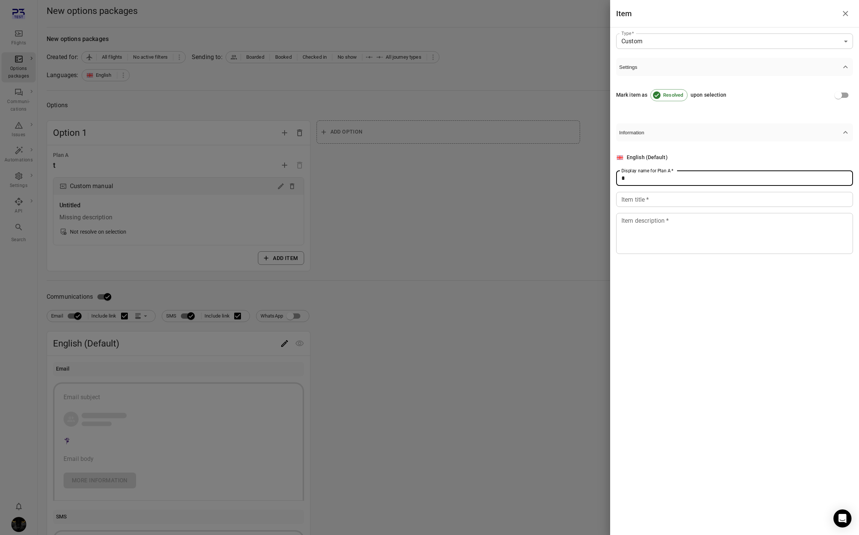
type input "*"
click at [634, 204] on input "Item title   *" at bounding box center [734, 199] width 237 height 15
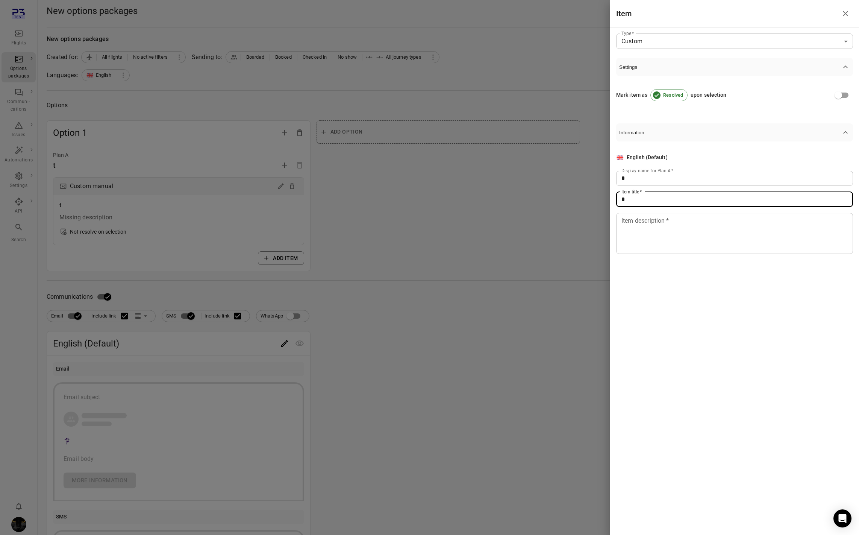
type input "*"
click at [635, 238] on textarea "Item description   *" at bounding box center [734, 233] width 226 height 35
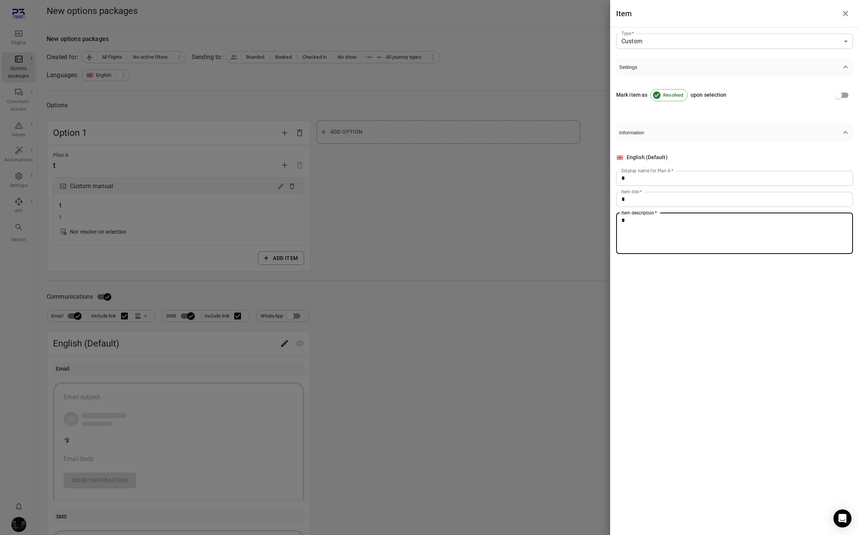
type textarea "*"
click at [347, 303] on div at bounding box center [429, 267] width 859 height 535
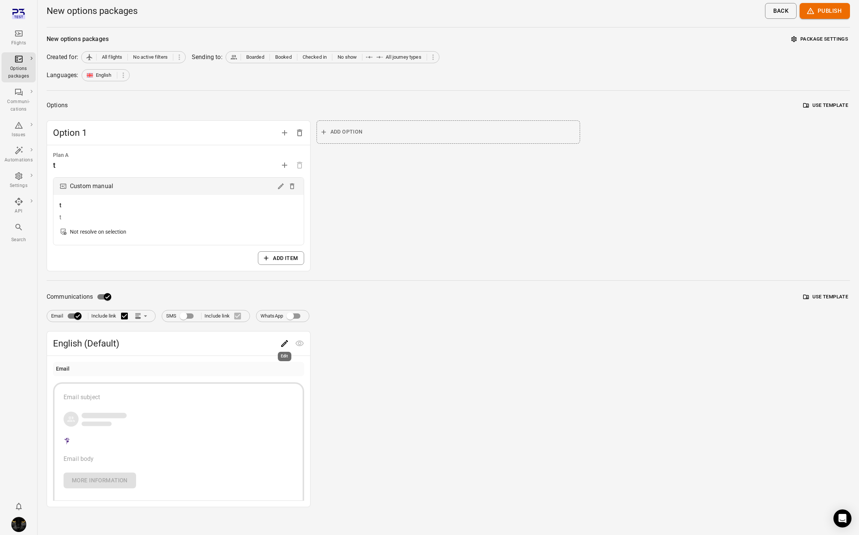
click at [287, 340] on icon "Edit" at bounding box center [284, 343] width 7 height 7
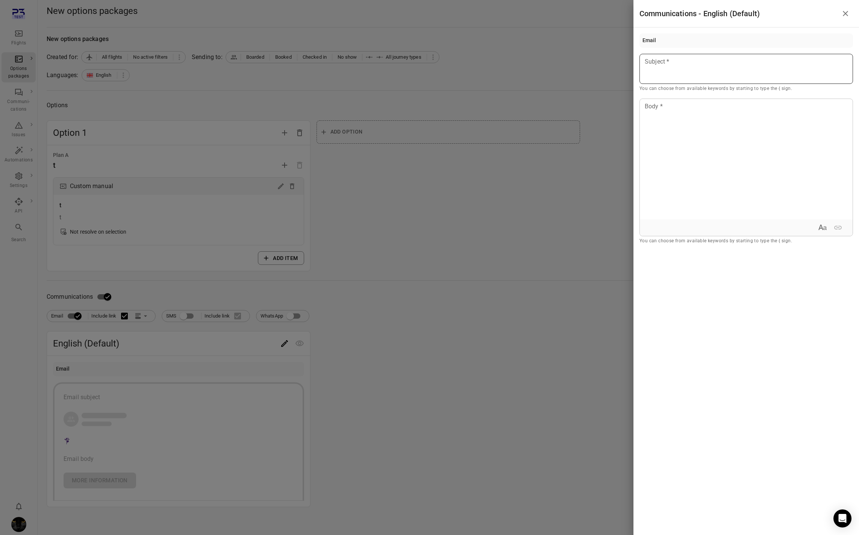
click at [668, 76] on div at bounding box center [746, 69] width 214 height 30
click at [668, 138] on div at bounding box center [746, 159] width 213 height 120
click at [496, 154] on div at bounding box center [429, 267] width 859 height 535
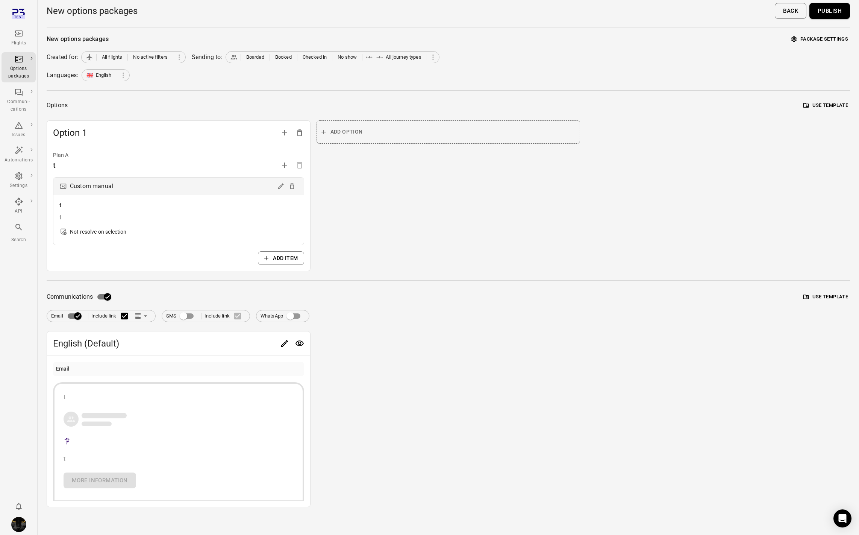
click at [833, 11] on button "Publish" at bounding box center [829, 11] width 41 height 16
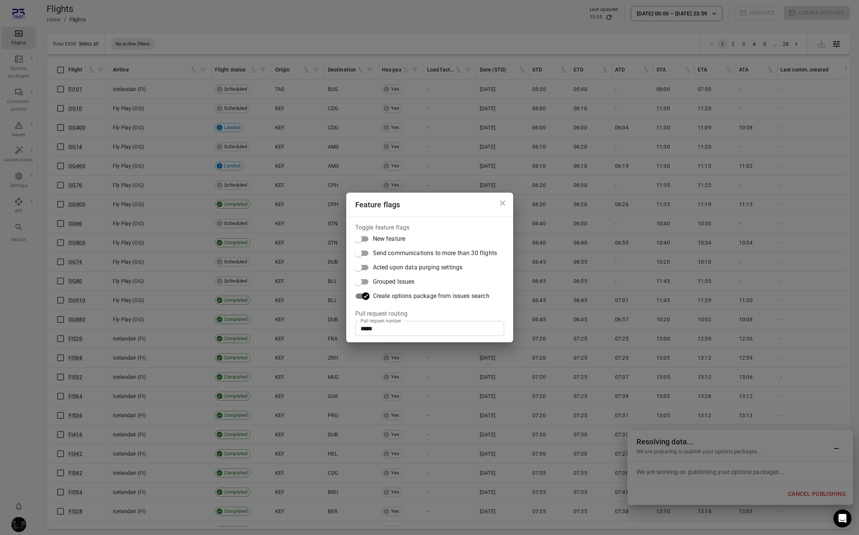
click at [22, 310] on div "Feature flags Toggle feature flags New feature Send communications to more than…" at bounding box center [429, 267] width 859 height 535
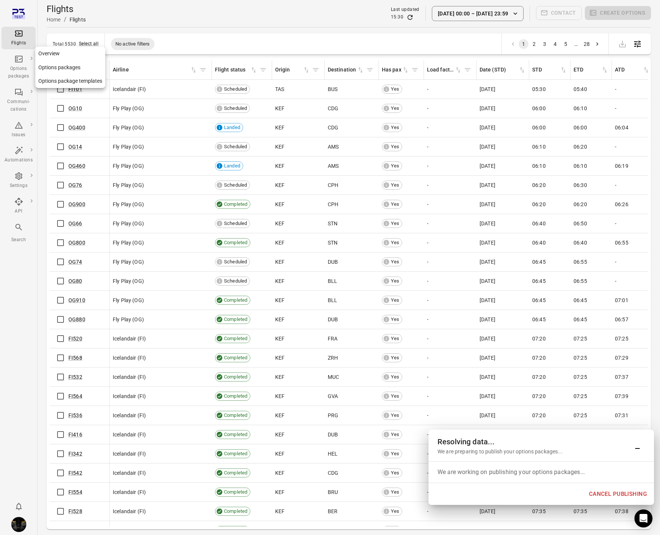
click at [18, 61] on icon "Main navigation" at bounding box center [18, 59] width 9 height 9
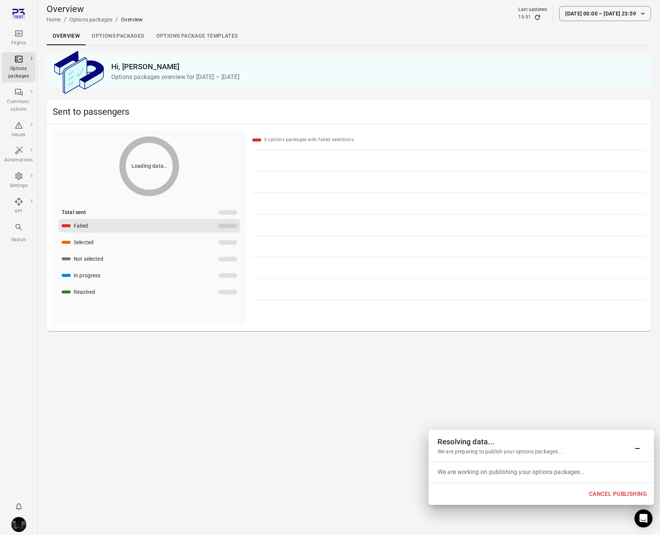
click at [18, 35] on icon "Main navigation" at bounding box center [19, 33] width 8 height 6
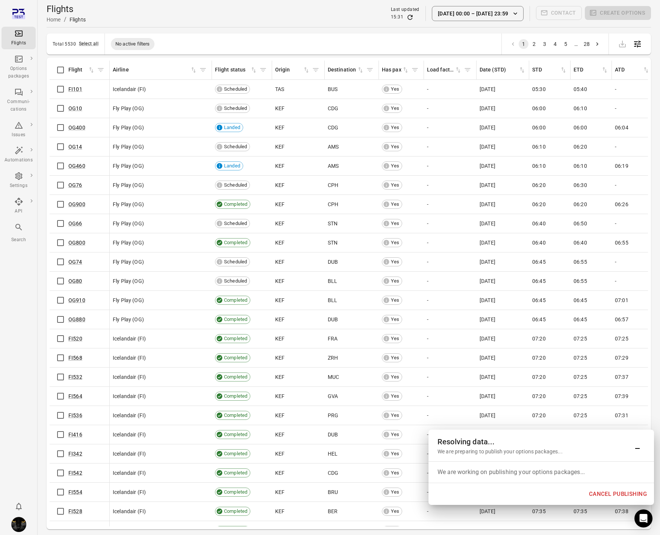
click at [20, 313] on div "Flights Options packages Communi-cations Issues Automations Settings API Search" at bounding box center [19, 267] width 38 height 535
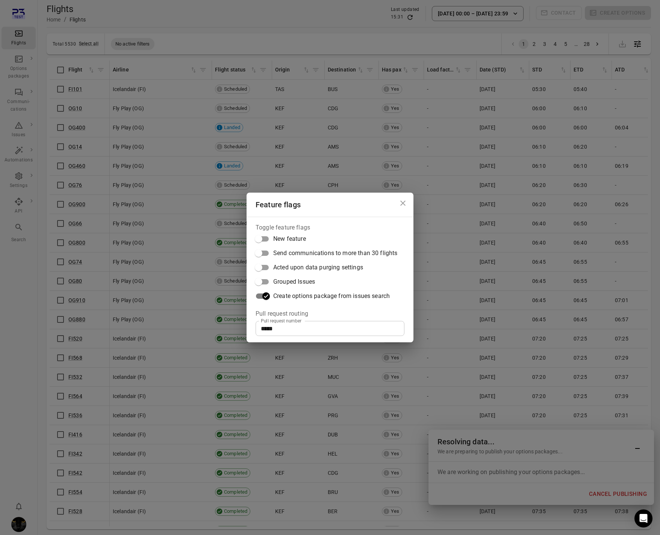
click at [405, 202] on icon "Close dialog" at bounding box center [402, 202] width 9 height 9
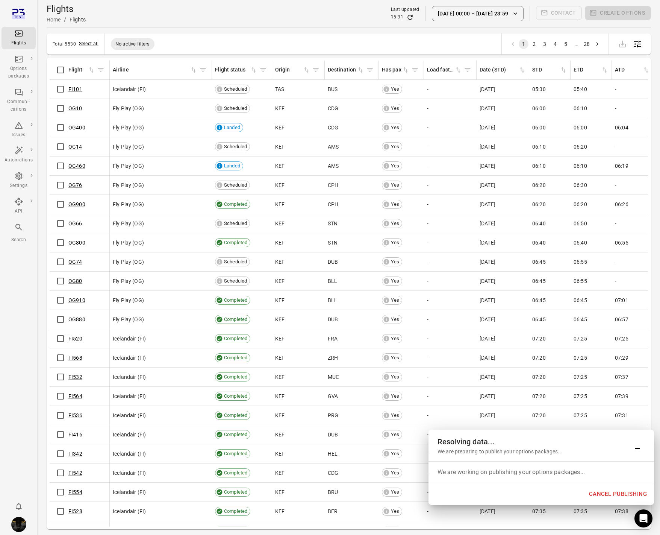
click at [329, 37] on div "Total 5530 Select all No active filters 1 2 3 4 5 … 28" at bounding box center [349, 43] width 604 height 21
click at [585, 479] on div "We are working on publishing your options packages..." at bounding box center [542, 471] width 226 height 21
click at [607, 493] on button "Cancel publishing" at bounding box center [618, 494] width 66 height 16
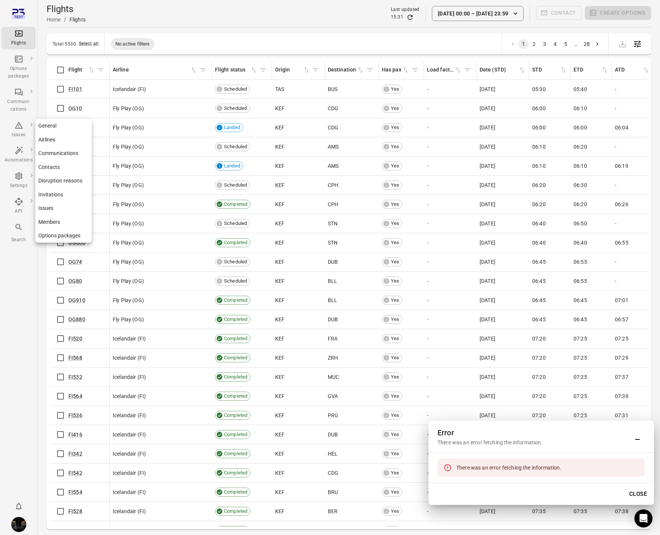
click at [20, 176] on icon "Main navigation" at bounding box center [18, 176] width 7 height 8
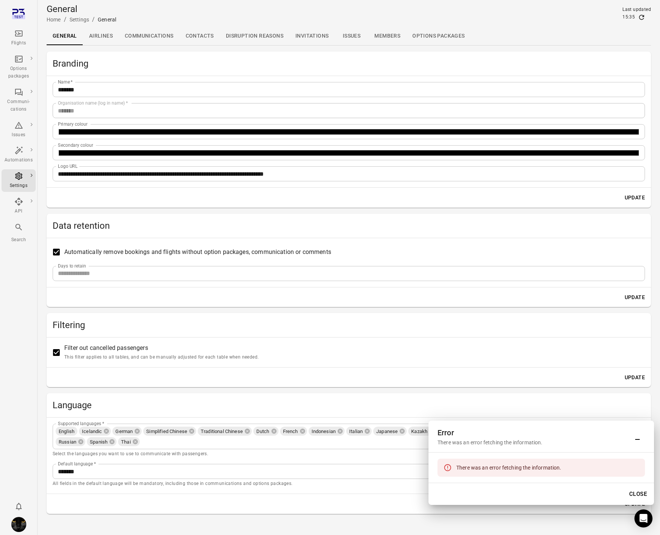
click at [17, 37] on icon "Main navigation" at bounding box center [18, 33] width 9 height 9
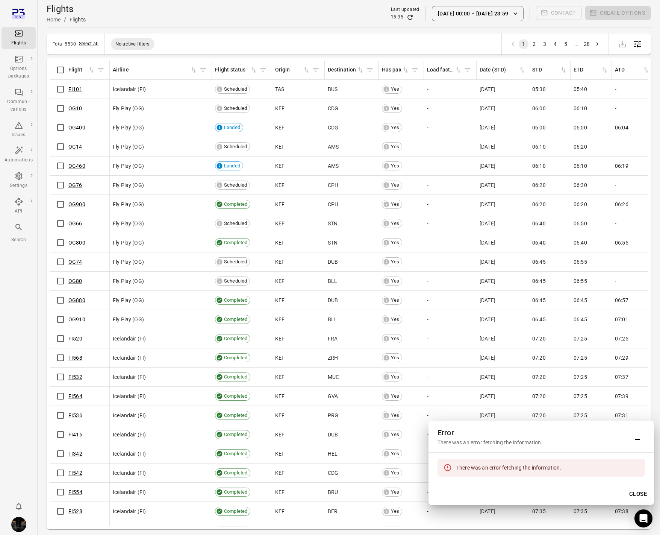
click at [244, 17] on div "Flights Home / Flights Last updated 15:35 14 Sep 00:00 – 9 Oct 23:59 Contact Cr…" at bounding box center [349, 13] width 604 height 21
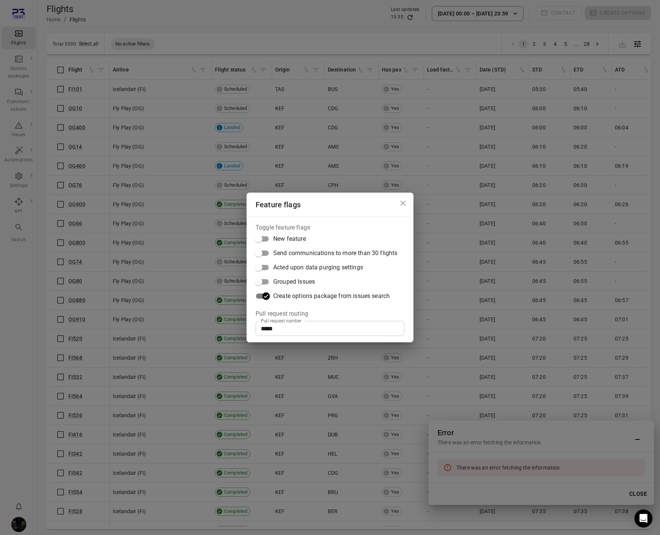
click at [327, 30] on div "Feature flags Toggle feature flags New feature Send communications to more than…" at bounding box center [330, 267] width 660 height 535
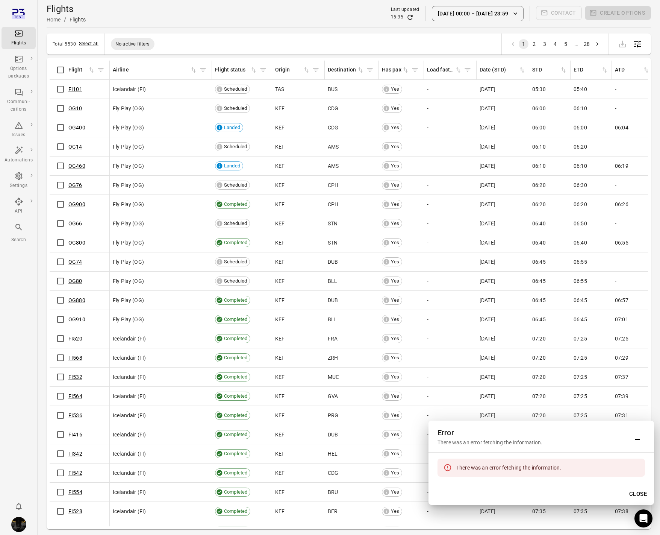
click at [639, 494] on button "Close" at bounding box center [638, 494] width 26 height 16
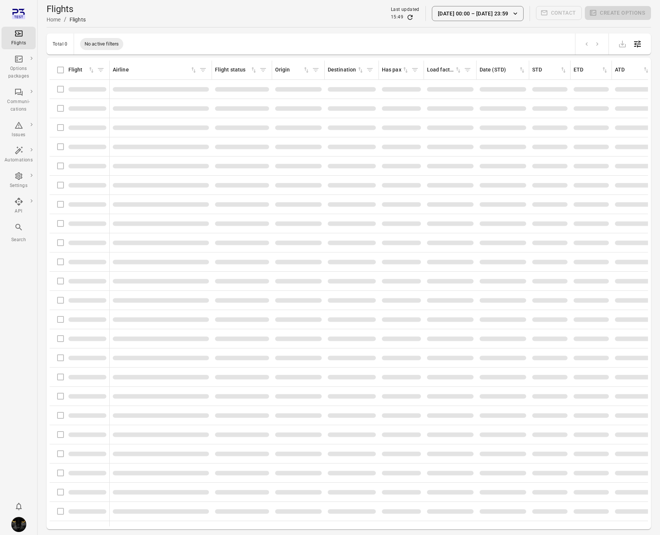
click at [129, 21] on div "Flights Home / Flights Last updated 15:49 [DATE] 00:00 [DATE] 23:59 Contact Cre…" at bounding box center [349, 13] width 604 height 21
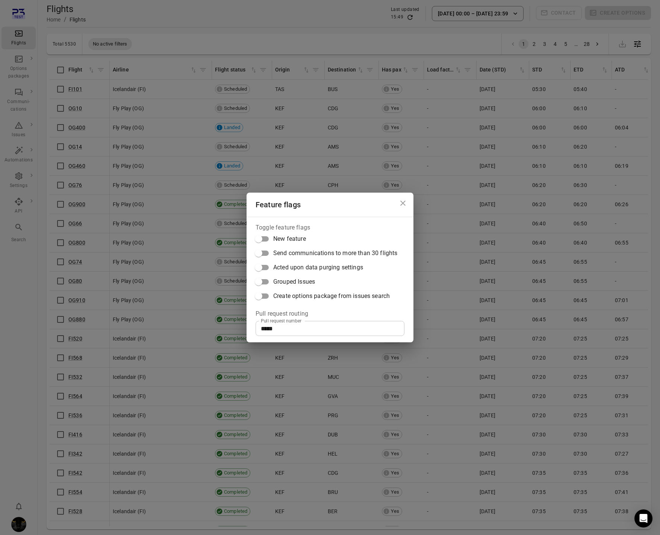
click at [320, 336] on div "Toggle feature flags New feature Send communications to more than 30 flights Ac…" at bounding box center [330, 280] width 167 height 126
click at [320, 332] on input "*****" at bounding box center [330, 328] width 149 height 15
click at [168, 80] on div "Feature flags Toggle feature flags New feature Send communications to more than…" at bounding box center [330, 267] width 660 height 535
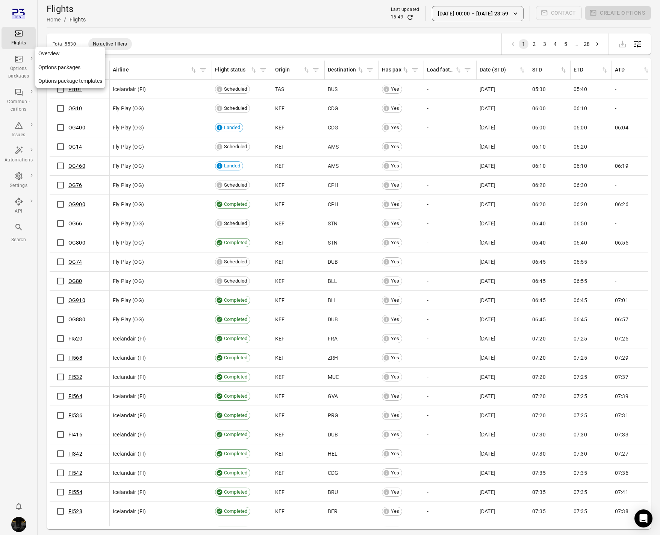
click at [21, 65] on div "Options packages" at bounding box center [19, 72] width 28 height 15
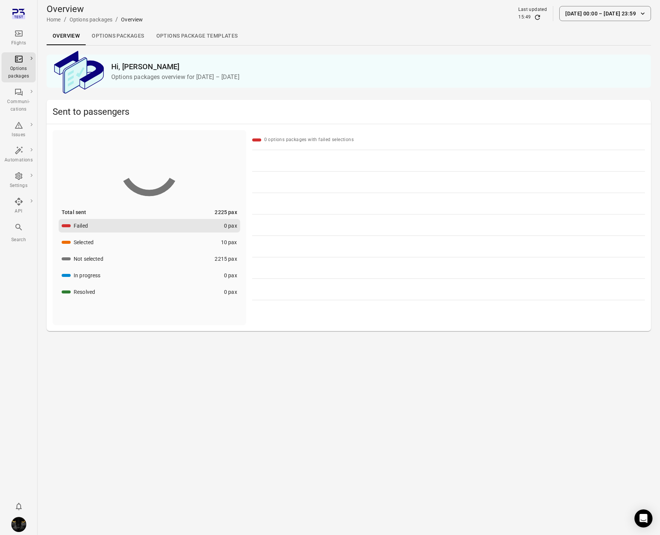
click at [22, 38] on div "Flights" at bounding box center [19, 38] width 28 height 18
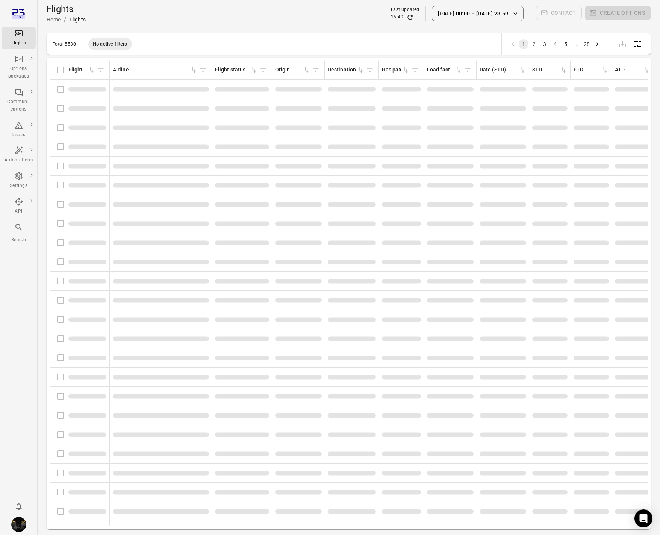
click at [143, 144] on div "Flights information" at bounding box center [161, 147] width 96 height 8
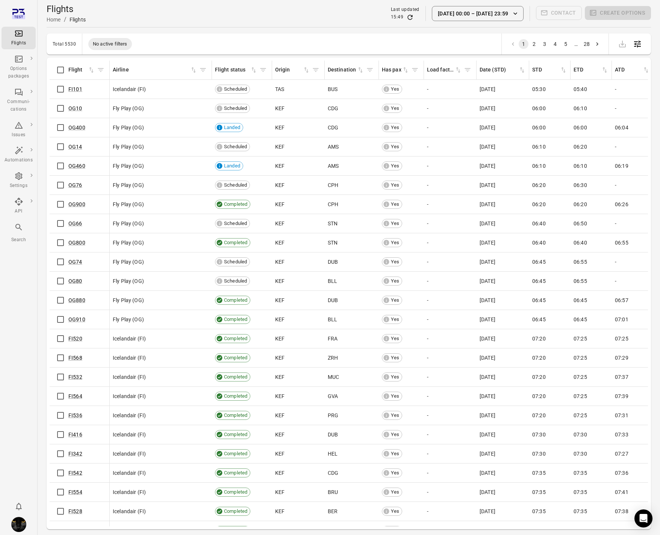
click at [189, 55] on div "Total 5530 No active filters 1 2 3 4 5 … 28 Flights information Flight Airline …" at bounding box center [349, 280] width 604 height 495
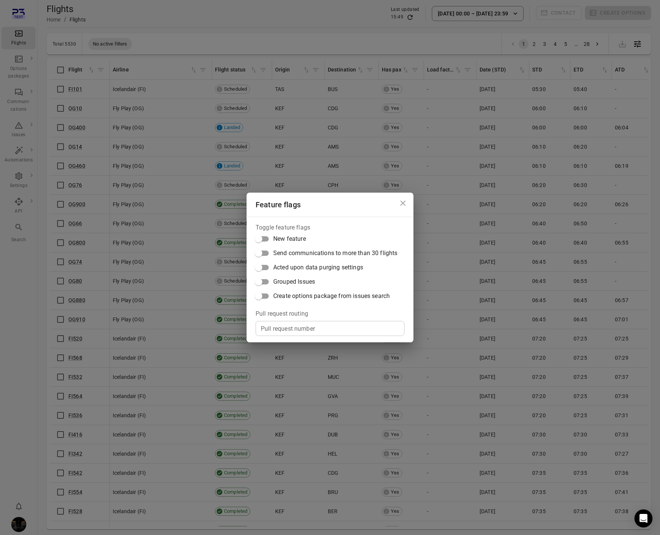
click at [277, 31] on div "Feature flags Toggle feature flags New feature Send communications to more than…" at bounding box center [330, 267] width 660 height 535
